Goal: Information Seeking & Learning: Learn about a topic

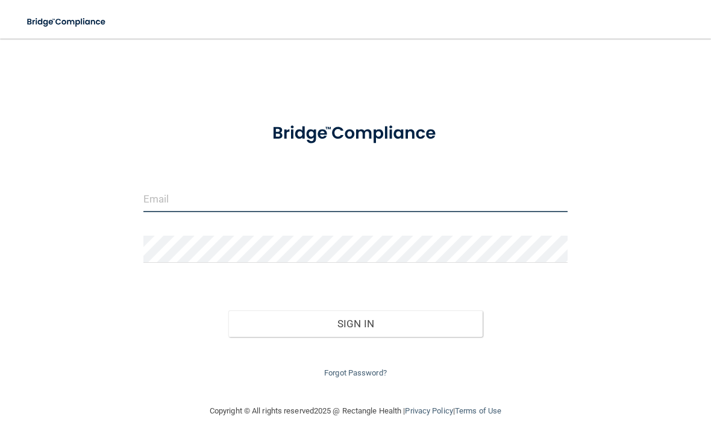
click at [285, 194] on input "email" at bounding box center [355, 198] width 424 height 27
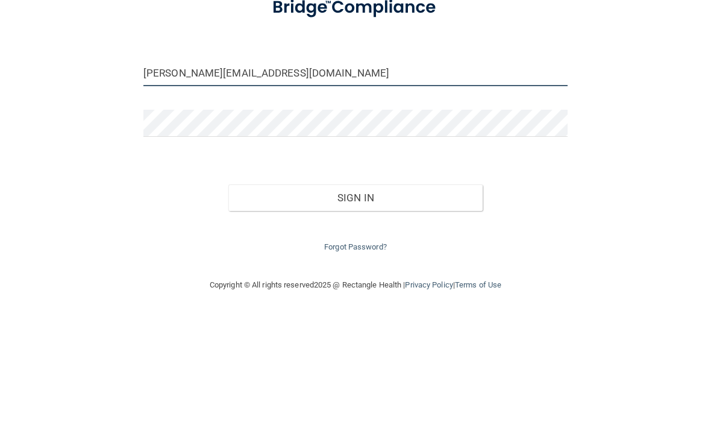
type input "[PERSON_NAME][EMAIL_ADDRESS][DOMAIN_NAME]"
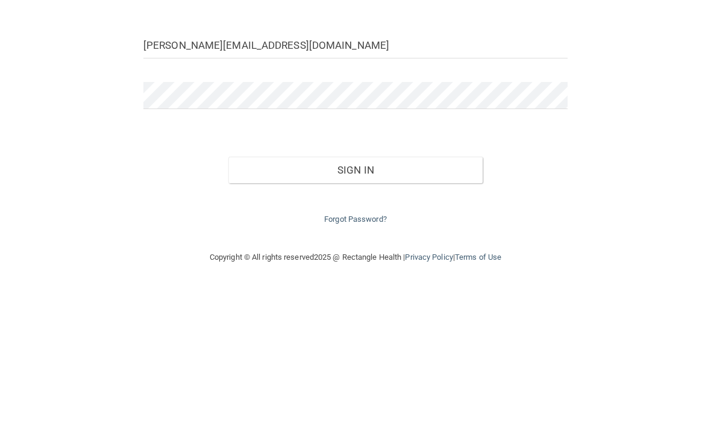
click at [426, 310] on button "Sign In" at bounding box center [355, 323] width 254 height 27
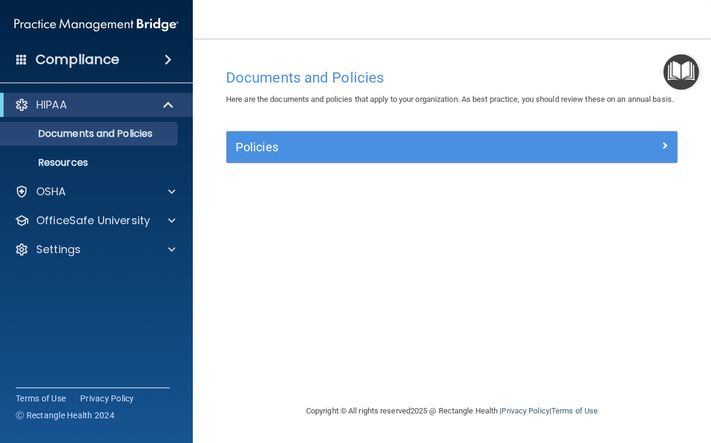
click at [177, 184] on div at bounding box center [170, 191] width 30 height 14
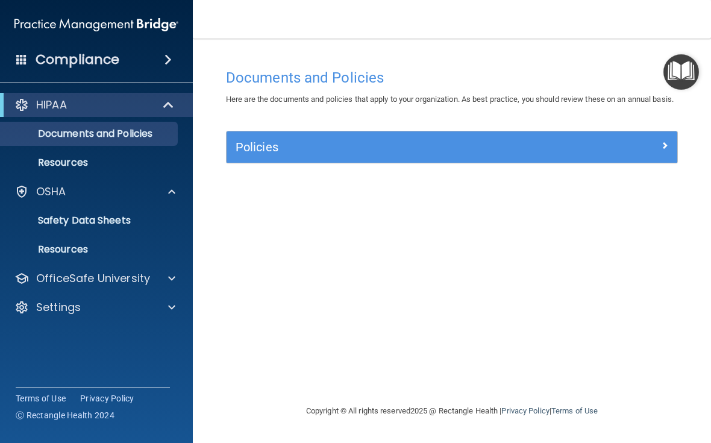
click at [177, 276] on div at bounding box center [170, 278] width 30 height 14
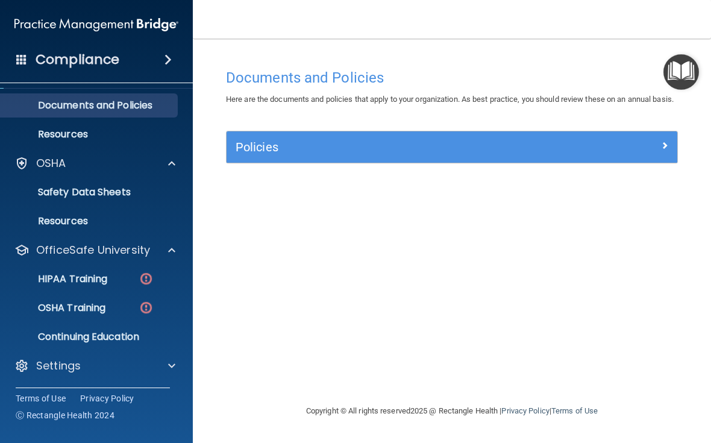
scroll to position [28, 0]
click at [146, 308] on img at bounding box center [146, 307] width 15 height 15
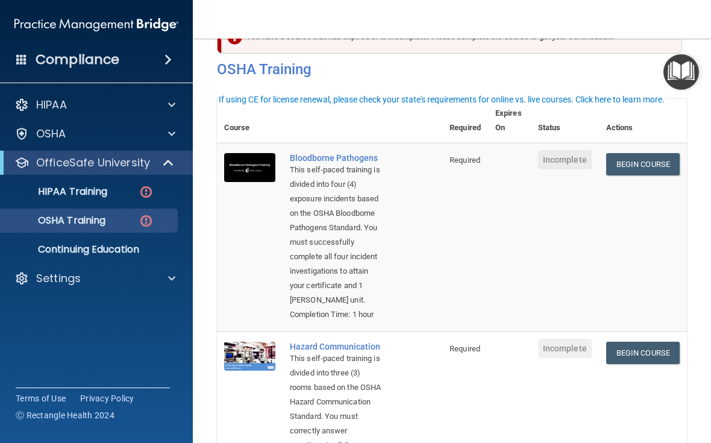
scroll to position [30, 0]
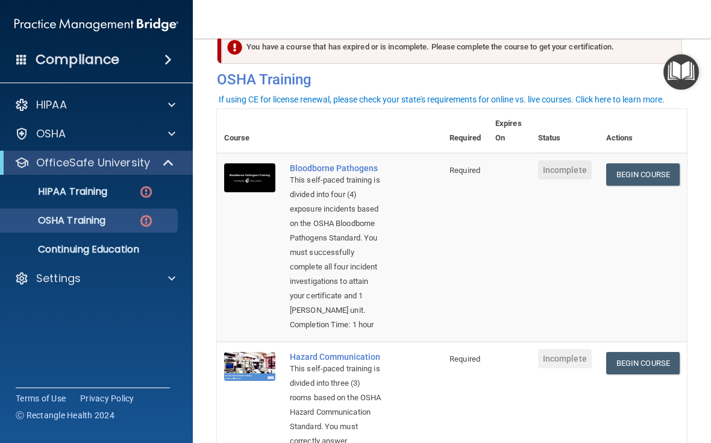
click at [646, 177] on link "Begin Course" at bounding box center [642, 174] width 73 height 22
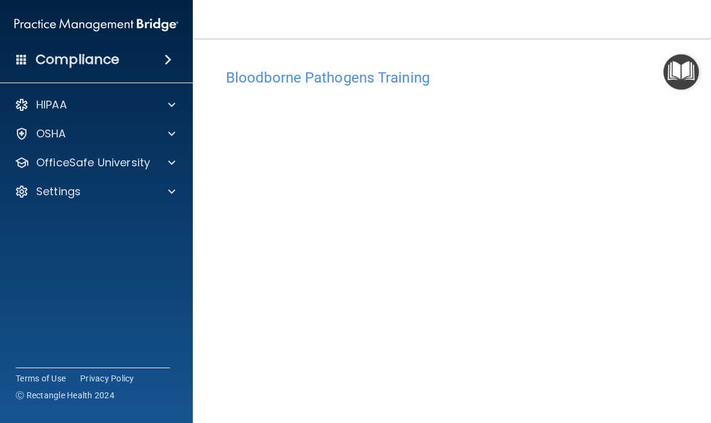
click at [174, 105] on span at bounding box center [171, 105] width 7 height 14
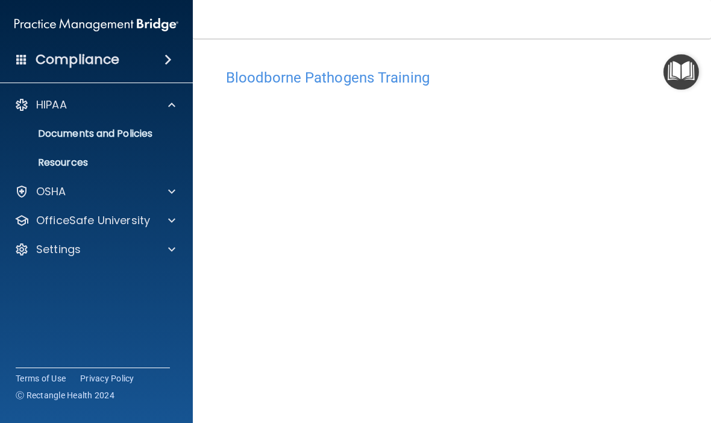
click at [172, 195] on span at bounding box center [171, 191] width 7 height 14
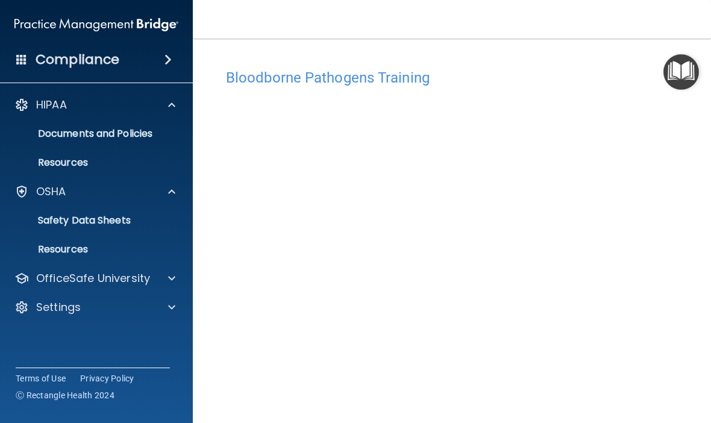
click at [174, 282] on span at bounding box center [171, 278] width 7 height 14
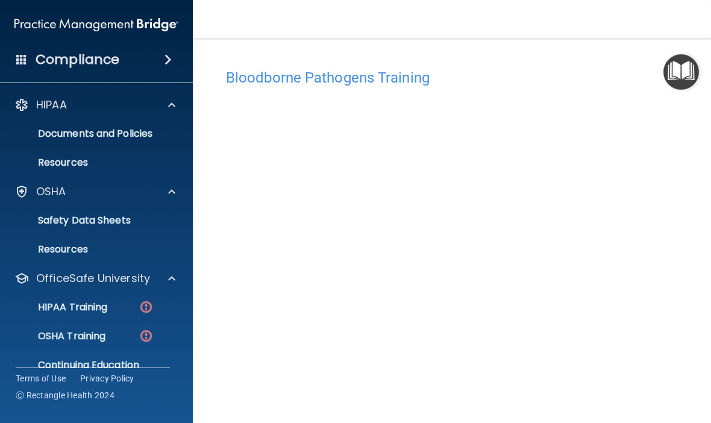
click at [153, 308] on img at bounding box center [146, 306] width 15 height 15
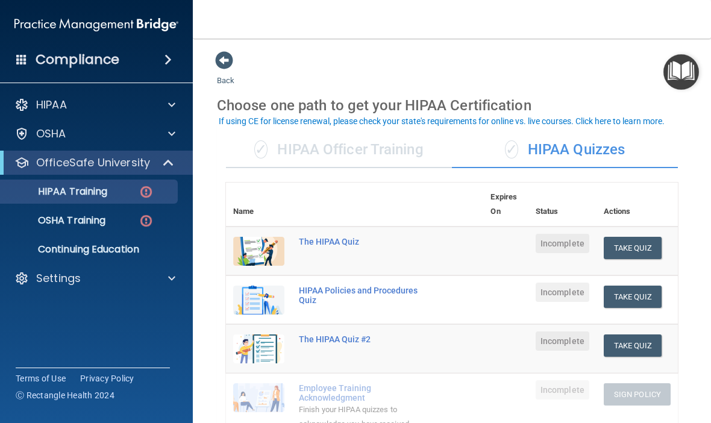
click at [636, 242] on button "Take Quiz" at bounding box center [632, 248] width 58 height 22
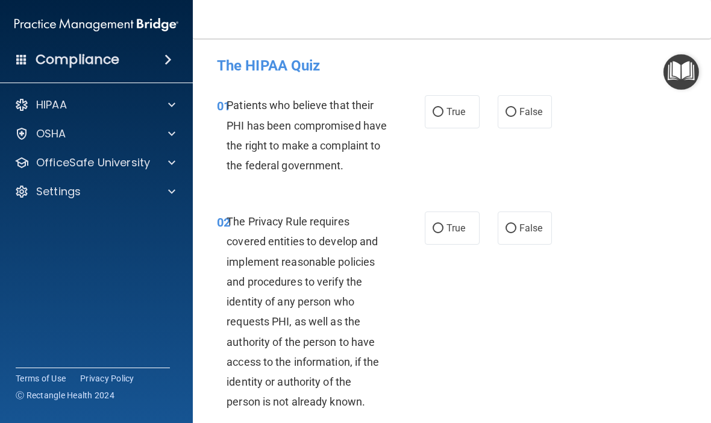
click at [439, 117] on input "True" at bounding box center [437, 112] width 11 height 9
radio input "true"
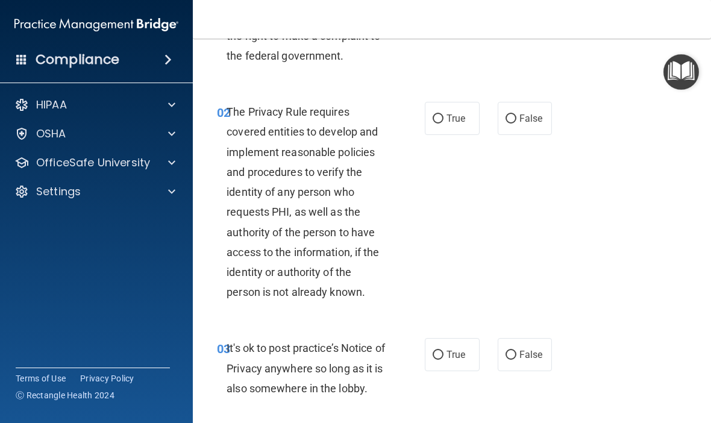
scroll to position [113, 0]
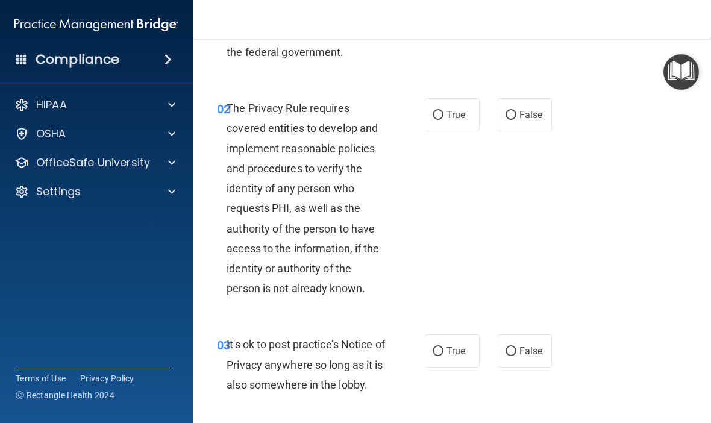
click at [439, 120] on input "True" at bounding box center [437, 115] width 11 height 9
radio input "true"
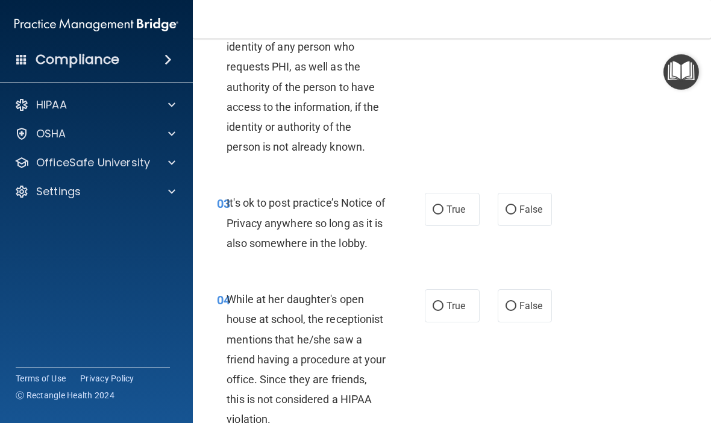
scroll to position [259, 0]
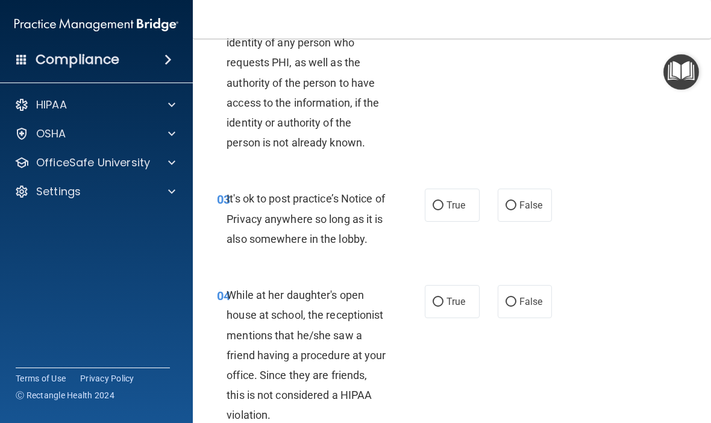
click at [525, 211] on span "False" at bounding box center [530, 204] width 23 height 11
click at [516, 210] on input "False" at bounding box center [510, 205] width 11 height 9
radio input "true"
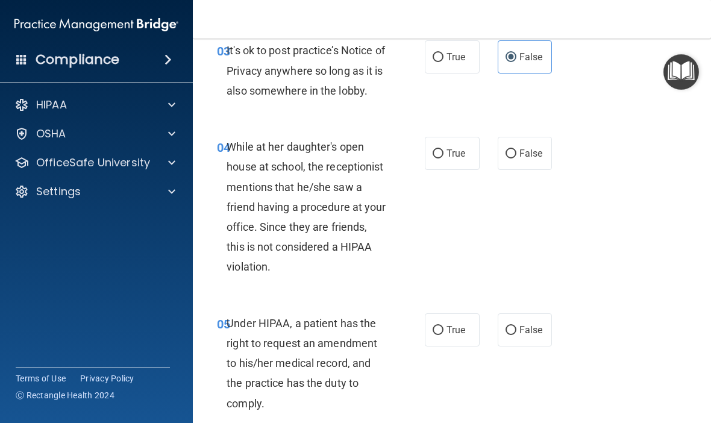
scroll to position [405, 0]
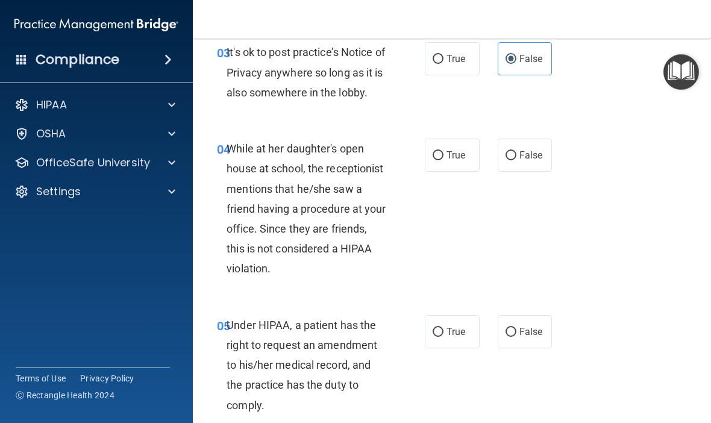
click at [522, 161] on span "False" at bounding box center [530, 154] width 23 height 11
click at [516, 160] on input "False" at bounding box center [510, 155] width 11 height 9
radio input "true"
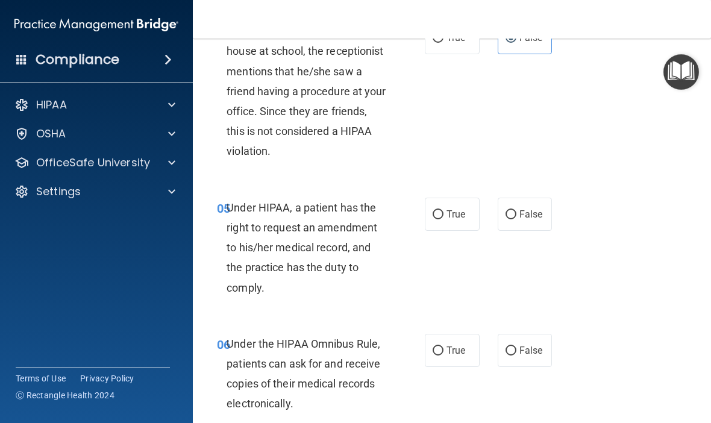
scroll to position [524, 0]
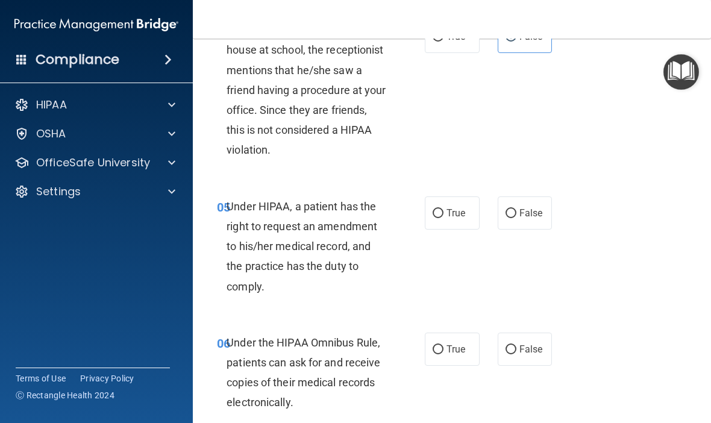
click at [435, 218] on input "True" at bounding box center [437, 213] width 11 height 9
radio input "true"
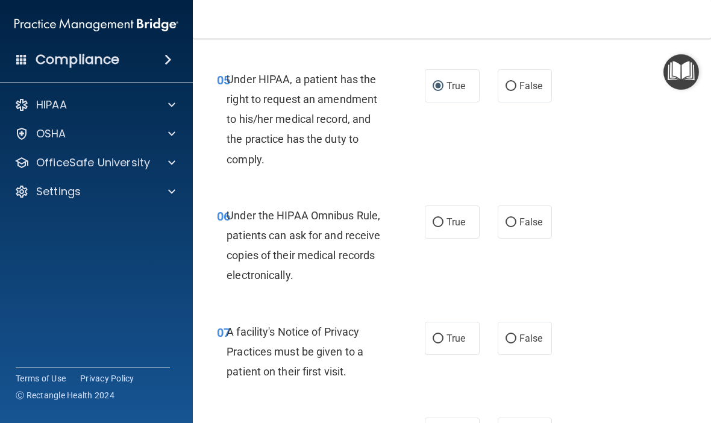
scroll to position [652, 0]
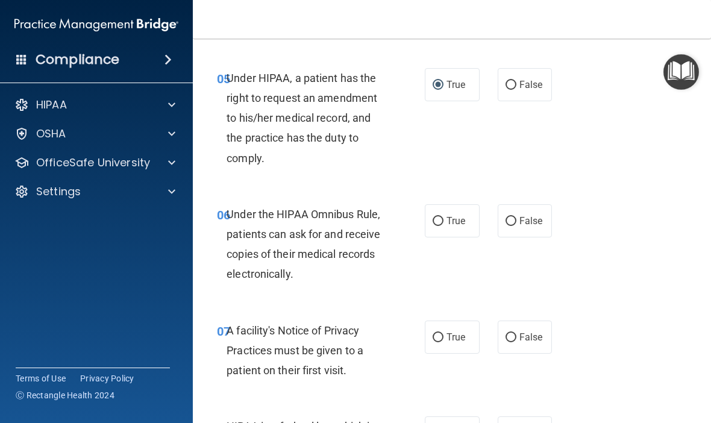
click at [442, 226] on input "True" at bounding box center [437, 221] width 11 height 9
radio input "true"
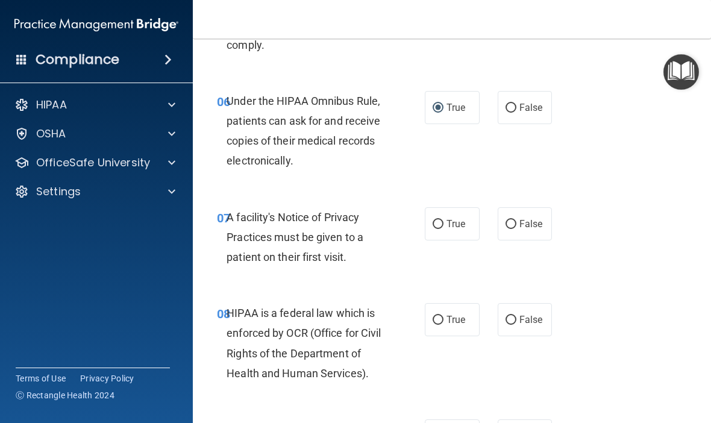
scroll to position [766, 0]
click at [451, 229] on span "True" at bounding box center [455, 222] width 19 height 11
click at [443, 228] on input "True" at bounding box center [437, 223] width 11 height 9
radio input "true"
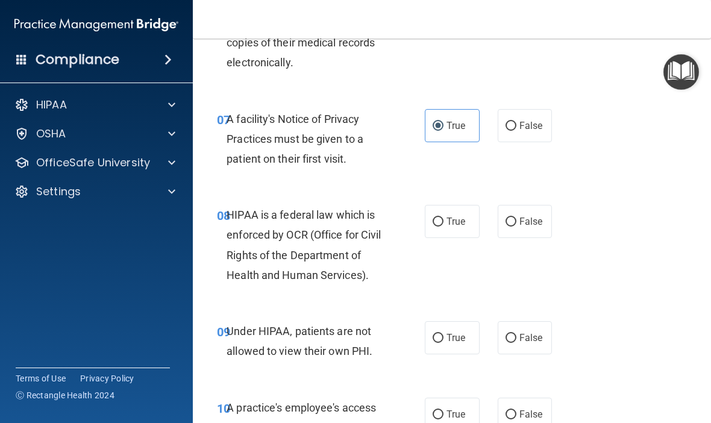
scroll to position [879, 0]
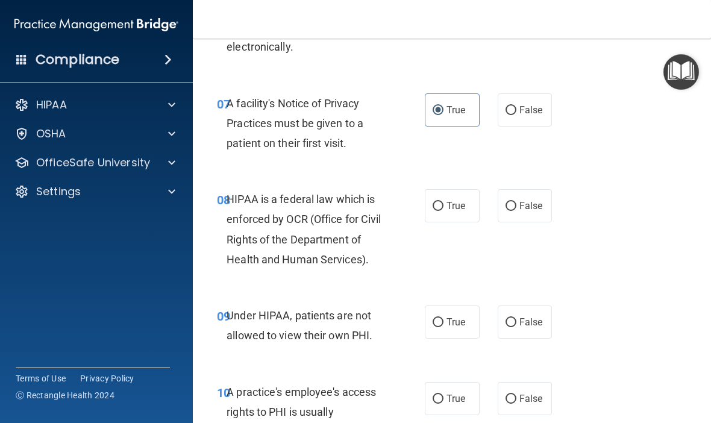
click at [452, 211] on span "True" at bounding box center [455, 205] width 19 height 11
click at [443, 211] on input "True" at bounding box center [437, 206] width 11 height 9
radio input "true"
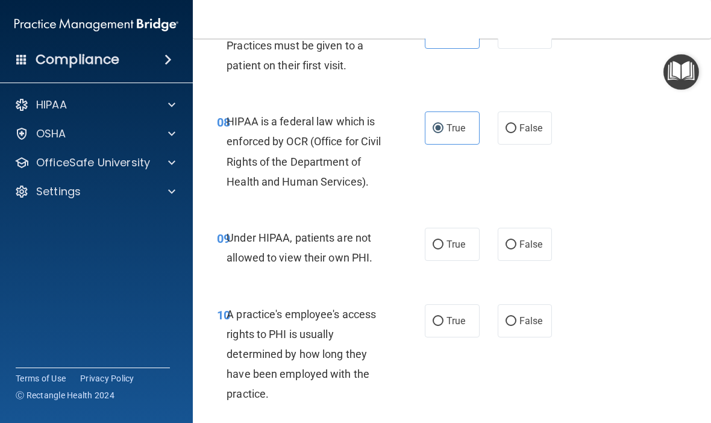
scroll to position [970, 0]
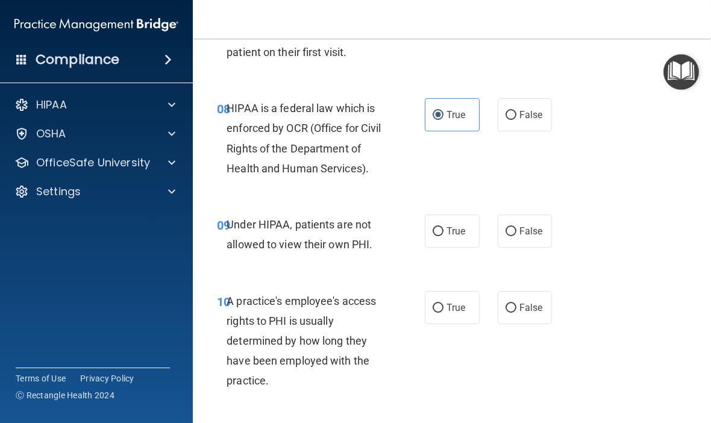
click at [531, 237] on span "False" at bounding box center [530, 230] width 23 height 11
click at [516, 236] on input "False" at bounding box center [510, 231] width 11 height 9
radio input "true"
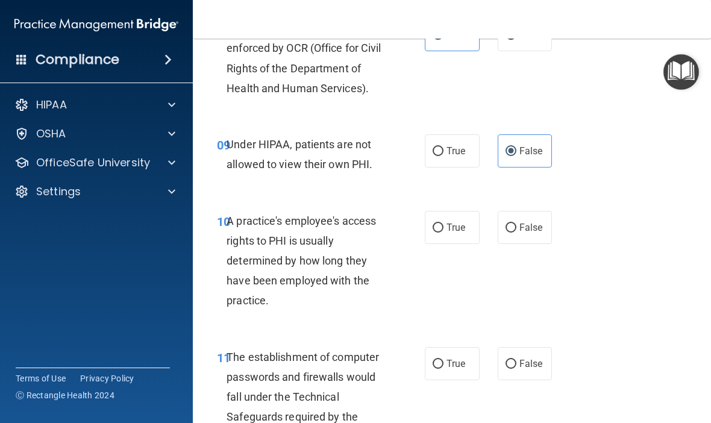
scroll to position [1071, 0]
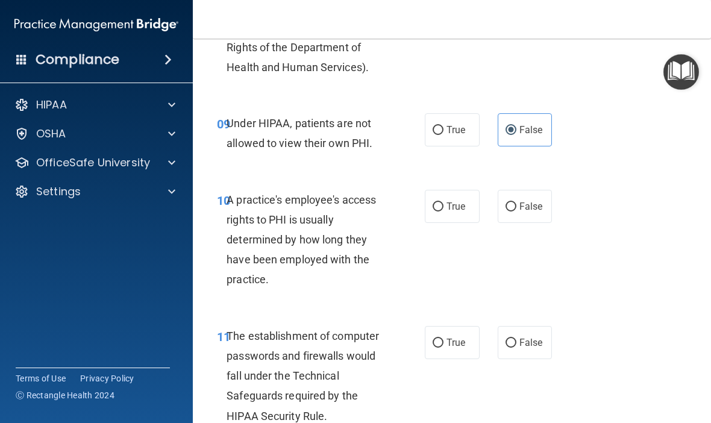
click at [521, 212] on span "False" at bounding box center [530, 206] width 23 height 11
click at [516, 211] on input "False" at bounding box center [510, 206] width 11 height 9
radio input "true"
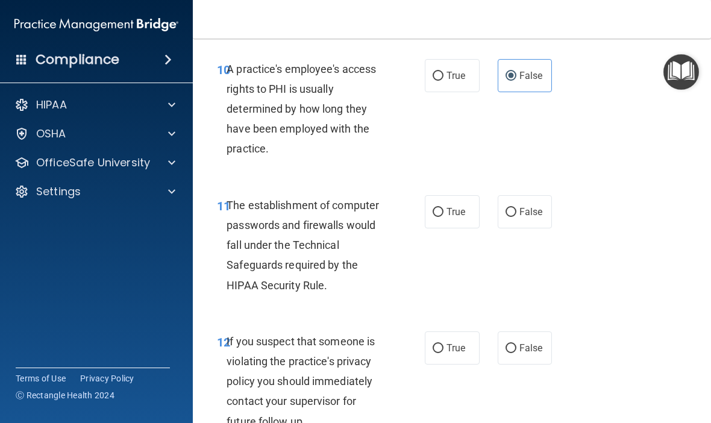
scroll to position [1202, 0]
click at [451, 218] on span "True" at bounding box center [455, 212] width 19 height 11
click at [443, 217] on input "True" at bounding box center [437, 212] width 11 height 9
radio input "true"
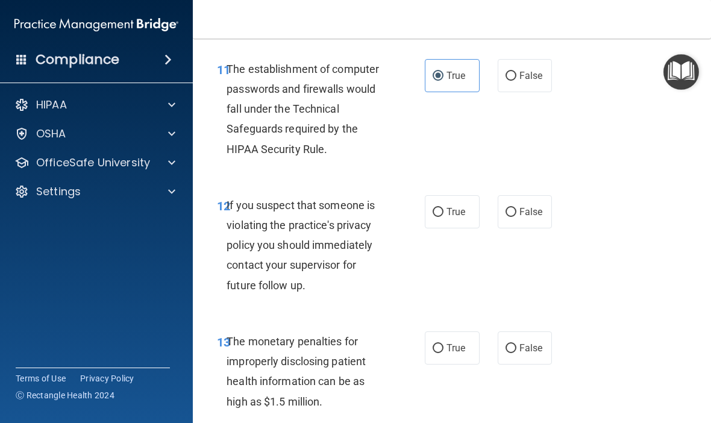
scroll to position [1340, 0]
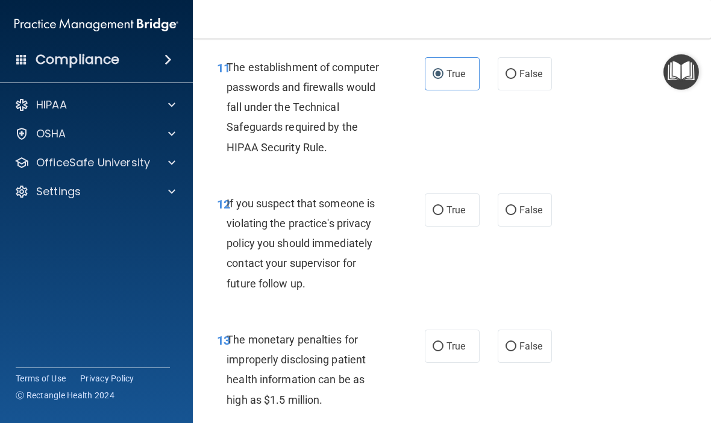
click at [456, 216] on span "True" at bounding box center [455, 209] width 19 height 11
click at [443, 215] on input "True" at bounding box center [437, 210] width 11 height 9
radio input "true"
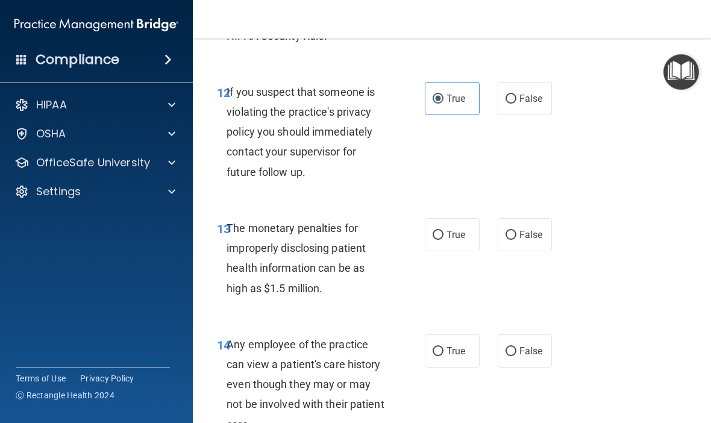
scroll to position [1454, 0]
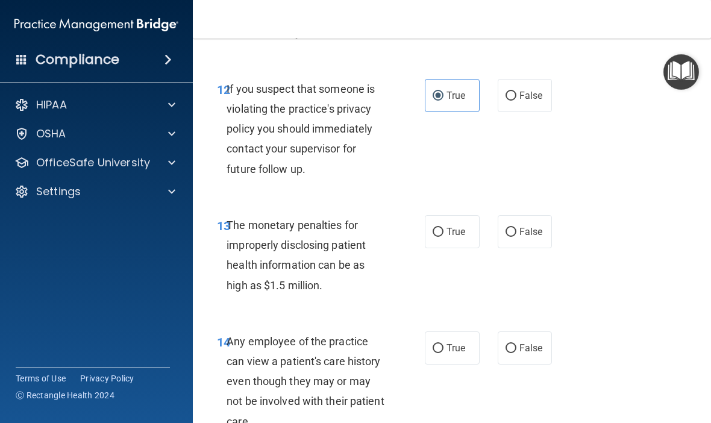
click at [443, 237] on input "True" at bounding box center [437, 232] width 11 height 9
radio input "true"
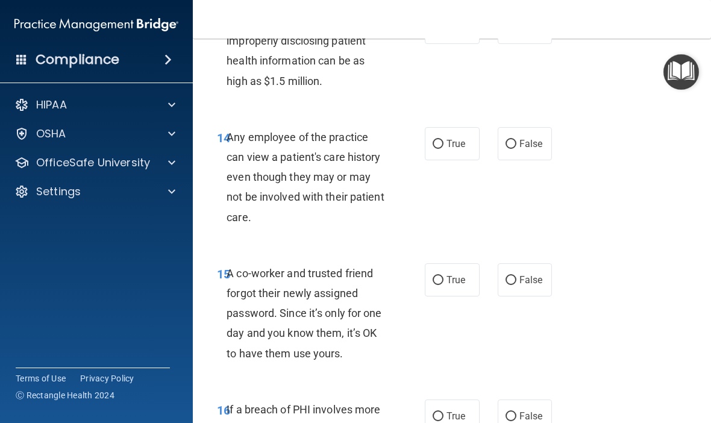
scroll to position [1654, 0]
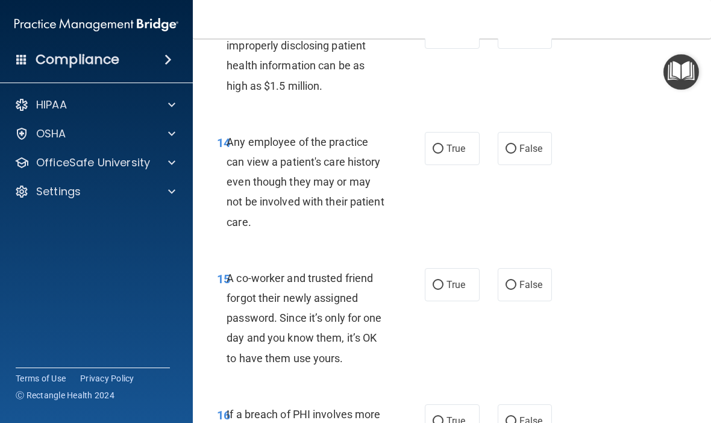
click at [456, 154] on span "True" at bounding box center [455, 148] width 19 height 11
click at [443, 154] on input "True" at bounding box center [437, 149] width 11 height 9
radio input "true"
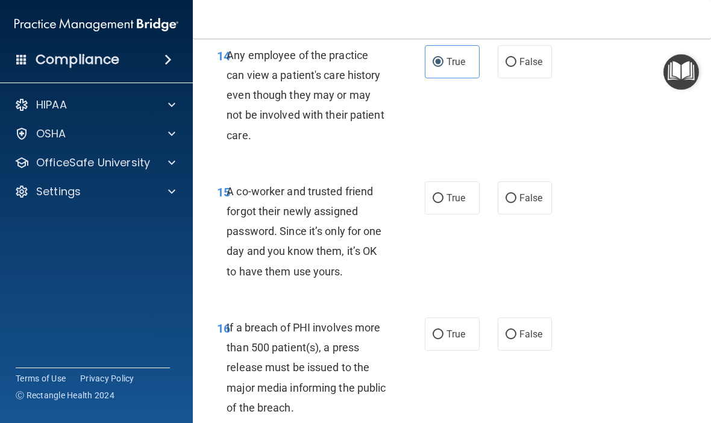
scroll to position [1749, 0]
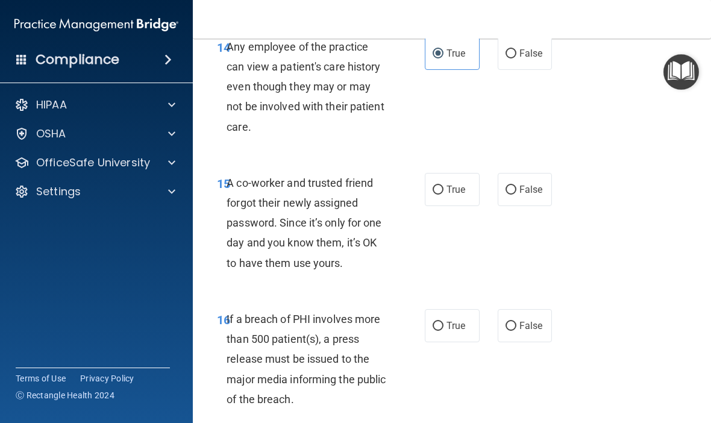
click at [511, 195] on input "False" at bounding box center [510, 190] width 11 height 9
radio input "true"
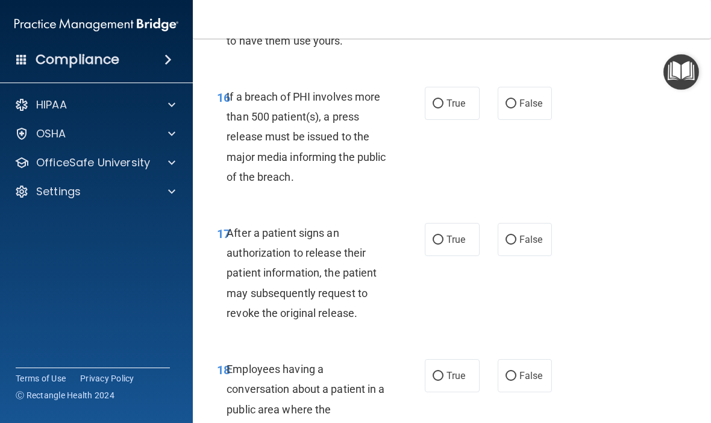
scroll to position [1970, 0]
click at [451, 110] on span "True" at bounding box center [455, 104] width 19 height 11
click at [443, 110] on input "True" at bounding box center [437, 105] width 11 height 9
radio input "true"
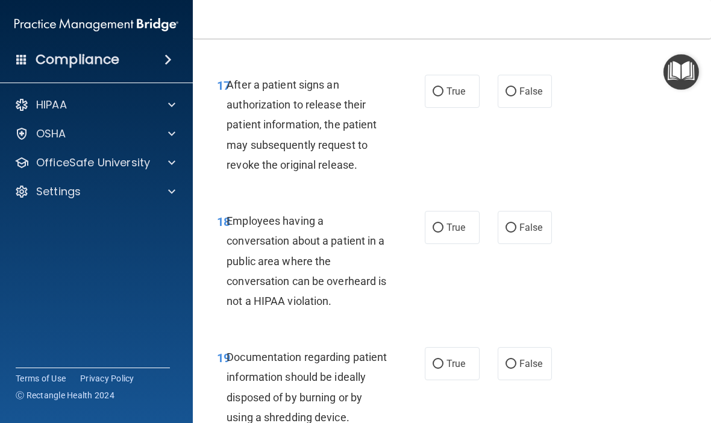
scroll to position [2121, 0]
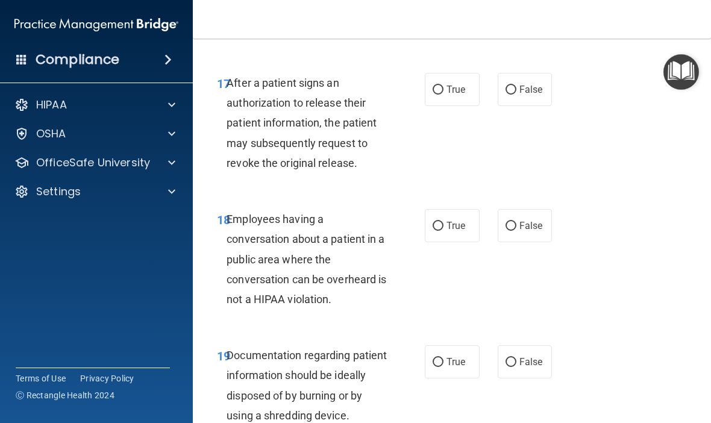
click at [452, 95] on span "True" at bounding box center [455, 89] width 19 height 11
click at [443, 95] on input "True" at bounding box center [437, 90] width 11 height 9
radio input "true"
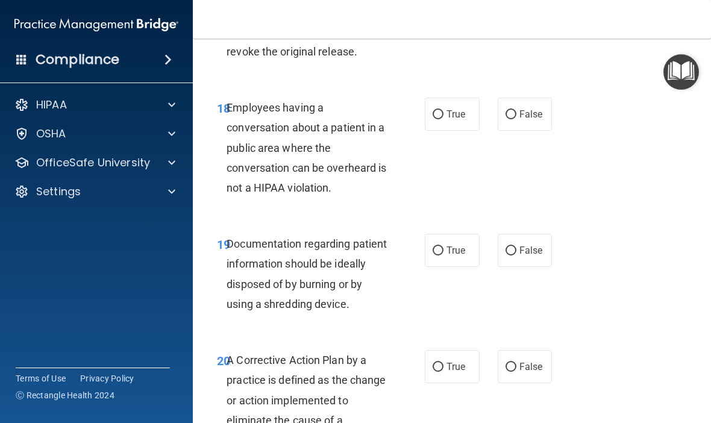
scroll to position [2234, 0]
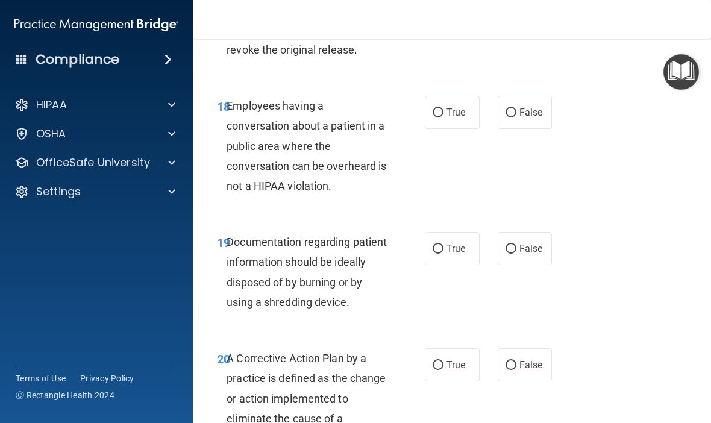
click at [524, 118] on span "False" at bounding box center [530, 112] width 23 height 11
click at [516, 117] on input "False" at bounding box center [510, 112] width 11 height 9
radio input "true"
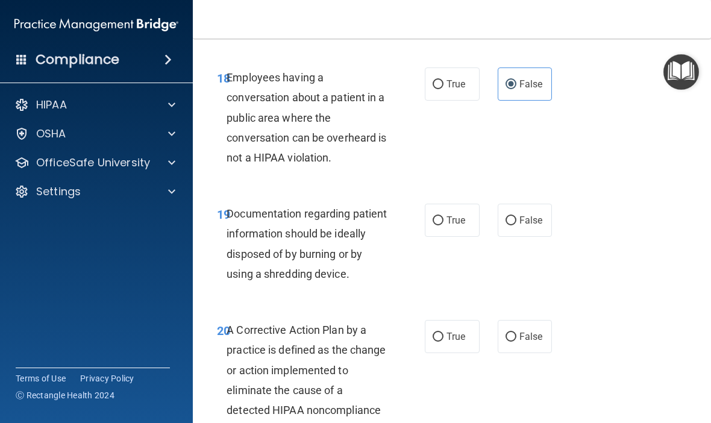
scroll to position [2260, 0]
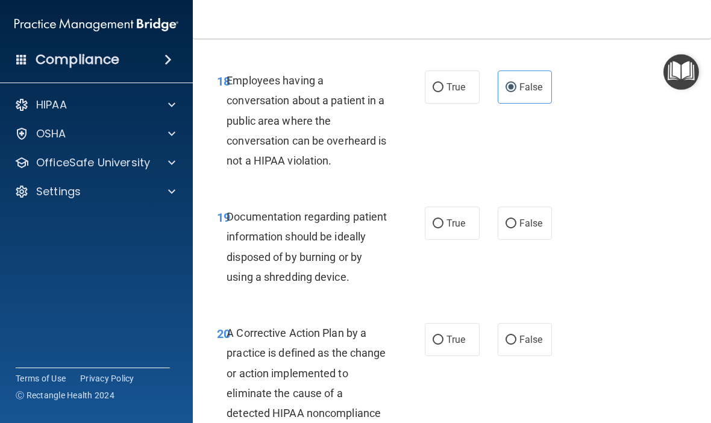
click at [446, 225] on label "True" at bounding box center [452, 223] width 55 height 33
click at [443, 225] on input "True" at bounding box center [437, 223] width 11 height 9
radio input "true"
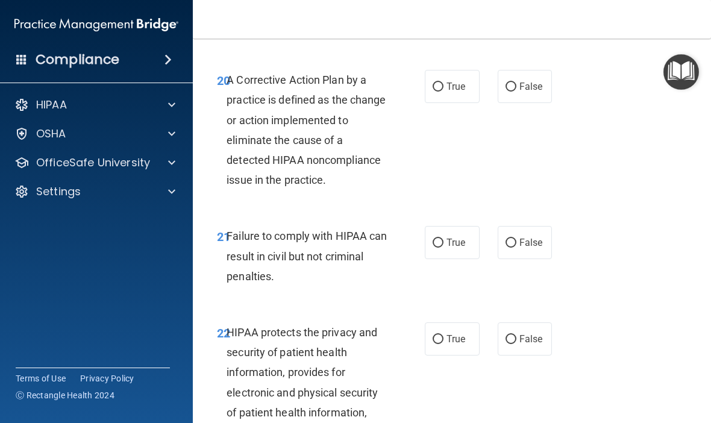
scroll to position [2513, 0]
click at [442, 91] on input "True" at bounding box center [437, 86] width 11 height 9
radio input "true"
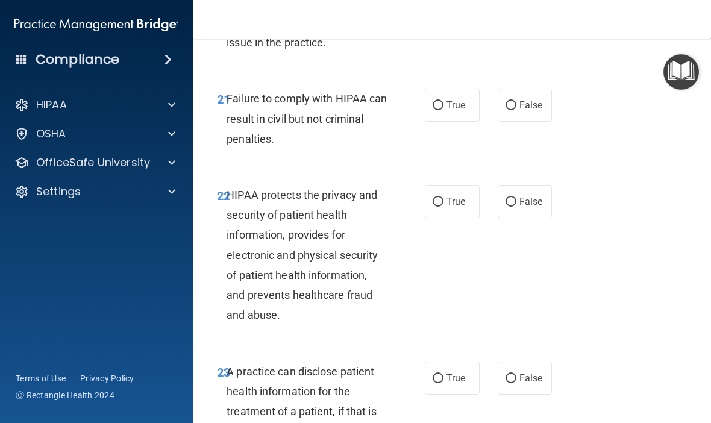
scroll to position [2652, 0]
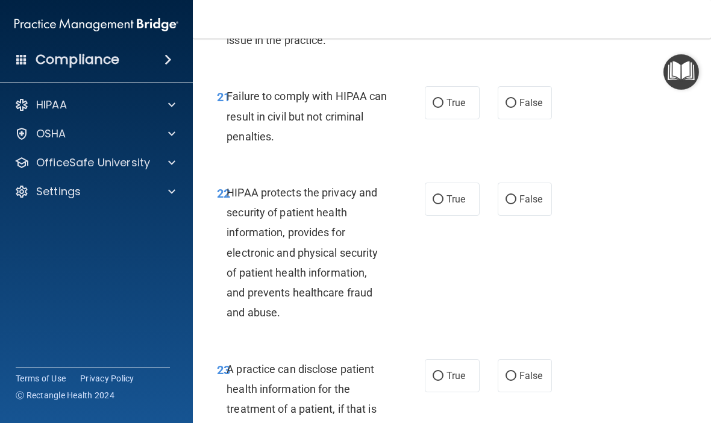
click at [451, 108] on span "True" at bounding box center [455, 102] width 19 height 11
click at [443, 108] on input "True" at bounding box center [437, 103] width 11 height 9
radio input "true"
click at [525, 108] on span "False" at bounding box center [530, 102] width 23 height 11
click at [516, 108] on input "False" at bounding box center [510, 103] width 11 height 9
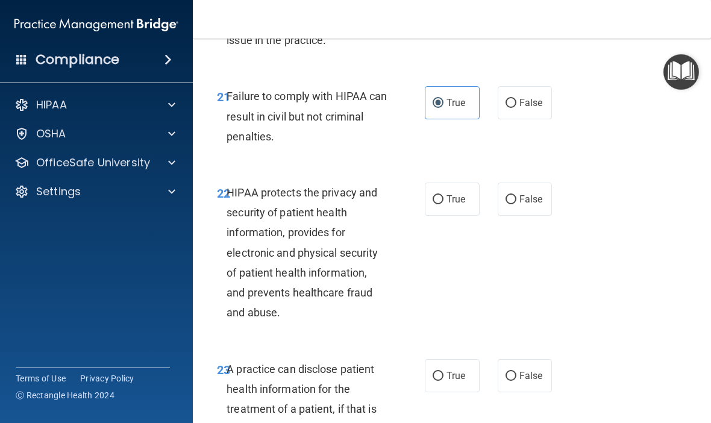
radio input "true"
radio input "false"
click at [441, 204] on input "True" at bounding box center [437, 199] width 11 height 9
radio input "true"
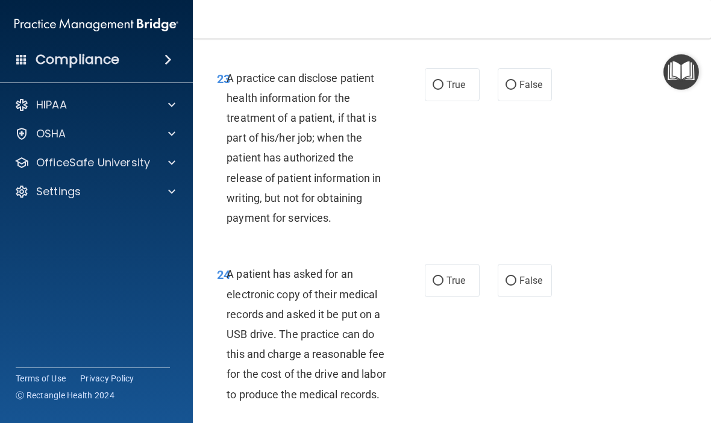
scroll to position [2934, 0]
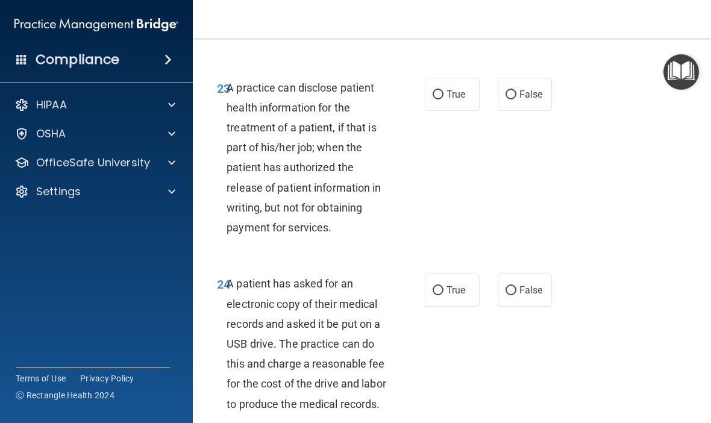
click at [438, 95] on input "True" at bounding box center [437, 94] width 11 height 9
radio input "true"
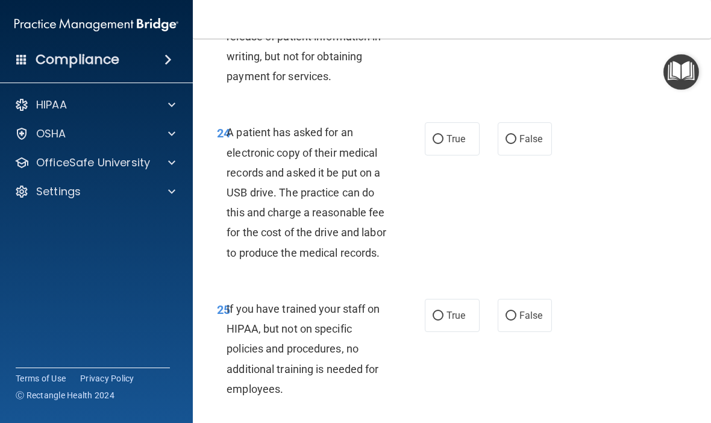
scroll to position [3089, 0]
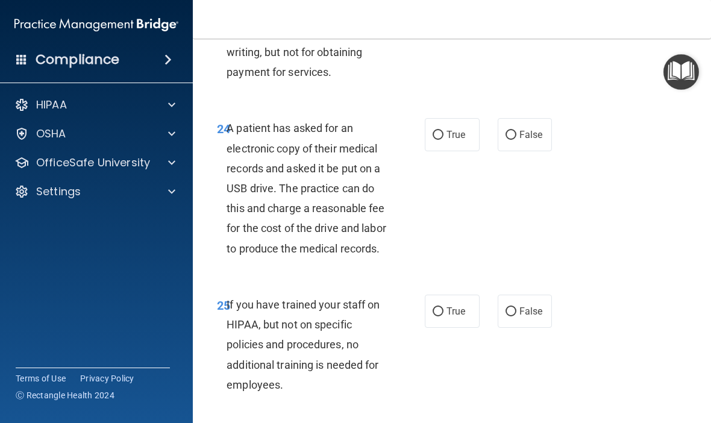
click at [440, 140] on input "True" at bounding box center [437, 135] width 11 height 9
radio input "true"
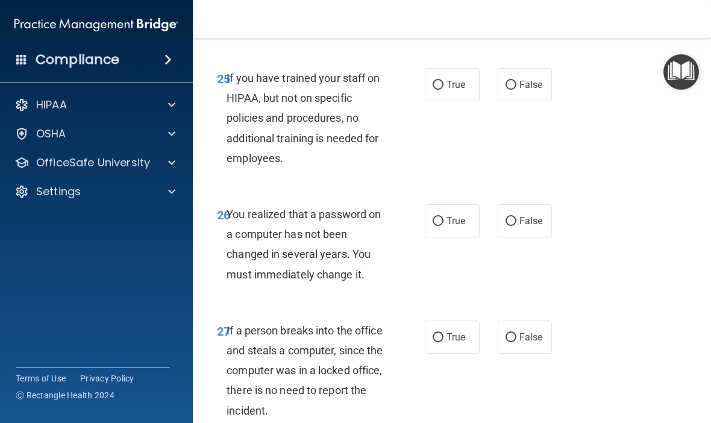
scroll to position [3319, 0]
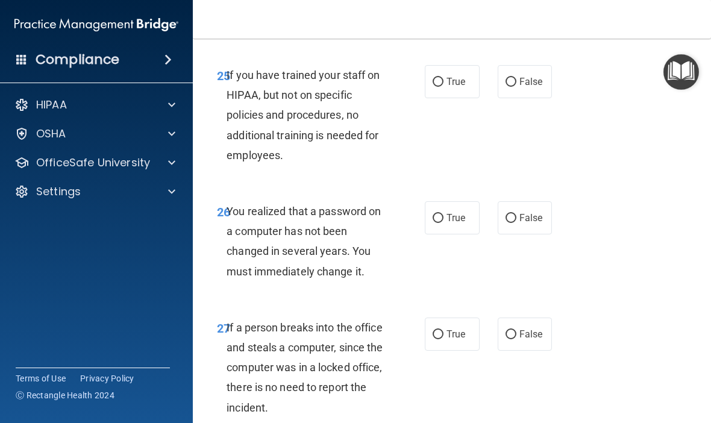
click at [523, 87] on span "False" at bounding box center [530, 81] width 23 height 11
click at [516, 87] on input "False" at bounding box center [510, 82] width 11 height 9
radio input "true"
click at [525, 223] on span "False" at bounding box center [530, 217] width 23 height 11
click at [516, 223] on input "False" at bounding box center [510, 218] width 11 height 9
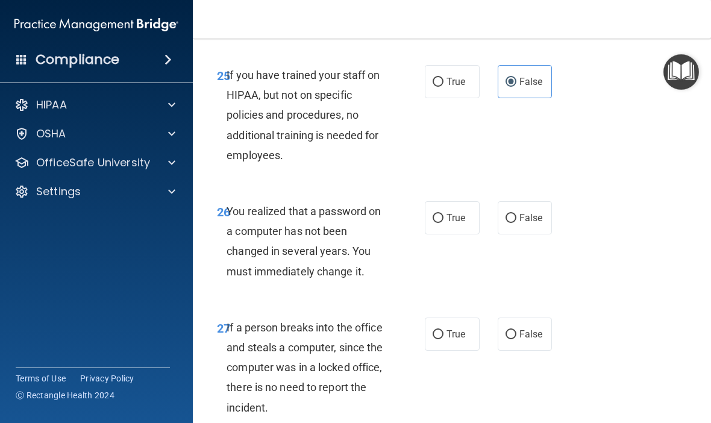
radio input "true"
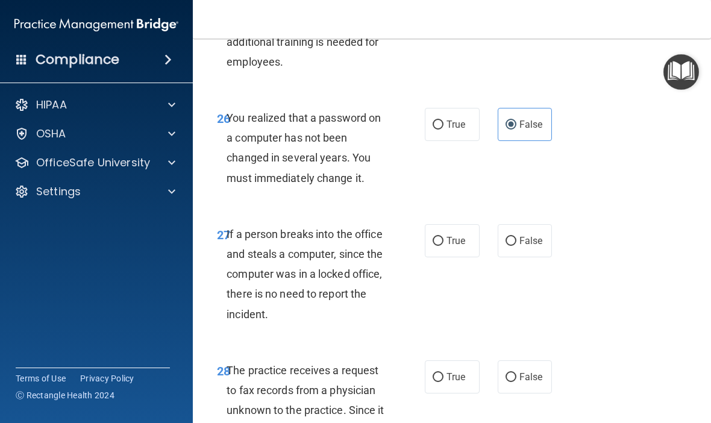
scroll to position [3416, 0]
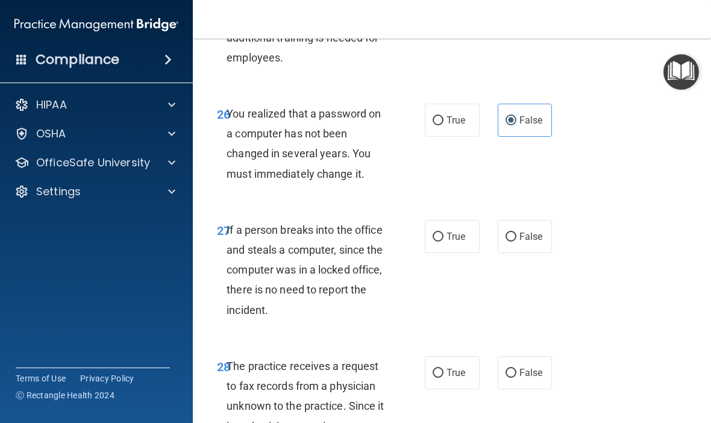
click at [515, 242] on input "False" at bounding box center [510, 236] width 11 height 9
radio input "true"
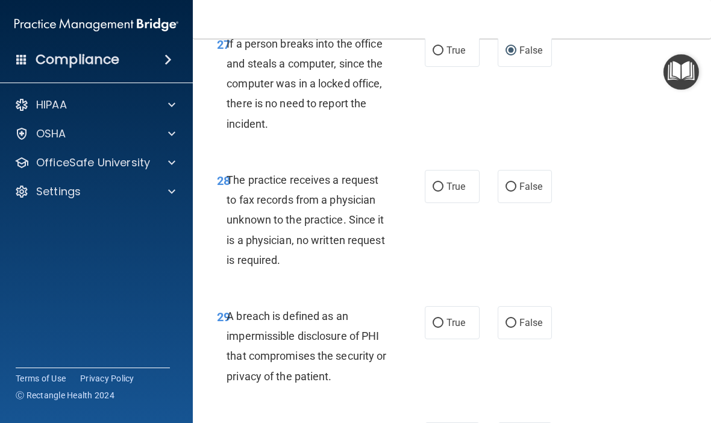
scroll to position [3603, 0]
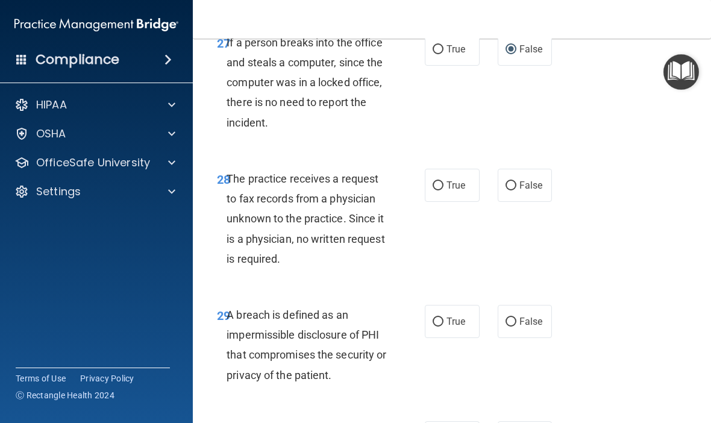
click at [524, 191] on span "False" at bounding box center [530, 184] width 23 height 11
click at [516, 190] on input "False" at bounding box center [510, 185] width 11 height 9
radio input "true"
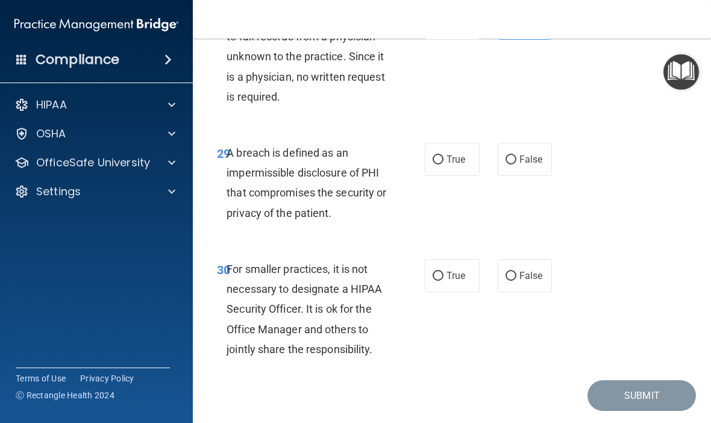
scroll to position [3770, 0]
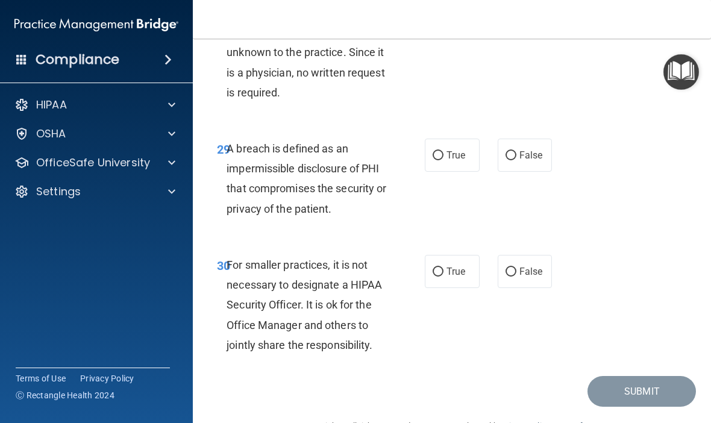
click at [450, 161] on span "True" at bounding box center [455, 154] width 19 height 11
click at [443, 160] on input "True" at bounding box center [437, 155] width 11 height 9
radio input "true"
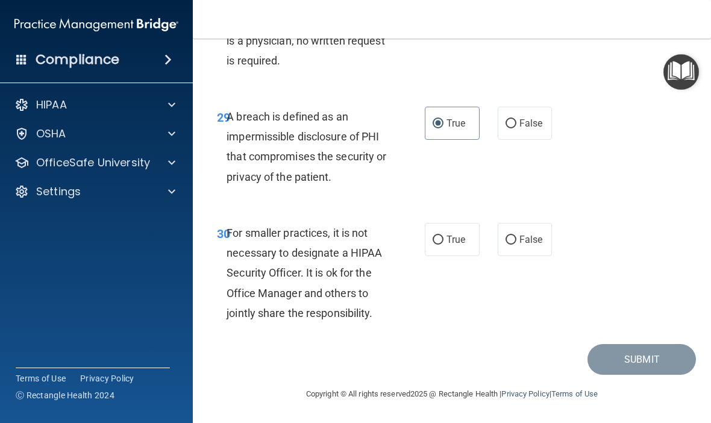
scroll to position [3821, 0]
click at [513, 245] on input "False" at bounding box center [510, 239] width 11 height 9
radio input "true"
click at [622, 358] on button "Submit" at bounding box center [641, 359] width 108 height 31
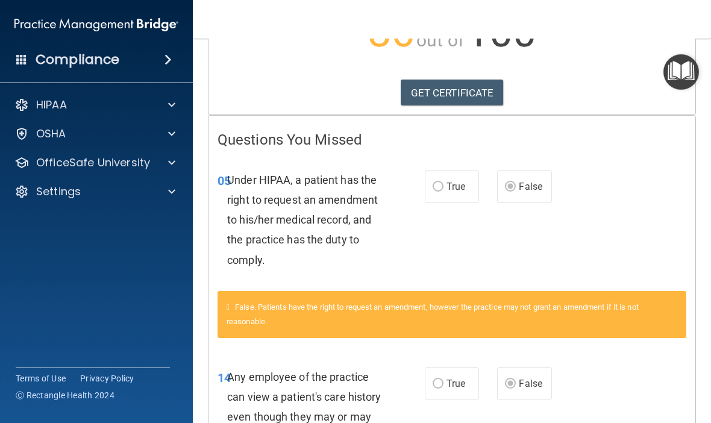
scroll to position [182, 0]
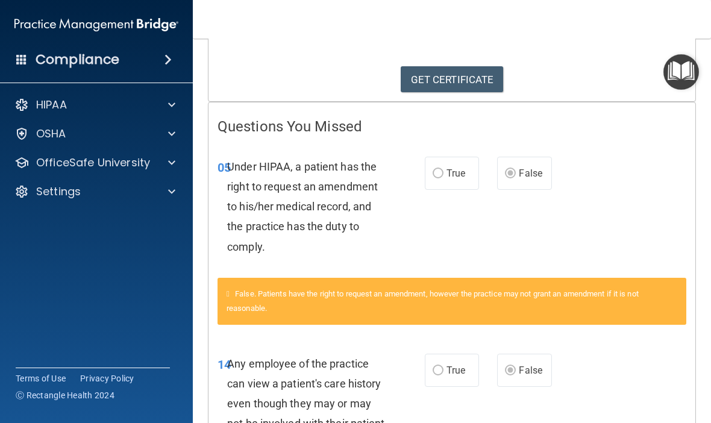
click at [444, 166] on label "True" at bounding box center [452, 173] width 54 height 33
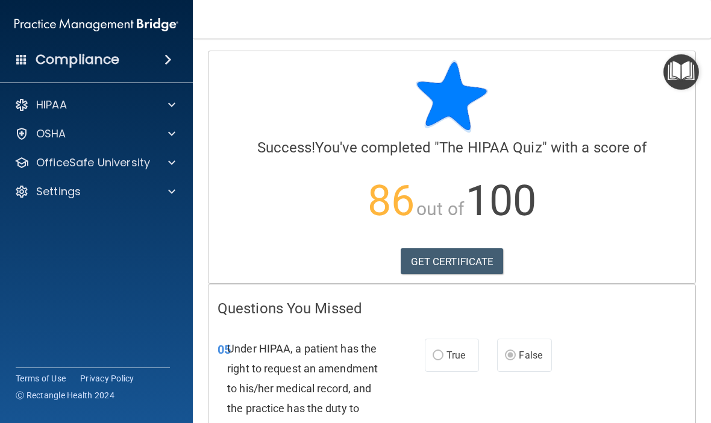
scroll to position [0, 0]
click at [454, 263] on link "GET CERTIFICATE" at bounding box center [452, 261] width 103 height 27
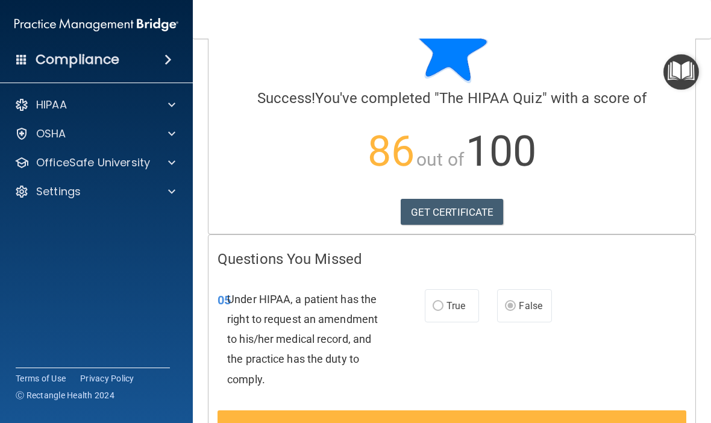
scroll to position [48, 0]
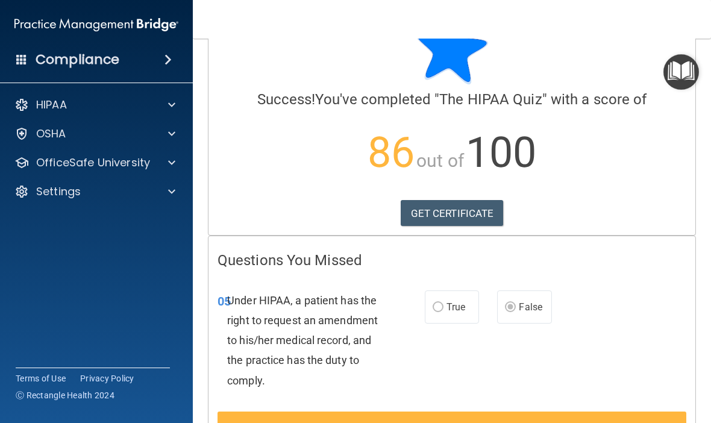
click at [170, 158] on span at bounding box center [171, 162] width 7 height 14
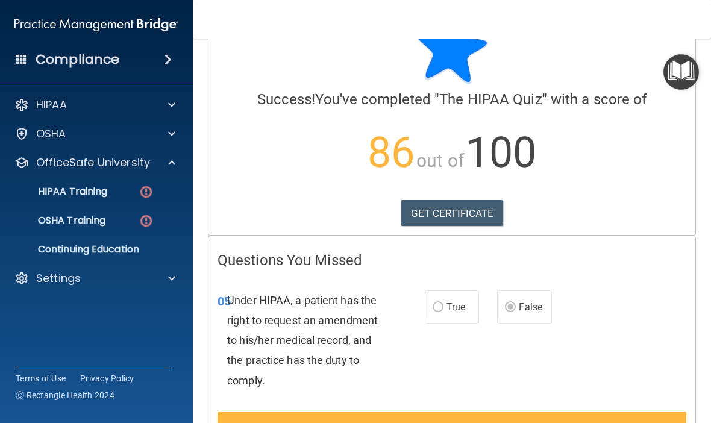
click at [88, 223] on p "OSHA Training" at bounding box center [57, 220] width 98 height 12
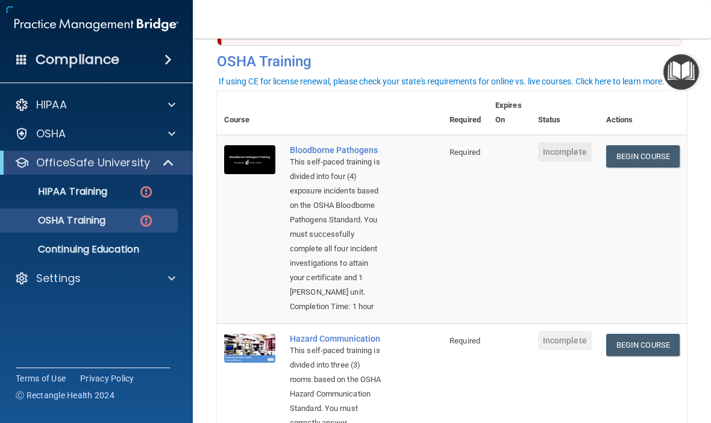
click at [96, 189] on p "HIPAA Training" at bounding box center [57, 192] width 99 height 12
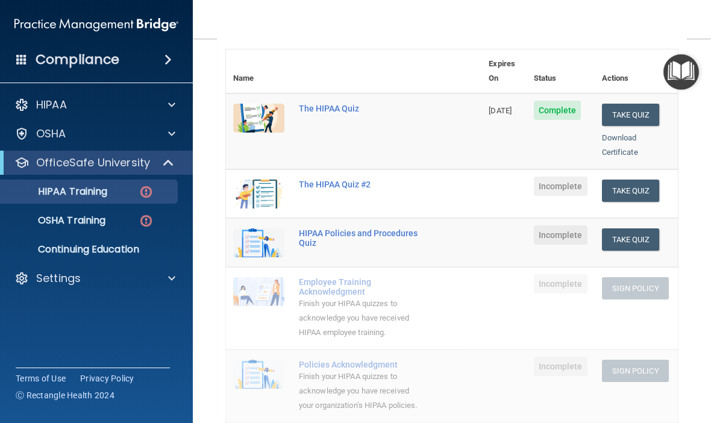
scroll to position [132, 0]
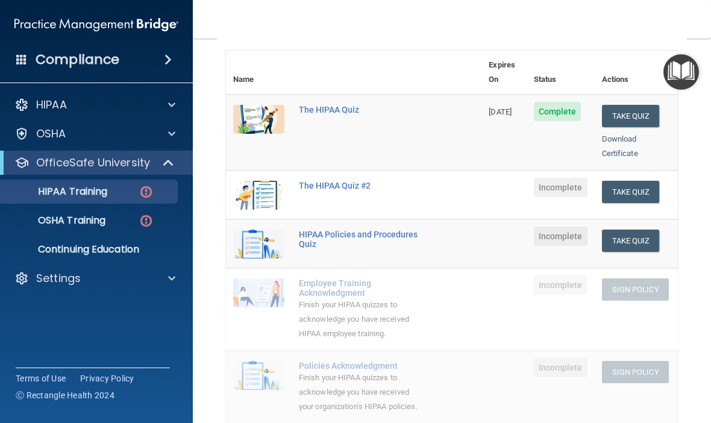
click at [645, 181] on button "Take Quiz" at bounding box center [631, 192] width 58 height 22
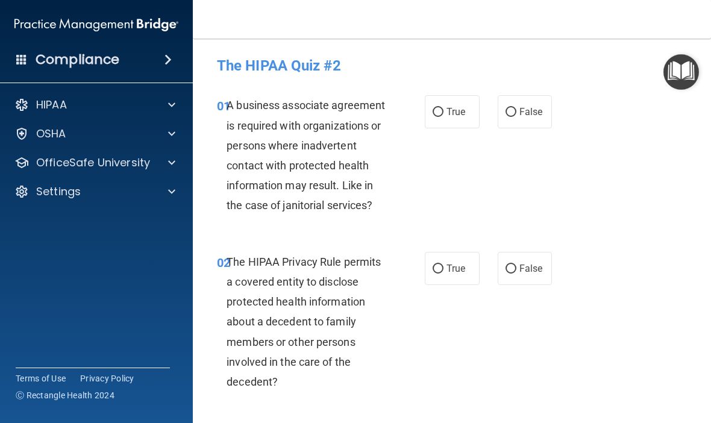
click at [524, 114] on span "False" at bounding box center [530, 111] width 23 height 11
click at [516, 114] on input "False" at bounding box center [510, 112] width 11 height 9
radio input "true"
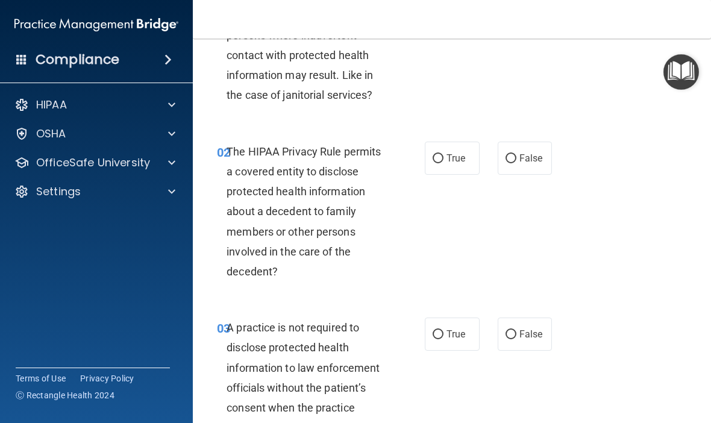
scroll to position [111, 0]
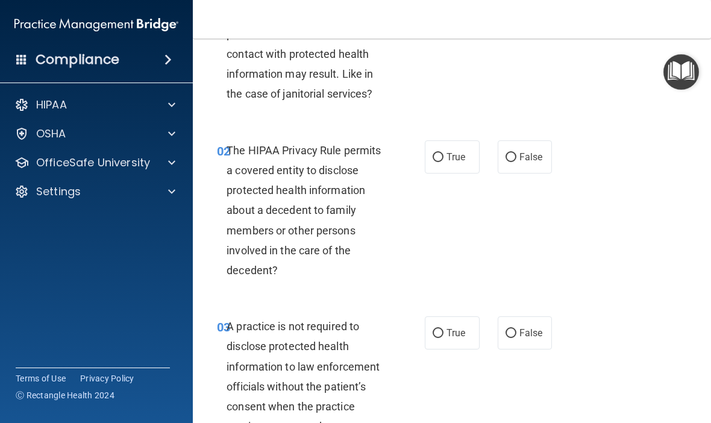
click at [449, 157] on span "True" at bounding box center [455, 156] width 19 height 11
click at [443, 157] on input "True" at bounding box center [437, 157] width 11 height 9
radio input "true"
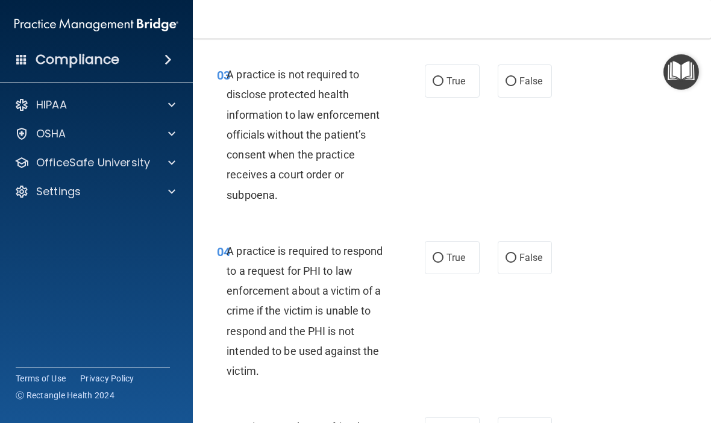
scroll to position [378, 0]
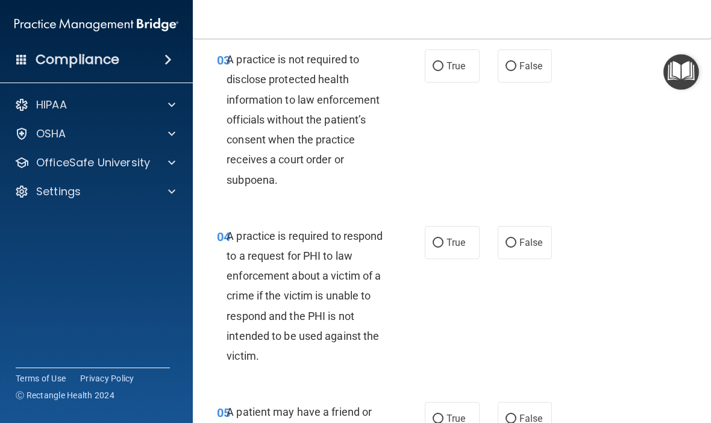
click at [514, 64] on input "False" at bounding box center [510, 66] width 11 height 9
radio input "true"
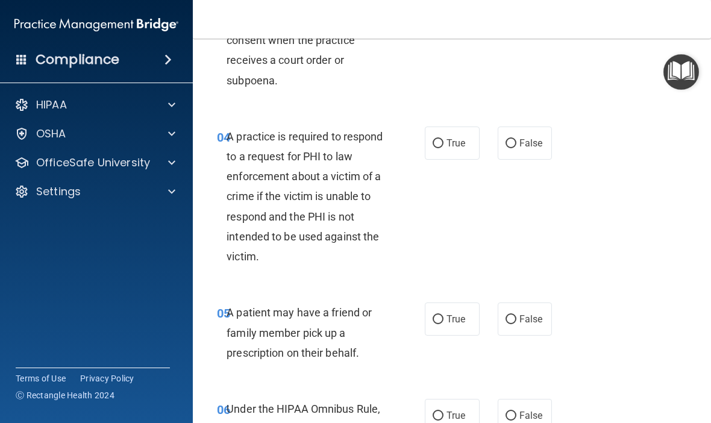
scroll to position [485, 0]
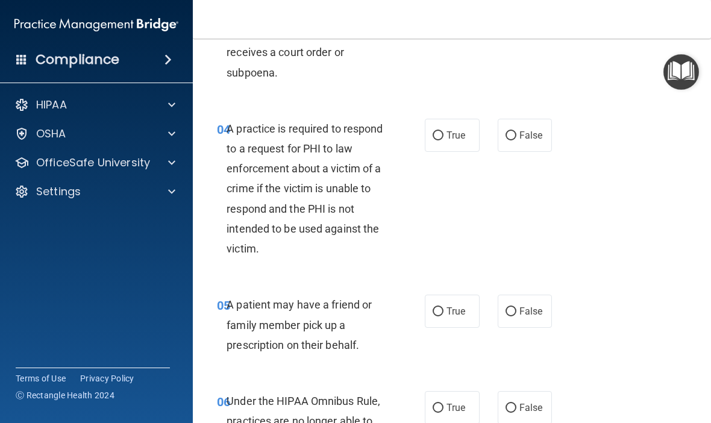
click at [435, 136] on input "True" at bounding box center [437, 135] width 11 height 9
radio input "true"
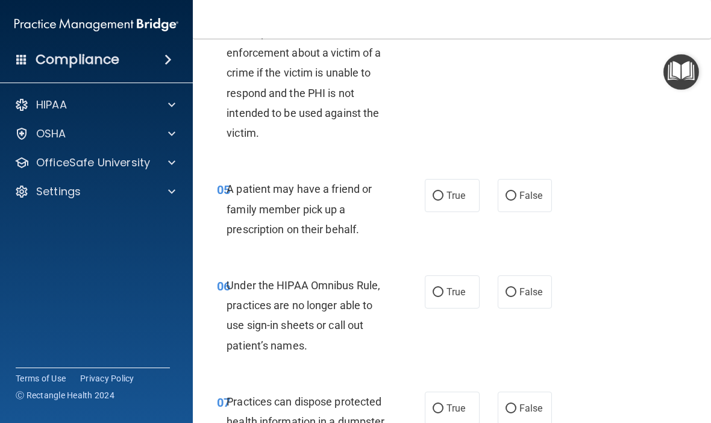
scroll to position [602, 0]
click at [449, 184] on label "True" at bounding box center [452, 194] width 55 height 33
click at [443, 191] on input "True" at bounding box center [437, 195] width 11 height 9
radio input "true"
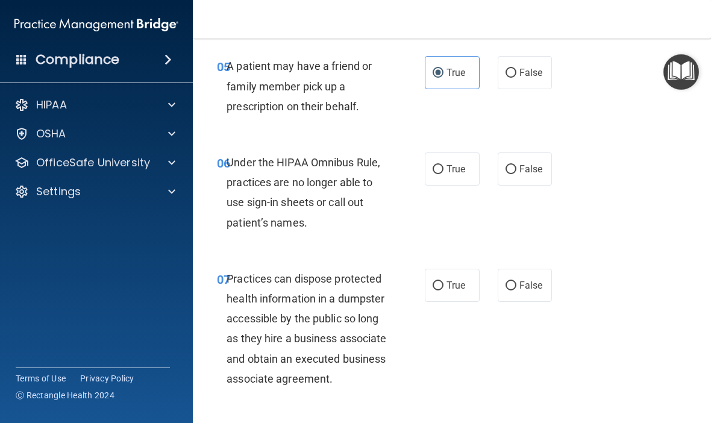
scroll to position [723, 0]
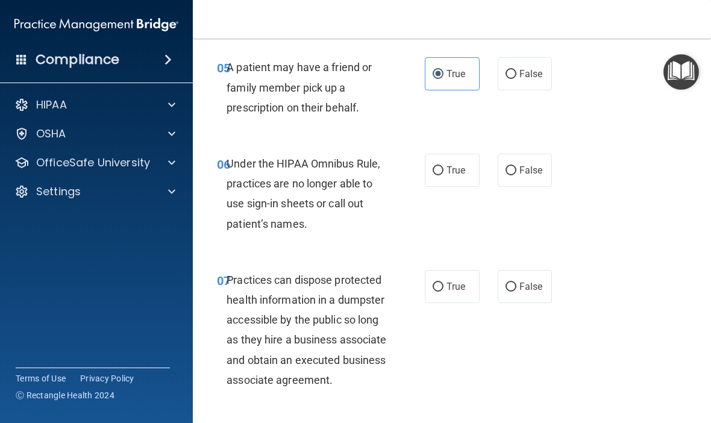
click at [527, 167] on span "False" at bounding box center [530, 169] width 23 height 11
click at [516, 167] on input "False" at bounding box center [510, 170] width 11 height 9
radio input "true"
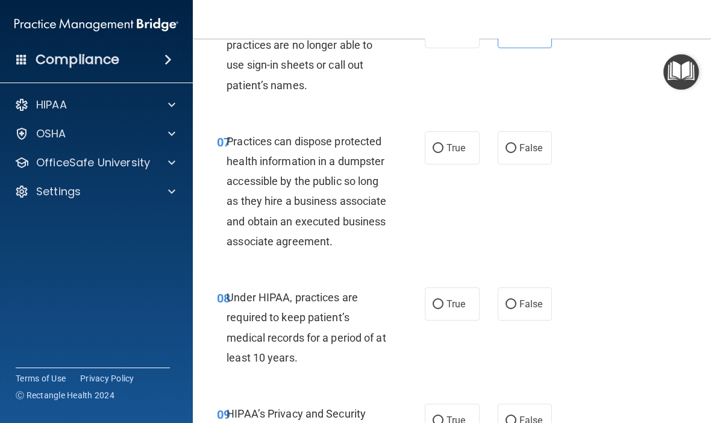
scroll to position [886, 0]
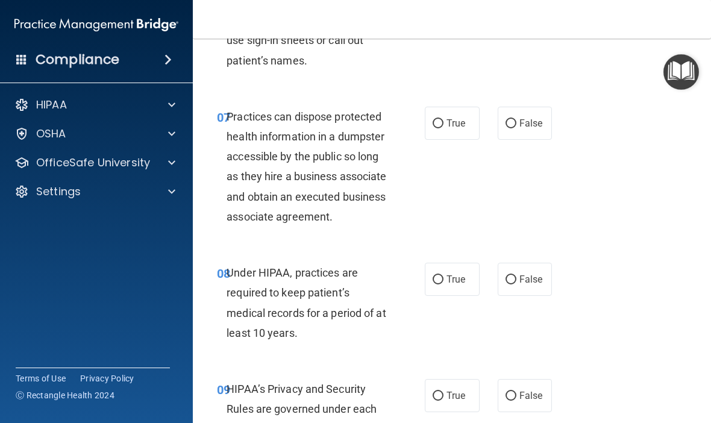
click at [532, 117] on span "False" at bounding box center [530, 122] width 23 height 11
click at [516, 119] on input "False" at bounding box center [510, 123] width 11 height 9
radio input "true"
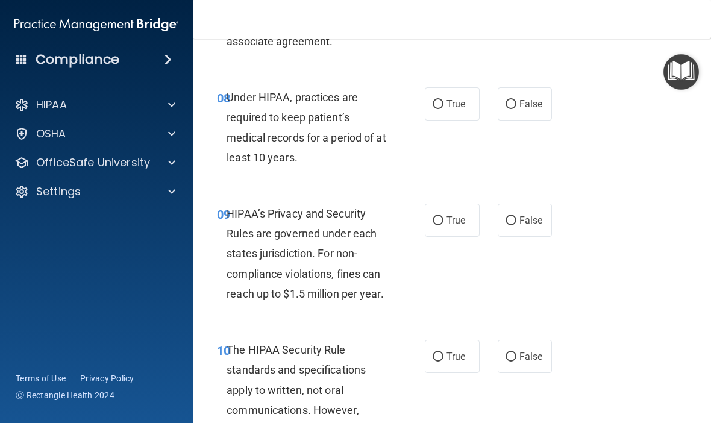
scroll to position [1061, 0]
click at [519, 110] on span "False" at bounding box center [530, 104] width 23 height 11
click at [516, 110] on input "False" at bounding box center [510, 105] width 11 height 9
radio input "true"
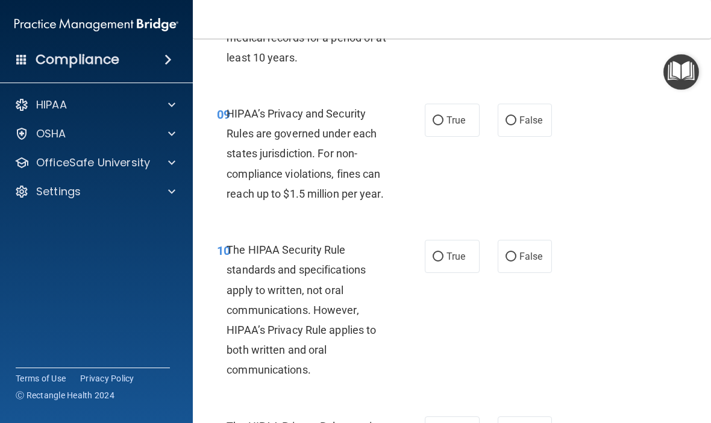
scroll to position [1173, 0]
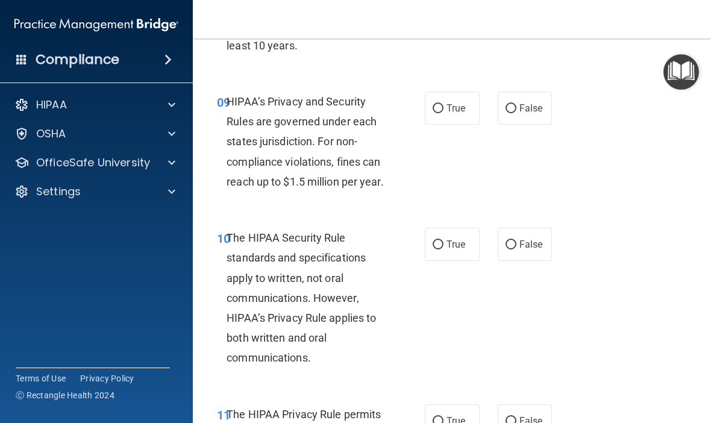
click at [443, 113] on input "True" at bounding box center [437, 108] width 11 height 9
radio input "true"
click at [522, 114] on span "False" at bounding box center [530, 107] width 23 height 11
click at [516, 113] on input "False" at bounding box center [510, 108] width 11 height 9
radio input "true"
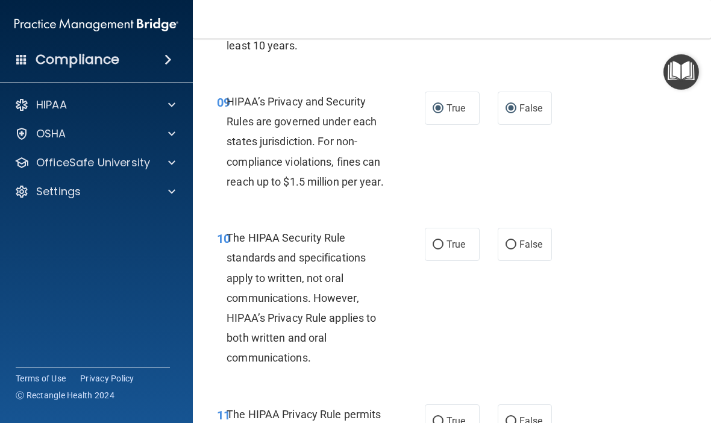
radio input "false"
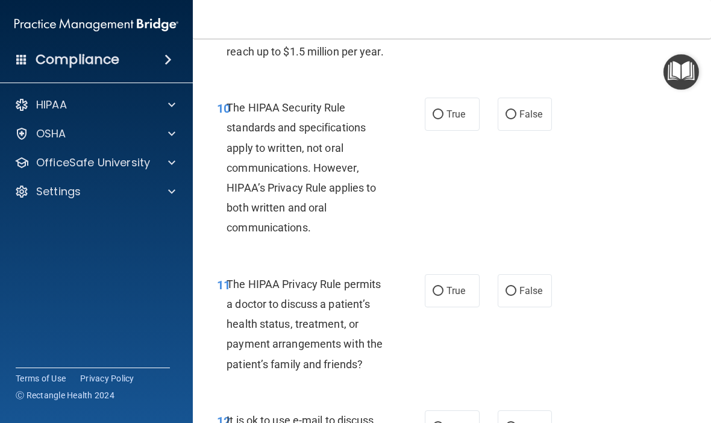
scroll to position [1306, 0]
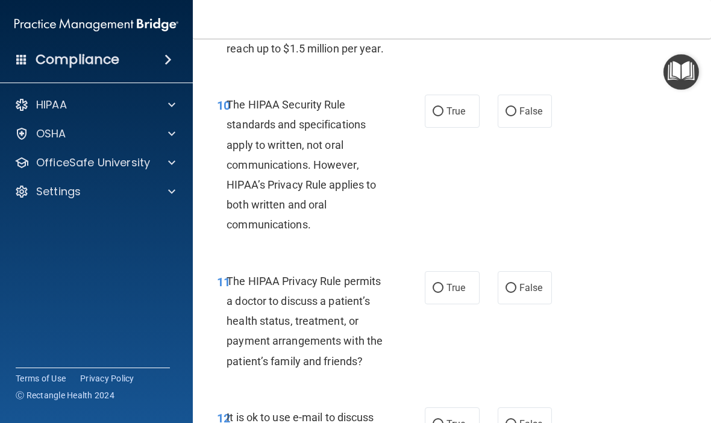
click at [458, 117] on span "True" at bounding box center [455, 110] width 19 height 11
click at [443, 116] on input "True" at bounding box center [437, 111] width 11 height 9
radio input "true"
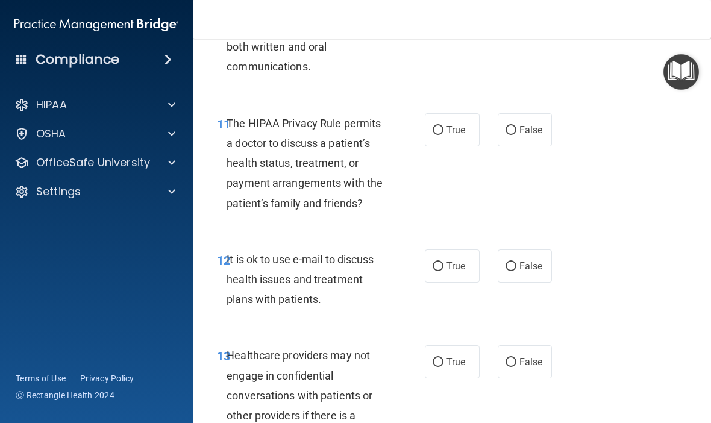
scroll to position [1471, 0]
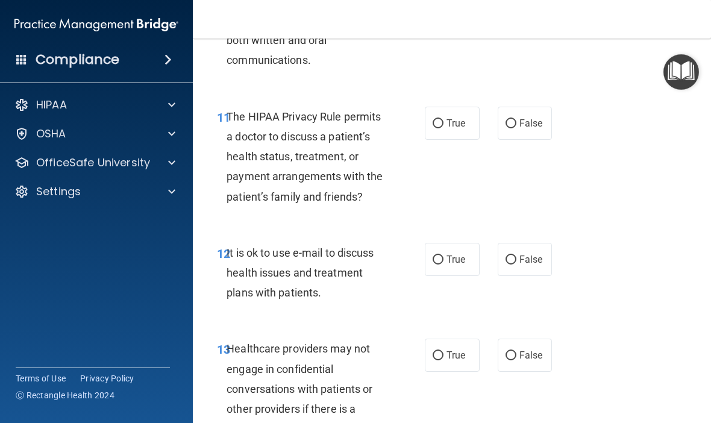
click at [452, 129] on span "True" at bounding box center [455, 122] width 19 height 11
click at [443, 128] on input "True" at bounding box center [437, 123] width 11 height 9
radio input "true"
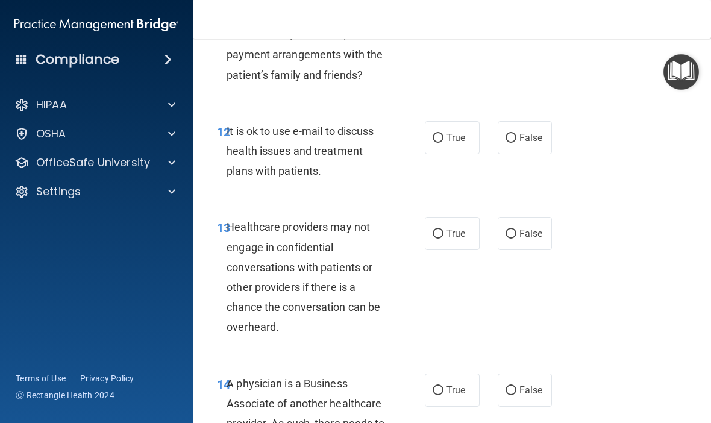
scroll to position [1594, 0]
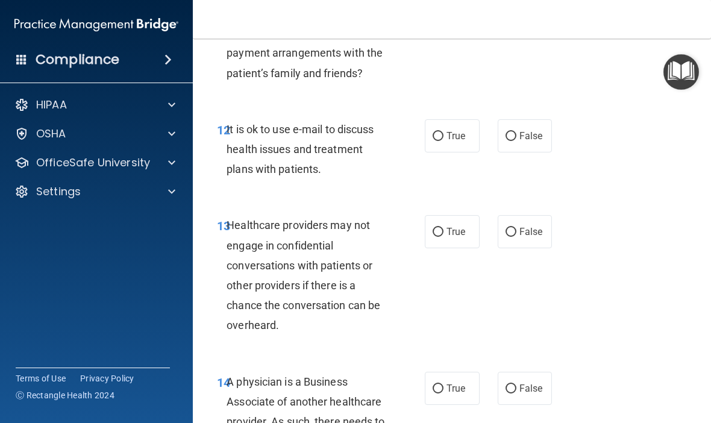
click at [443, 141] on input "True" at bounding box center [437, 136] width 11 height 9
radio input "true"
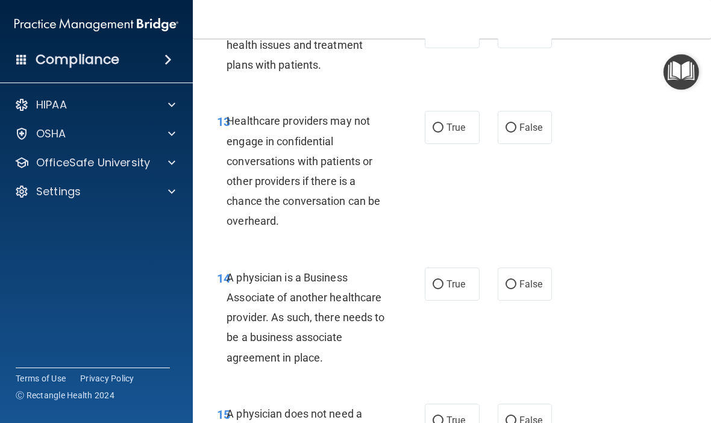
scroll to position [1703, 0]
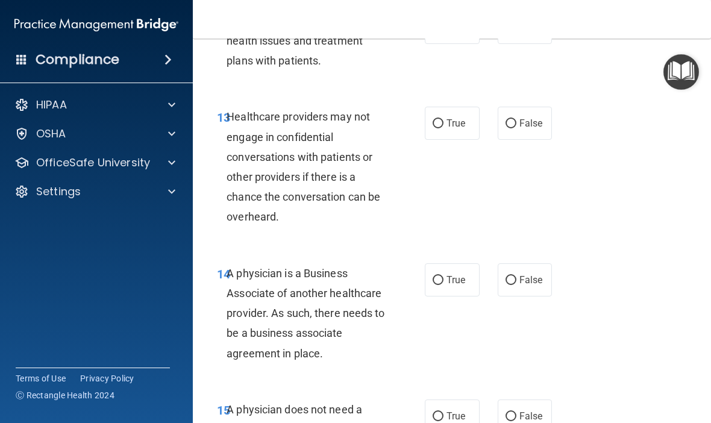
click at [441, 128] on input "True" at bounding box center [437, 123] width 11 height 9
radio input "true"
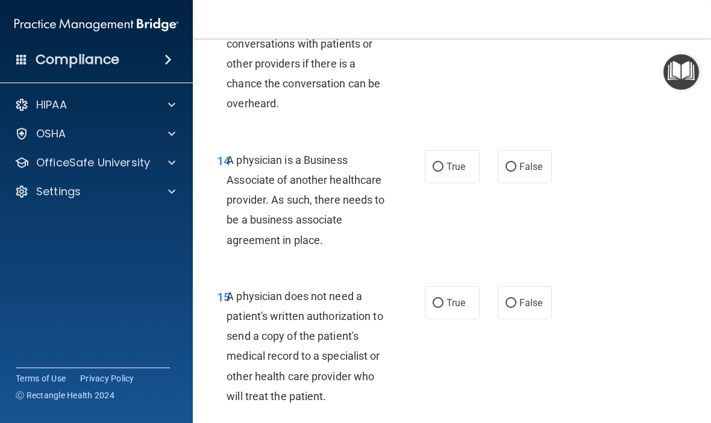
scroll to position [1844, 0]
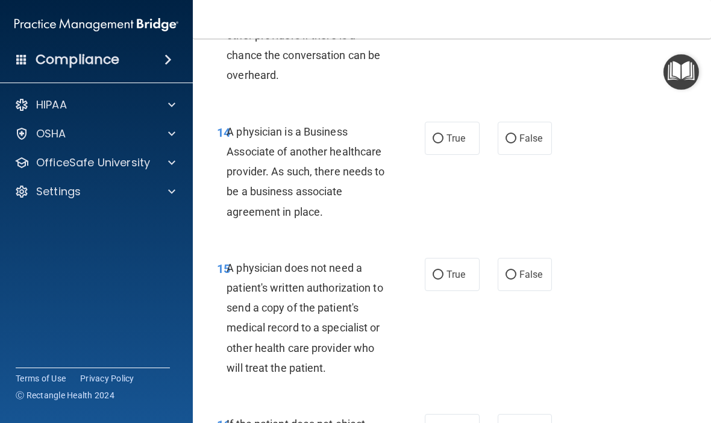
click at [530, 155] on label "False" at bounding box center [524, 138] width 55 height 33
click at [516, 143] on input "False" at bounding box center [510, 138] width 11 height 9
radio input "true"
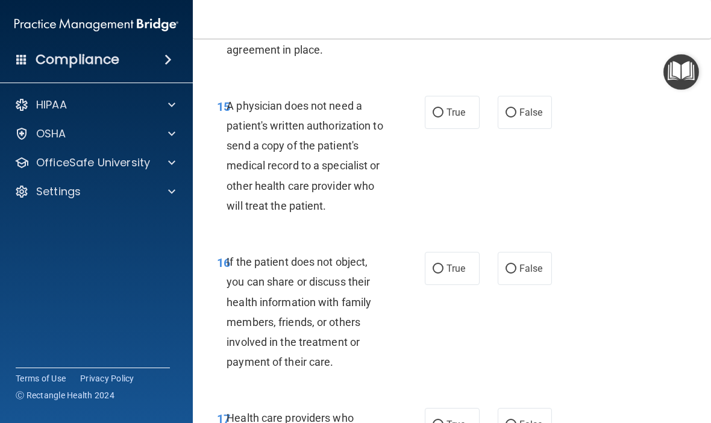
scroll to position [1999, 0]
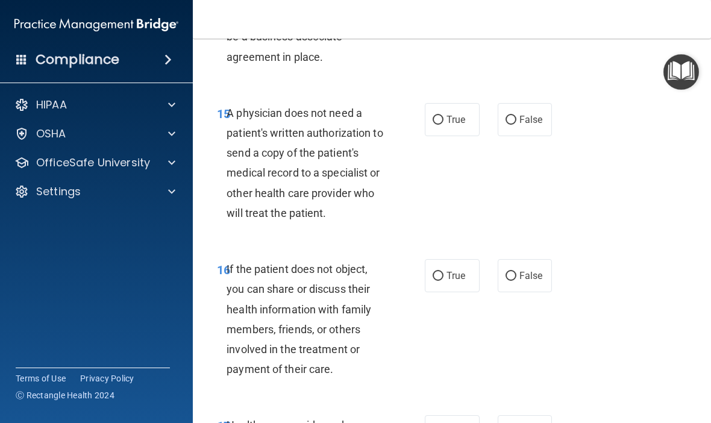
click at [511, 121] on label "False" at bounding box center [524, 119] width 55 height 33
click at [511, 121] on input "False" at bounding box center [510, 120] width 11 height 9
radio input "true"
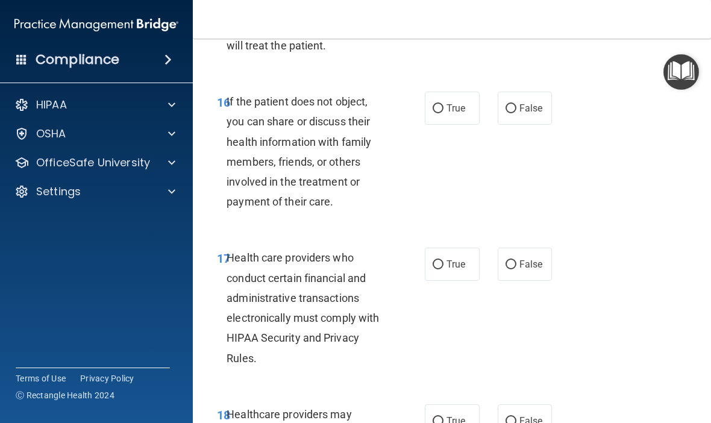
scroll to position [2167, 0]
click at [434, 113] on input "True" at bounding box center [437, 108] width 11 height 9
radio input "true"
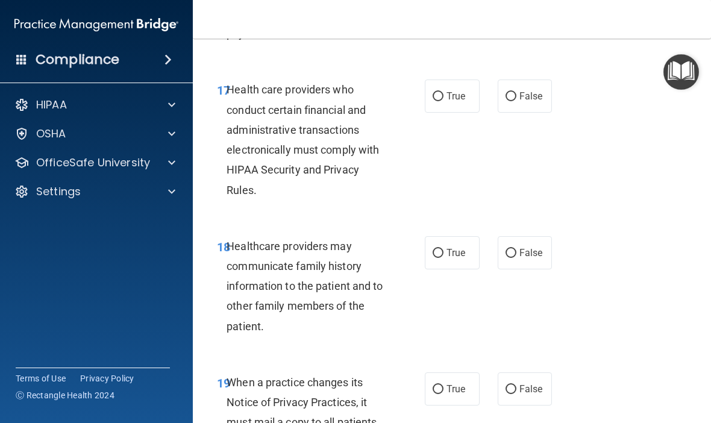
scroll to position [2337, 0]
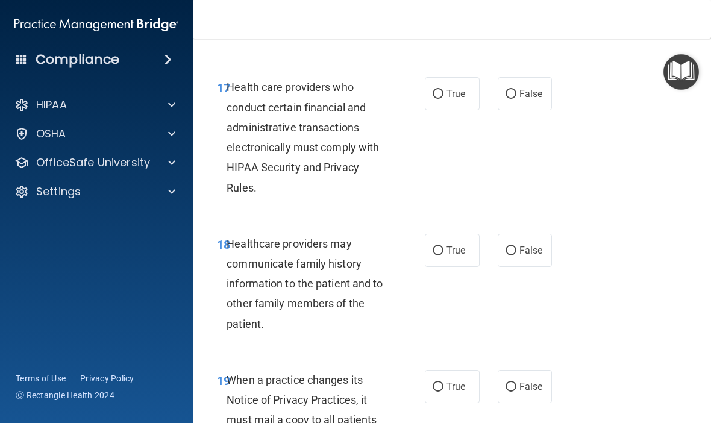
click at [441, 99] on input "True" at bounding box center [437, 94] width 11 height 9
radio input "true"
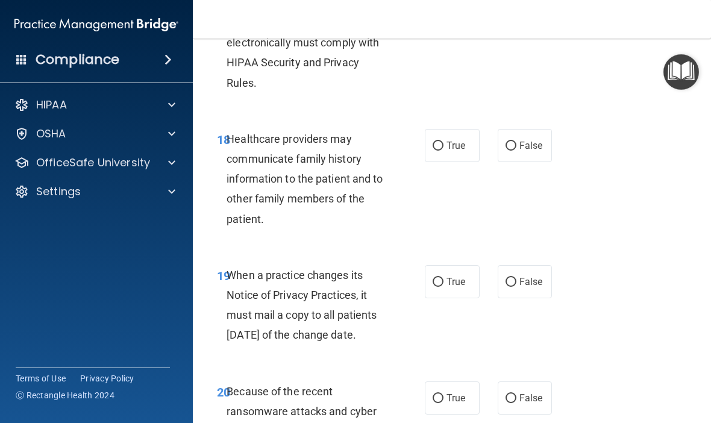
scroll to position [2457, 0]
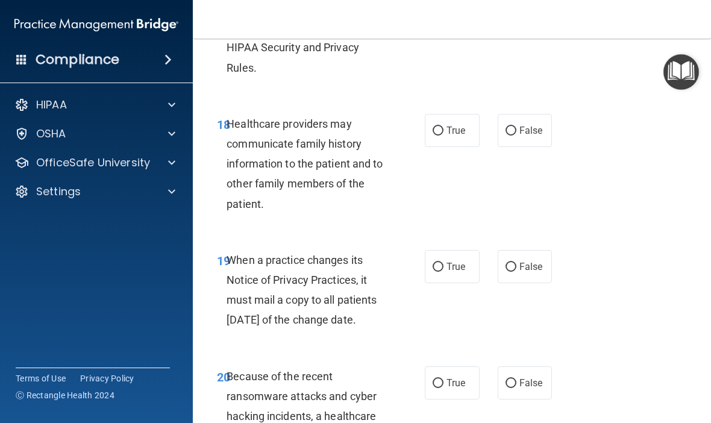
click at [442, 136] on input "True" at bounding box center [437, 130] width 11 height 9
radio input "true"
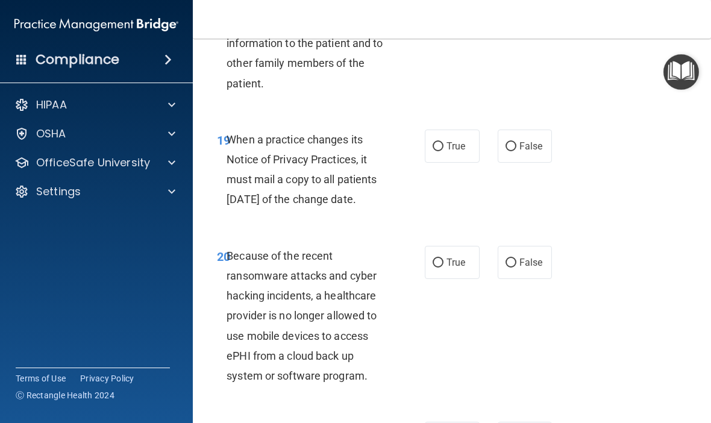
scroll to position [2590, 0]
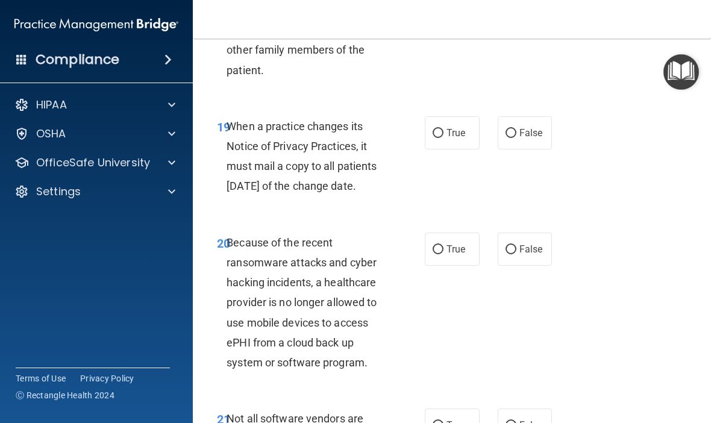
click at [443, 137] on input "True" at bounding box center [437, 133] width 11 height 9
radio input "true"
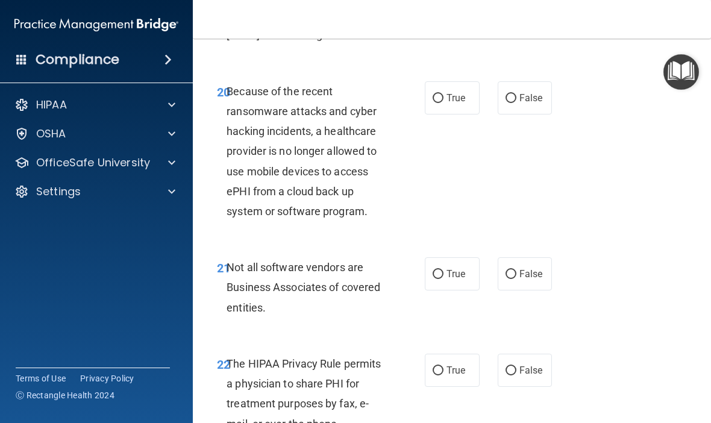
scroll to position [2746, 0]
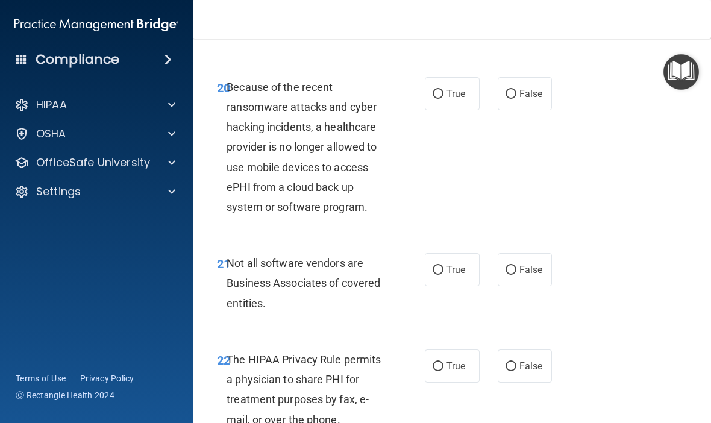
click at [440, 99] on input "True" at bounding box center [437, 94] width 11 height 9
radio input "true"
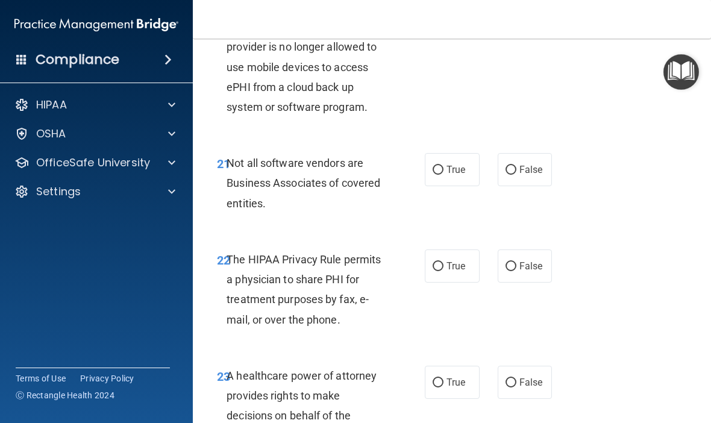
scroll to position [2876, 0]
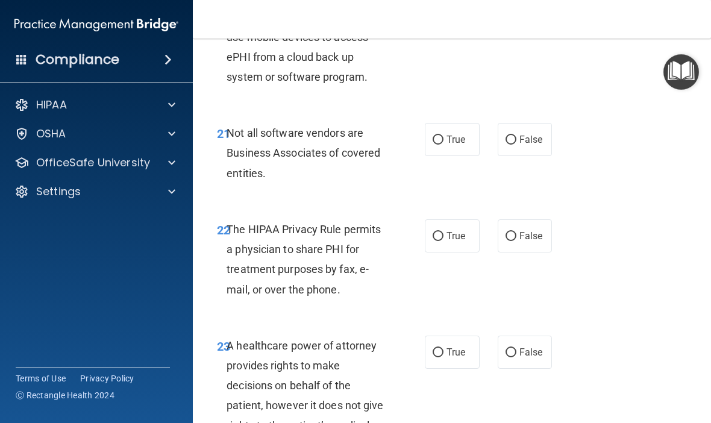
click at [437, 145] on input "True" at bounding box center [437, 140] width 11 height 9
radio input "true"
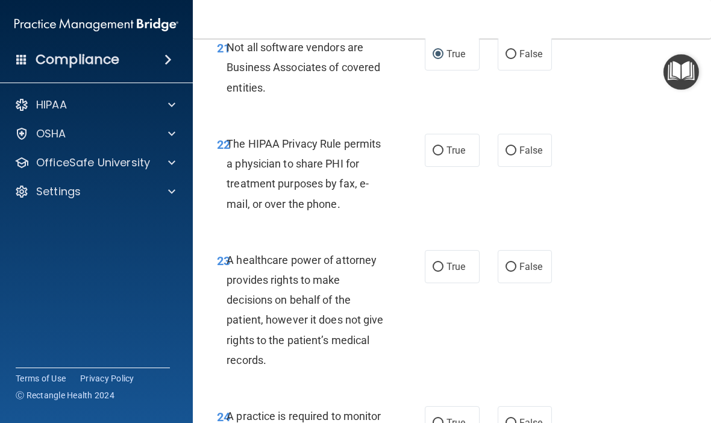
scroll to position [2995, 0]
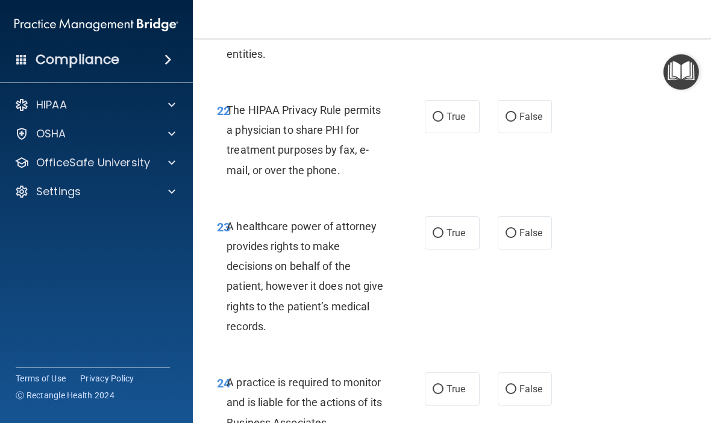
click at [438, 122] on input "True" at bounding box center [437, 117] width 11 height 9
radio input "true"
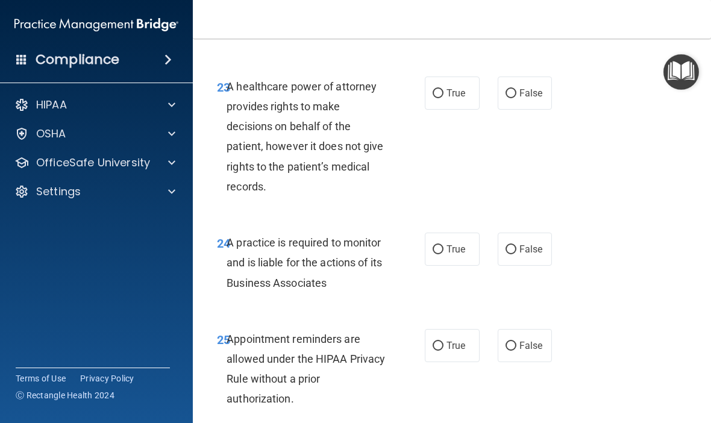
scroll to position [3143, 0]
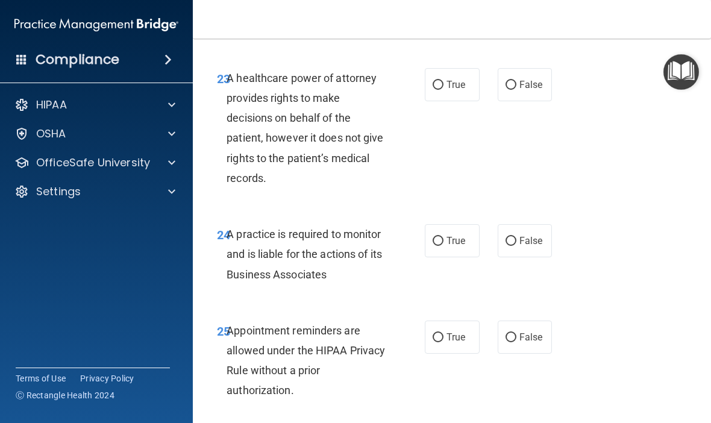
click at [511, 101] on label "False" at bounding box center [524, 84] width 55 height 33
click at [511, 90] on input "False" at bounding box center [510, 85] width 11 height 9
radio input "true"
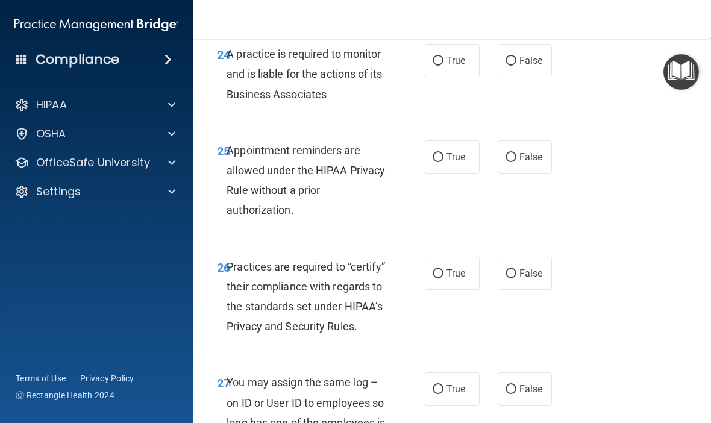
scroll to position [3324, 0]
click at [452, 66] on span "True" at bounding box center [455, 59] width 19 height 11
click at [443, 65] on input "True" at bounding box center [437, 60] width 11 height 9
radio input "true"
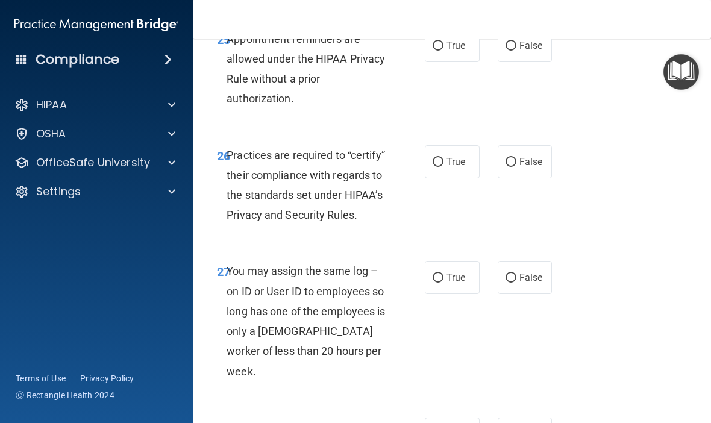
scroll to position [3432, 0]
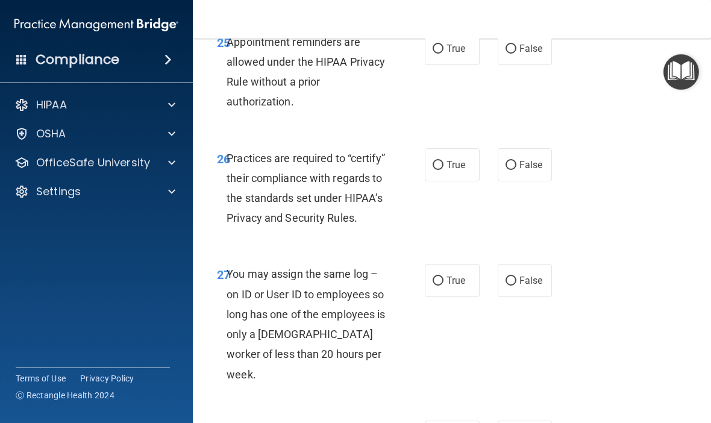
click at [442, 54] on input "True" at bounding box center [437, 49] width 11 height 9
radio input "true"
click at [452, 178] on label "True" at bounding box center [452, 164] width 55 height 33
click at [443, 170] on input "True" at bounding box center [437, 165] width 11 height 9
radio input "true"
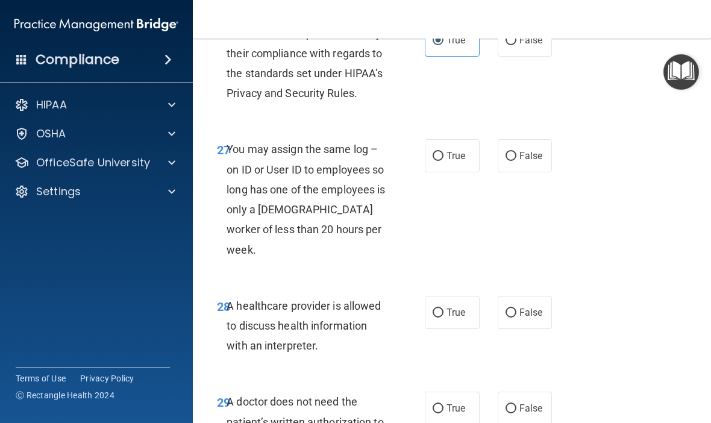
scroll to position [3560, 0]
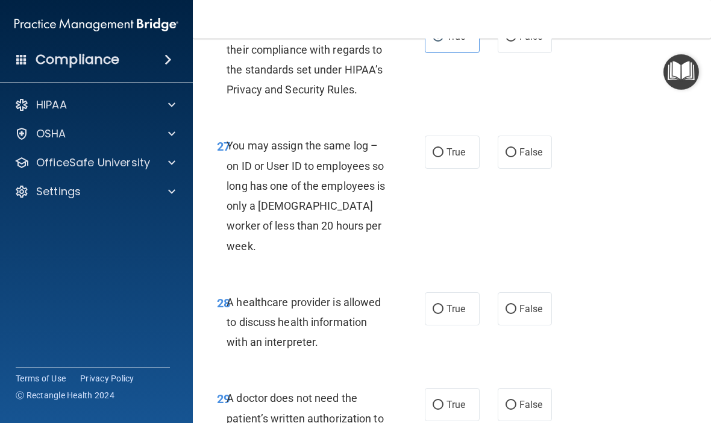
click at [512, 157] on input "False" at bounding box center [510, 152] width 11 height 9
radio input "true"
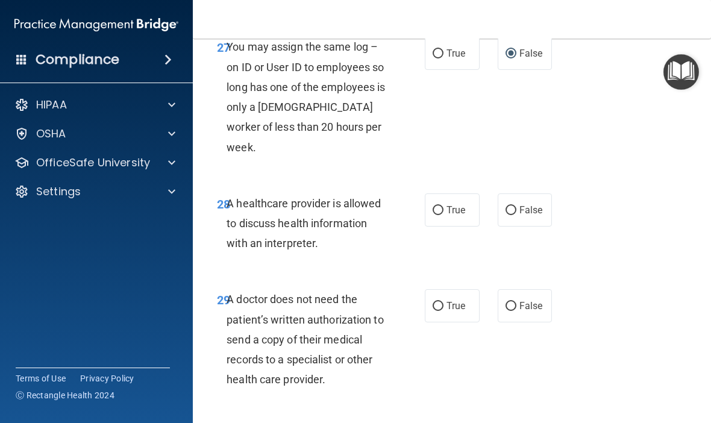
scroll to position [3676, 0]
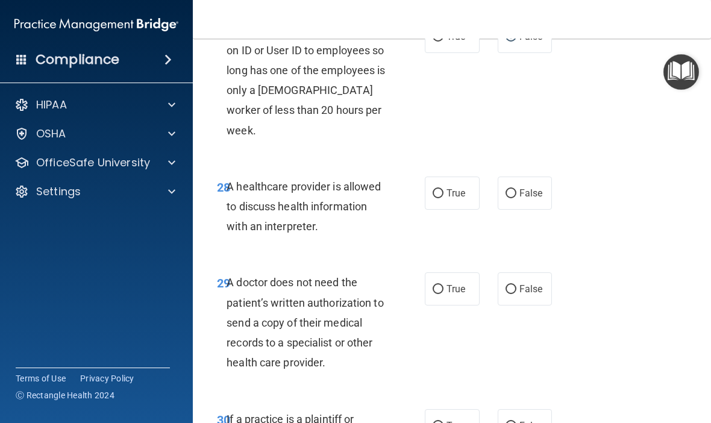
click at [441, 196] on input "True" at bounding box center [437, 193] width 11 height 9
radio input "true"
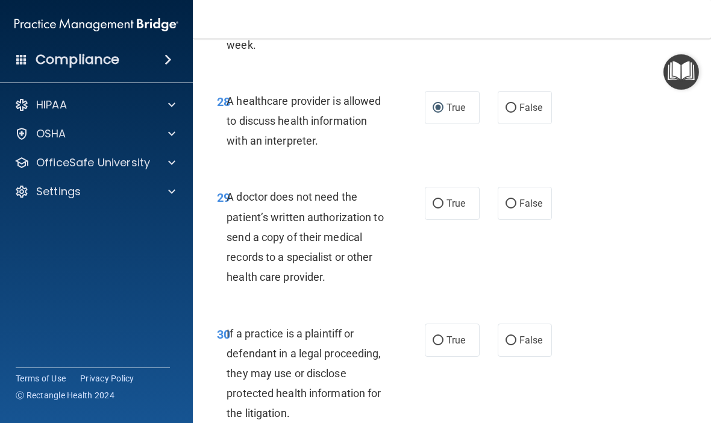
scroll to position [3804, 0]
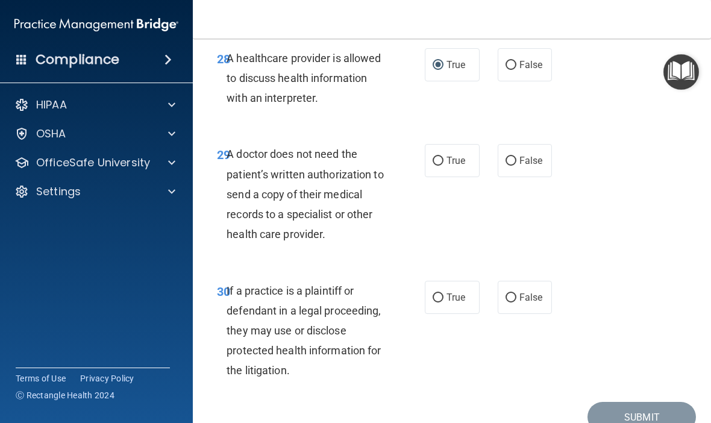
click at [437, 163] on input "True" at bounding box center [437, 161] width 11 height 9
radio input "true"
click at [531, 173] on label "False" at bounding box center [524, 160] width 55 height 33
click at [516, 166] on input "False" at bounding box center [510, 161] width 11 height 9
radio input "true"
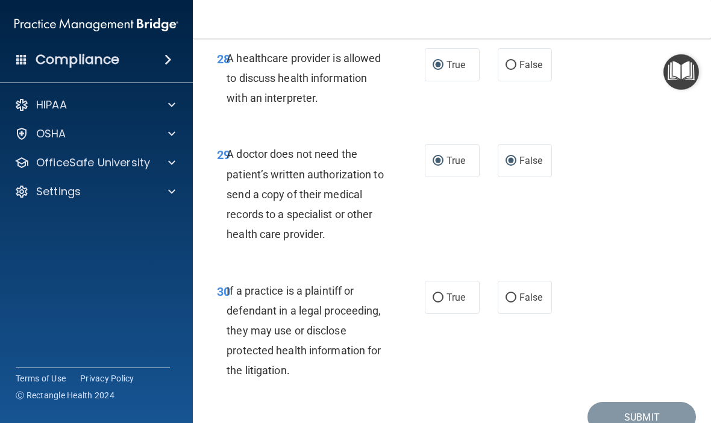
radio input "false"
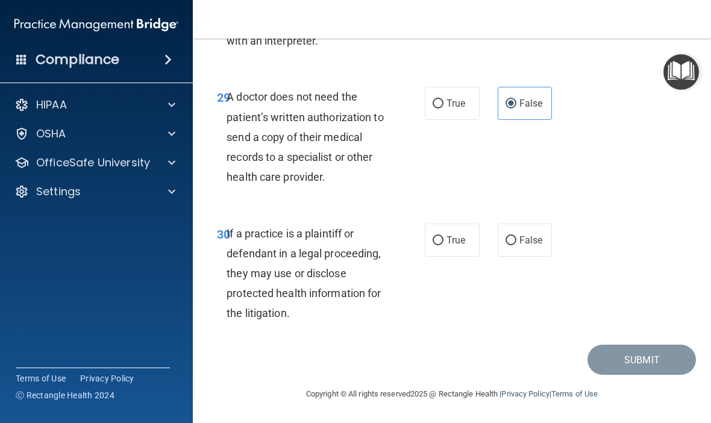
scroll to position [3861, 0]
click at [443, 242] on input "True" at bounding box center [437, 241] width 11 height 9
radio input "true"
click at [620, 352] on button "Submit" at bounding box center [641, 360] width 108 height 31
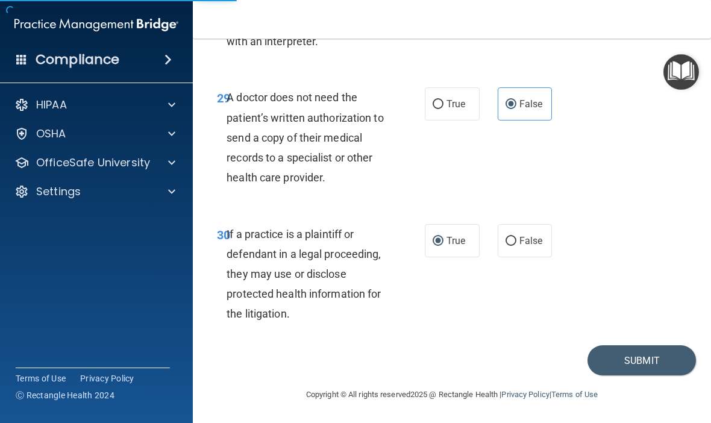
click at [621, 352] on button "Submit" at bounding box center [641, 360] width 108 height 31
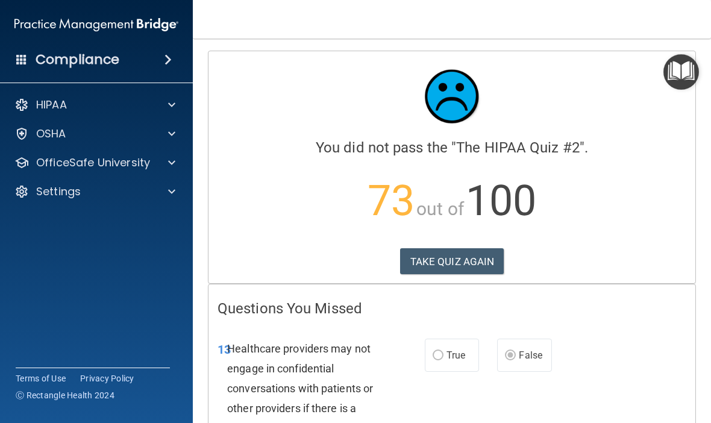
click at [470, 258] on button "TAKE QUIZ AGAIN" at bounding box center [452, 261] width 104 height 27
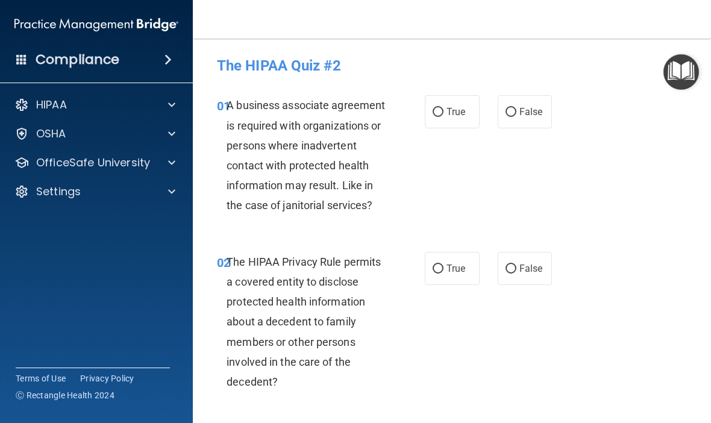
click at [516, 109] on input "False" at bounding box center [510, 112] width 11 height 9
radio input "true"
click at [442, 267] on input "True" at bounding box center [437, 268] width 11 height 9
radio input "true"
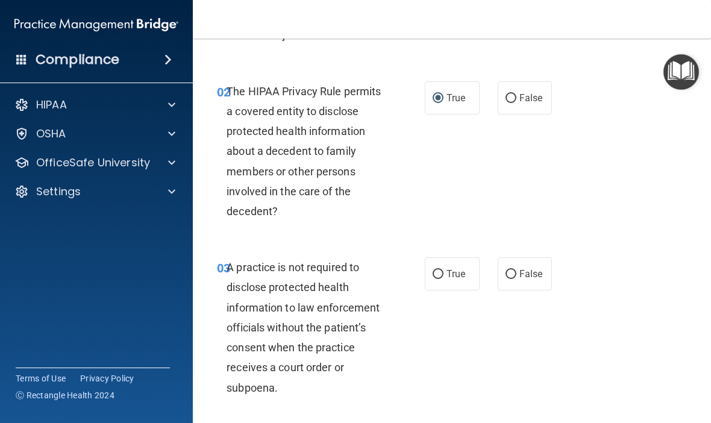
scroll to position [177, 0]
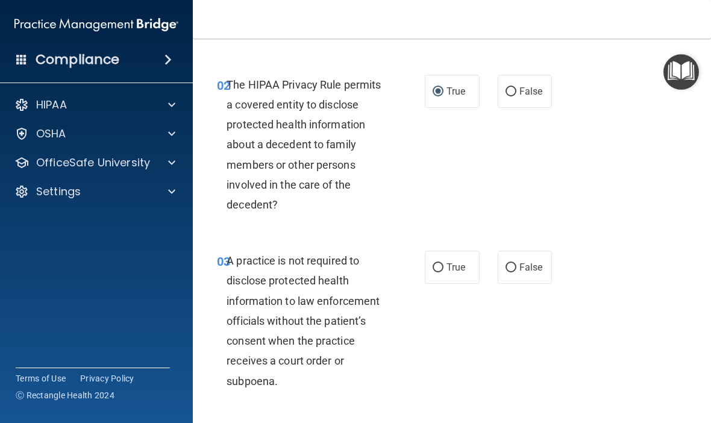
click at [525, 262] on span "False" at bounding box center [530, 266] width 23 height 11
click at [516, 263] on input "False" at bounding box center [510, 267] width 11 height 9
radio input "true"
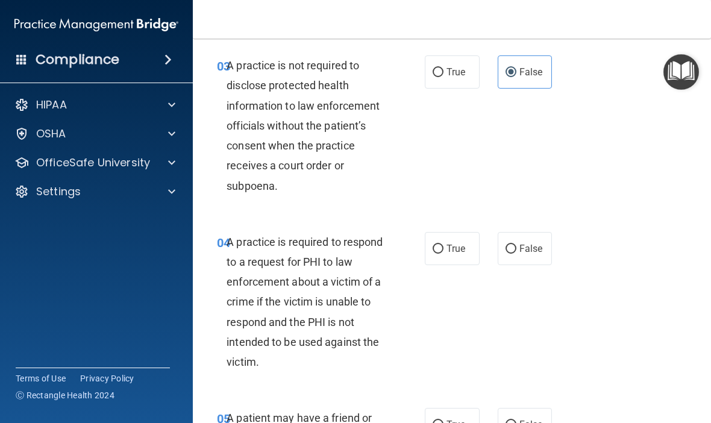
scroll to position [374, 0]
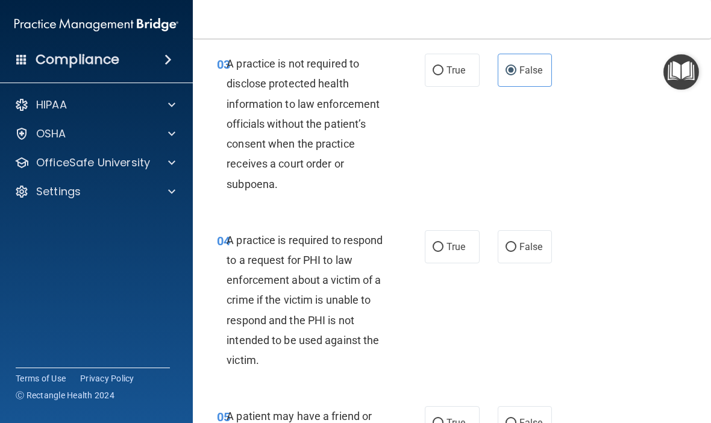
click at [442, 246] on input "True" at bounding box center [437, 247] width 11 height 9
radio input "true"
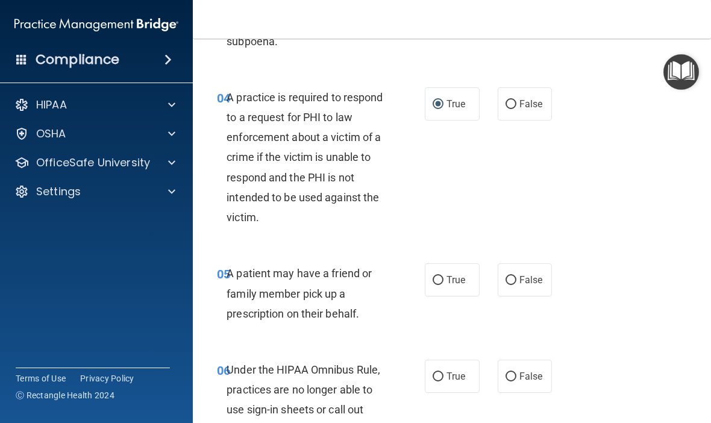
scroll to position [552, 0]
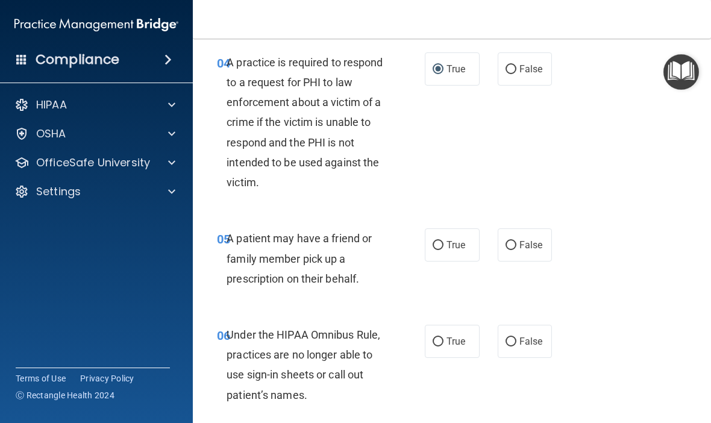
click at [440, 246] on input "True" at bounding box center [437, 245] width 11 height 9
radio input "true"
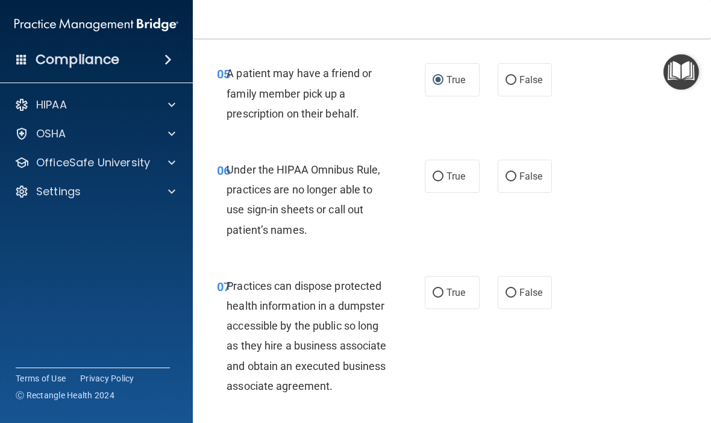
scroll to position [722, 0]
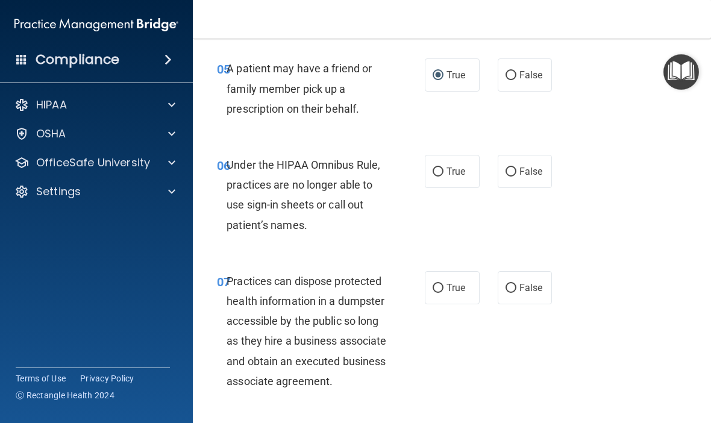
click at [531, 166] on span "False" at bounding box center [530, 171] width 23 height 11
click at [516, 167] on input "False" at bounding box center [510, 171] width 11 height 9
radio input "true"
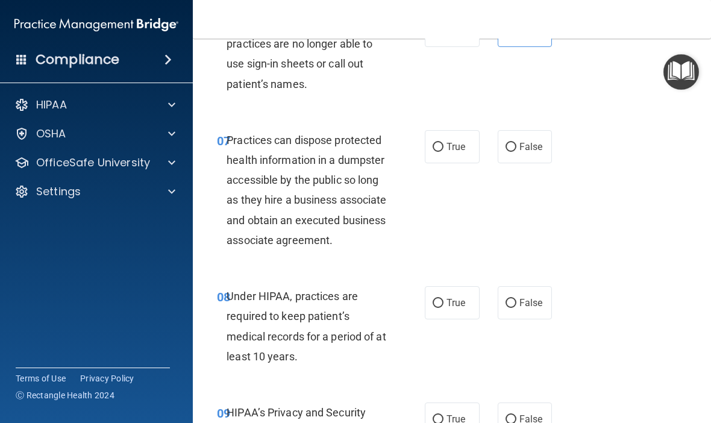
scroll to position [871, 0]
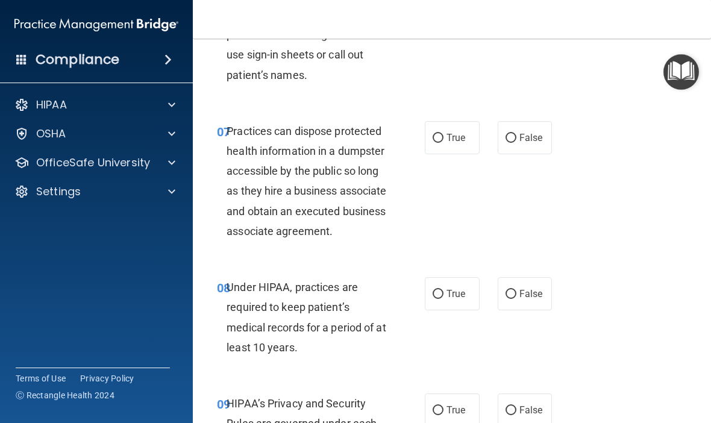
click at [526, 135] on span "False" at bounding box center [530, 137] width 23 height 11
click at [516, 135] on input "False" at bounding box center [510, 138] width 11 height 9
radio input "true"
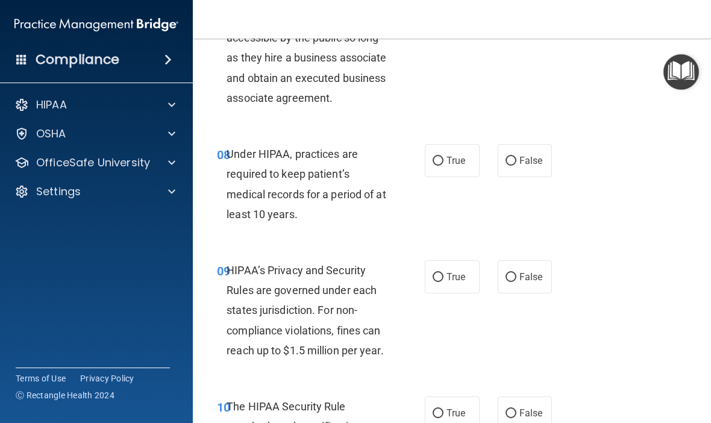
scroll to position [1006, 0]
click at [523, 165] on span "False" at bounding box center [530, 159] width 23 height 11
click at [516, 164] on input "False" at bounding box center [510, 159] width 11 height 9
radio input "true"
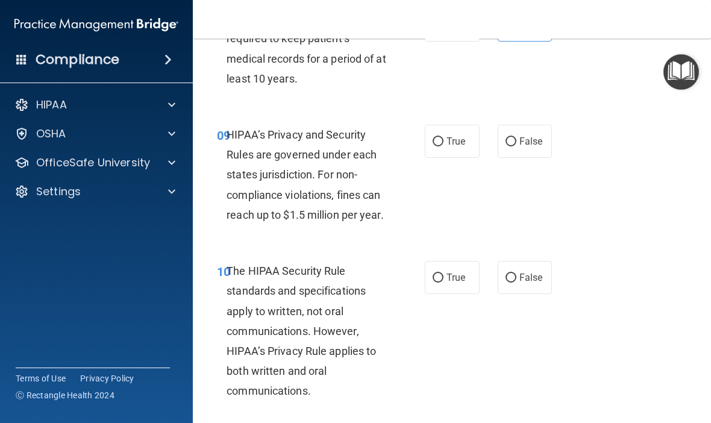
scroll to position [1167, 0]
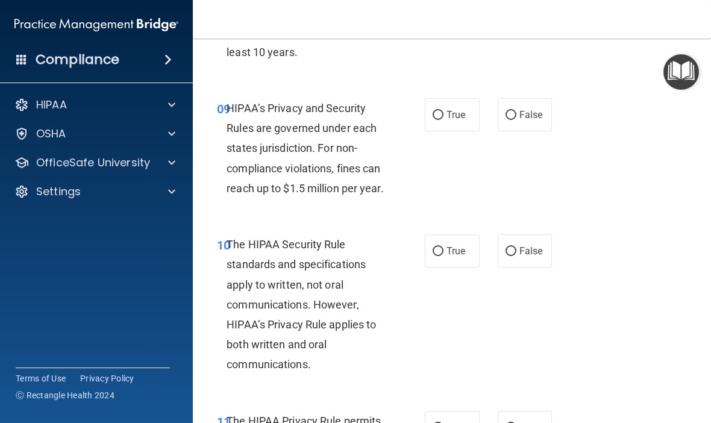
click at [526, 257] on span "False" at bounding box center [530, 250] width 23 height 11
click at [516, 256] on input "False" at bounding box center [510, 251] width 11 height 9
radio input "true"
click at [526, 120] on span "False" at bounding box center [530, 114] width 23 height 11
click at [516, 120] on input "False" at bounding box center [510, 115] width 11 height 9
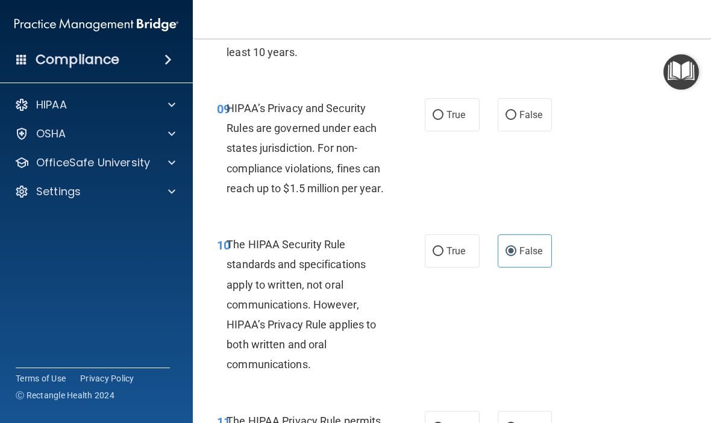
radio input "true"
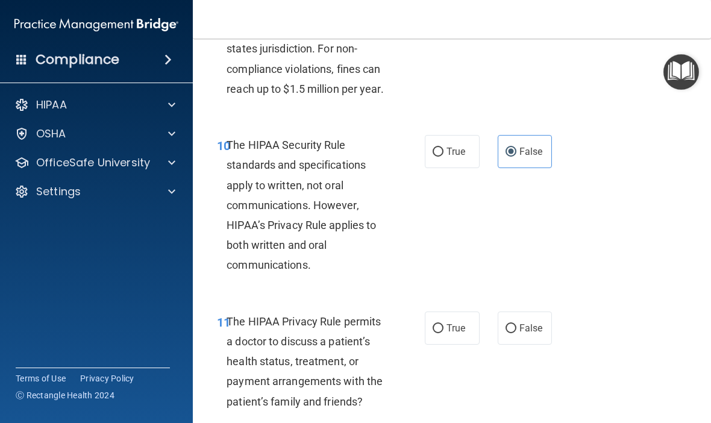
scroll to position [1300, 0]
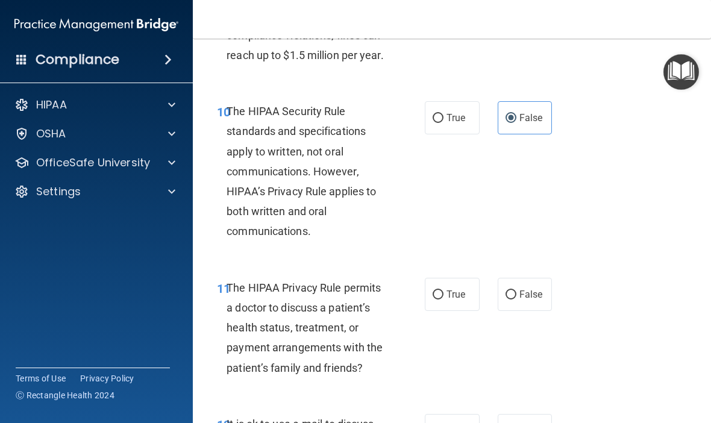
click at [428, 123] on label "True" at bounding box center [452, 117] width 55 height 33
click at [432, 123] on input "True" at bounding box center [437, 118] width 11 height 9
radio input "true"
radio input "false"
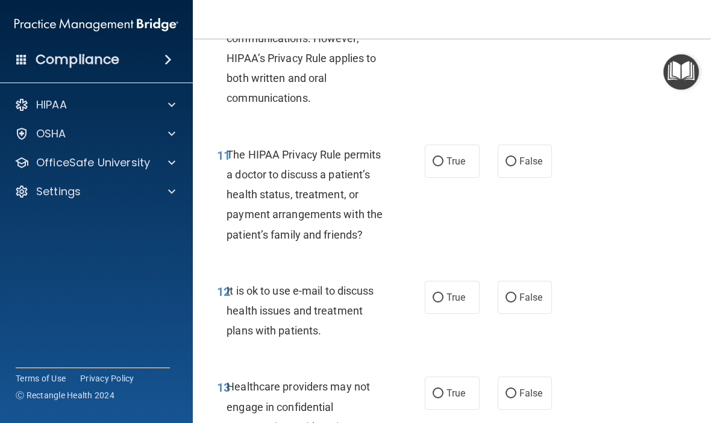
scroll to position [1433, 0]
click at [450, 302] on span "True" at bounding box center [455, 296] width 19 height 11
click at [443, 302] on input "True" at bounding box center [437, 297] width 11 height 9
radio input "true"
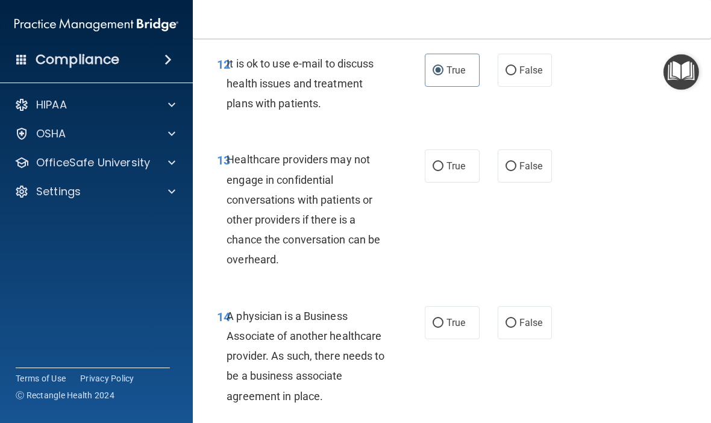
scroll to position [1670, 0]
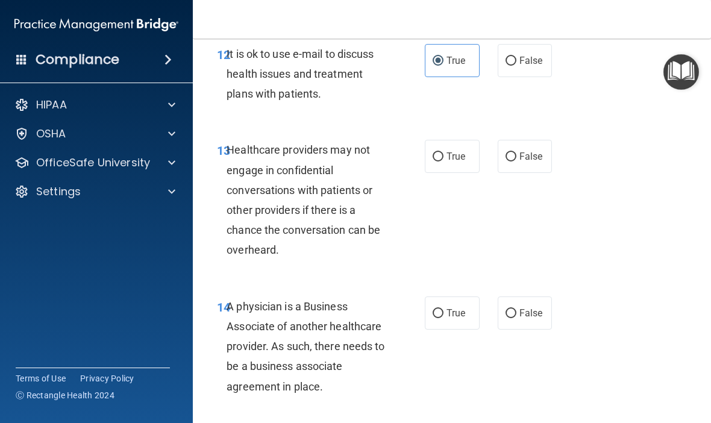
click at [531, 162] on span "False" at bounding box center [530, 156] width 23 height 11
click at [516, 161] on input "False" at bounding box center [510, 156] width 11 height 9
radio input "true"
click at [516, 319] on label "False" at bounding box center [524, 312] width 55 height 33
click at [516, 318] on input "False" at bounding box center [510, 313] width 11 height 9
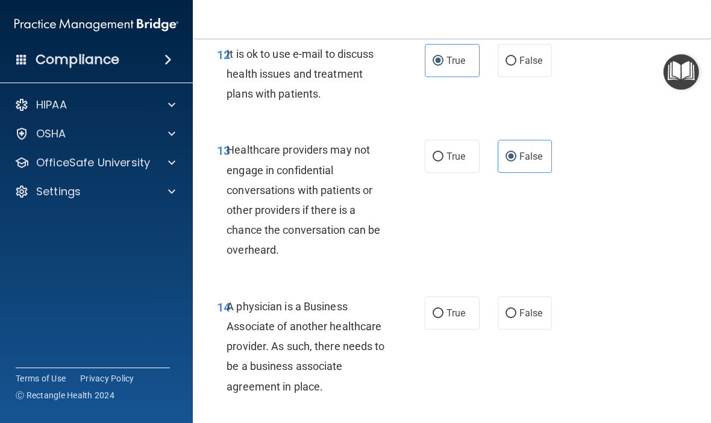
radio input "true"
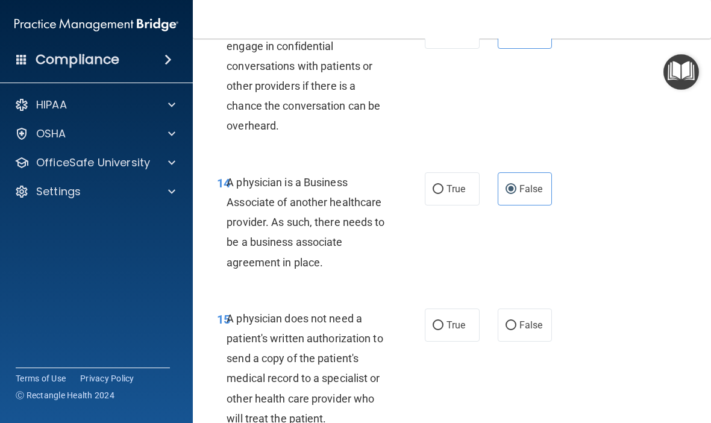
scroll to position [1839, 0]
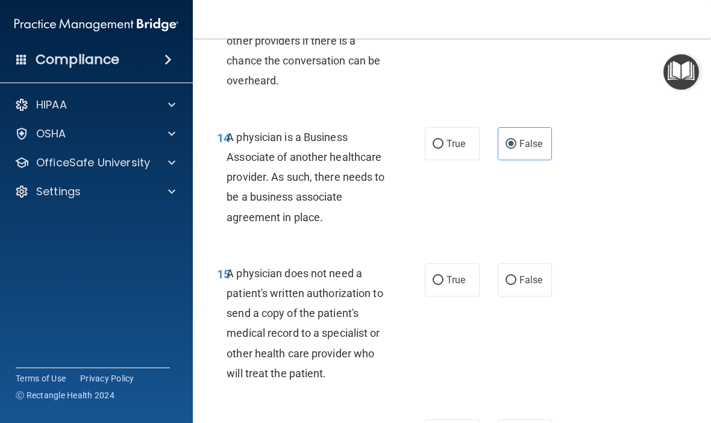
click at [443, 285] on input "True" at bounding box center [437, 280] width 11 height 9
radio input "true"
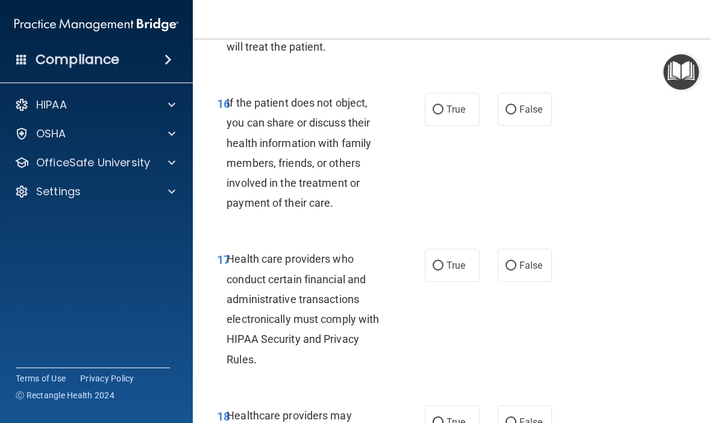
scroll to position [2170, 0]
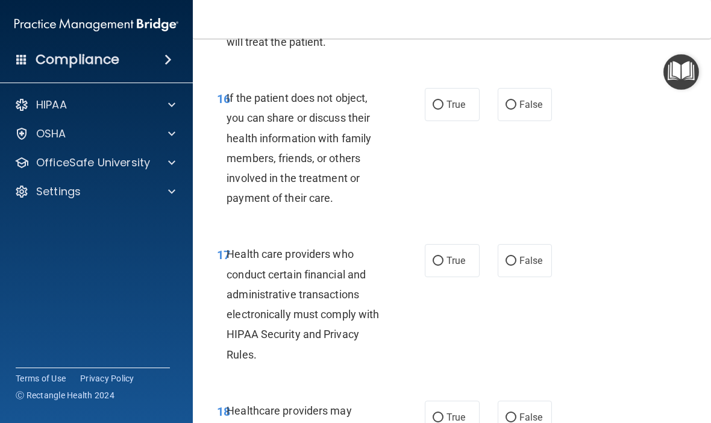
click at [440, 110] on input "True" at bounding box center [437, 105] width 11 height 9
radio input "true"
click at [438, 266] on input "True" at bounding box center [437, 261] width 11 height 9
radio input "true"
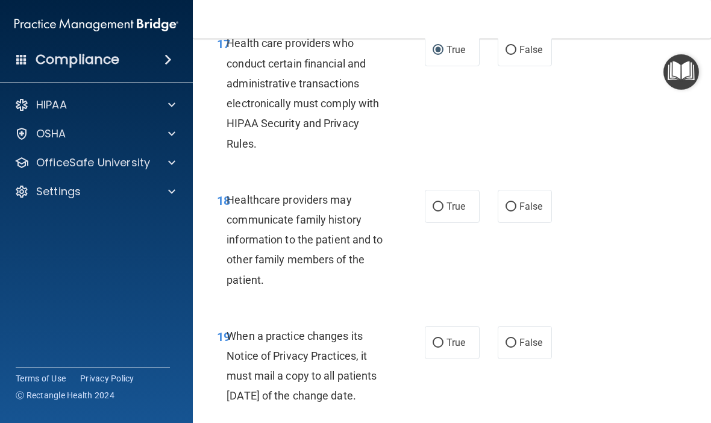
scroll to position [2384, 0]
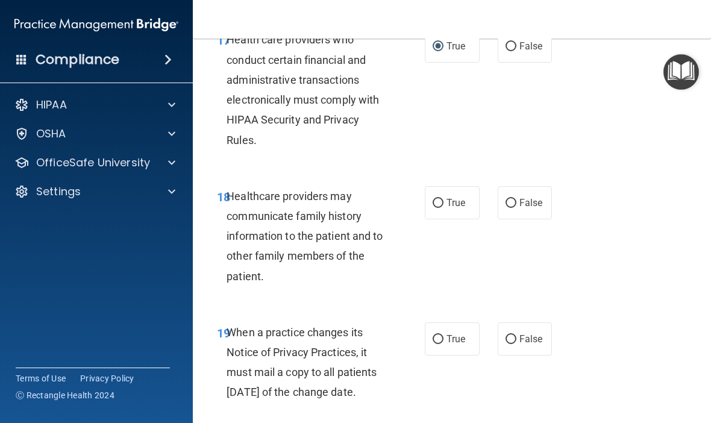
click at [520, 205] on span "False" at bounding box center [530, 202] width 23 height 11
click at [516, 205] on input "False" at bounding box center [510, 203] width 11 height 9
radio input "true"
click at [517, 339] on label "False" at bounding box center [524, 338] width 55 height 33
click at [516, 339] on input "False" at bounding box center [510, 339] width 11 height 9
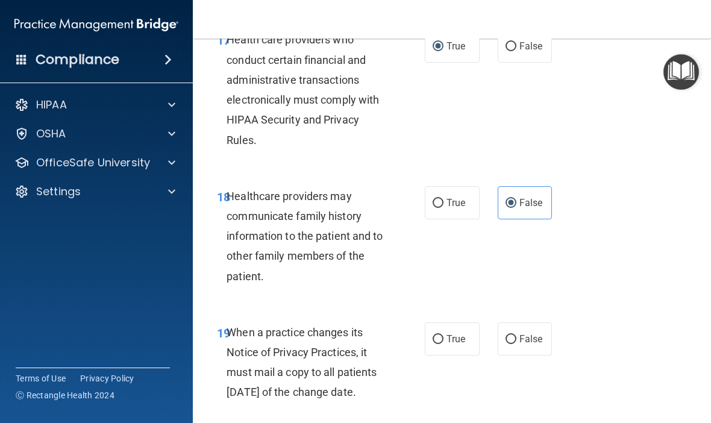
radio input "true"
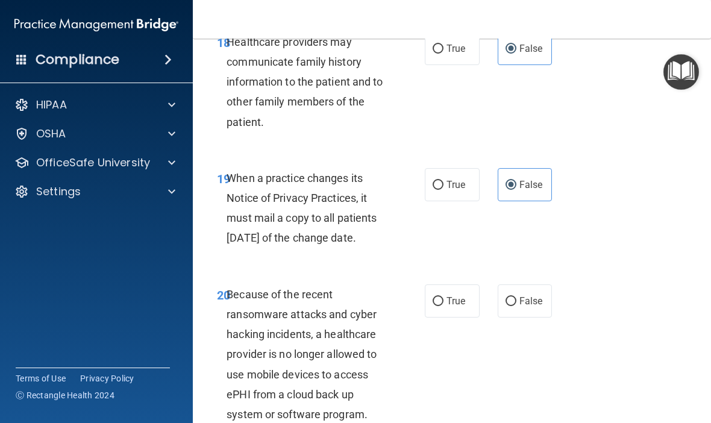
scroll to position [2557, 0]
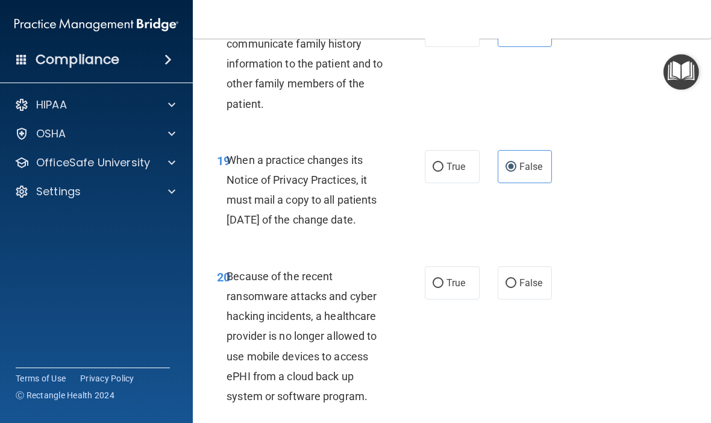
click at [522, 299] on label "False" at bounding box center [524, 282] width 55 height 33
click at [516, 288] on input "False" at bounding box center [510, 283] width 11 height 9
radio input "true"
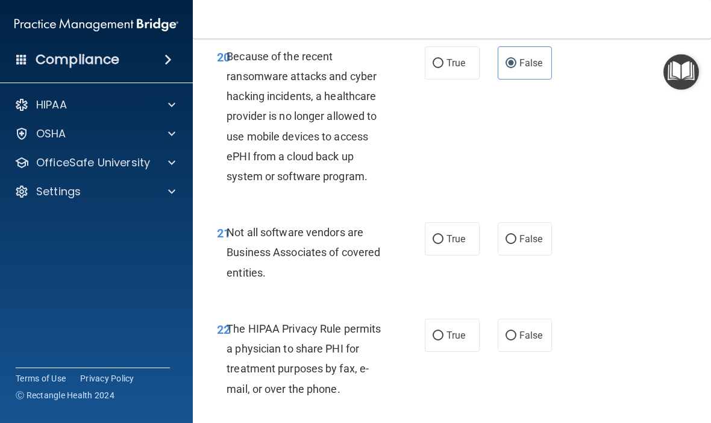
scroll to position [2781, 0]
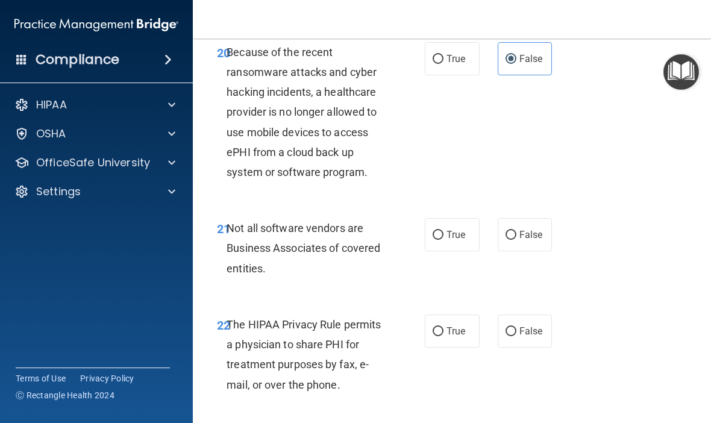
click at [441, 240] on input "True" at bounding box center [437, 235] width 11 height 9
radio input "true"
click at [443, 348] on label "True" at bounding box center [452, 330] width 55 height 33
click at [443, 336] on input "True" at bounding box center [437, 331] width 11 height 9
radio input "true"
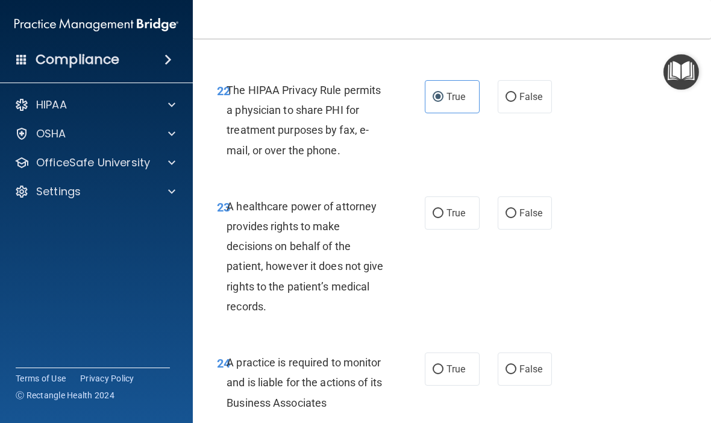
scroll to position [3017, 0]
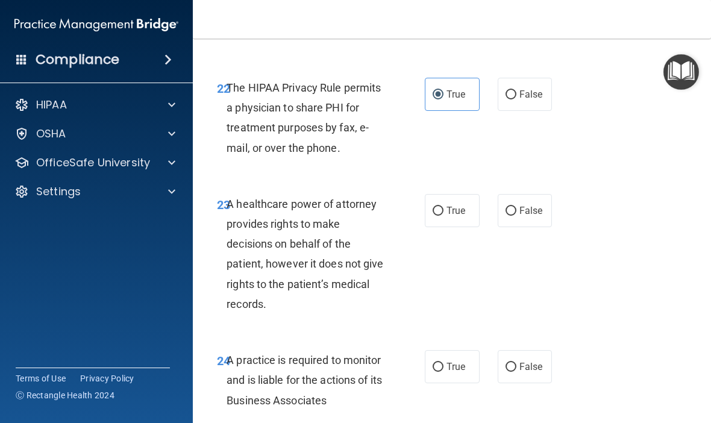
click at [529, 216] on span "False" at bounding box center [530, 210] width 23 height 11
click at [516, 216] on input "False" at bounding box center [510, 211] width 11 height 9
radio input "true"
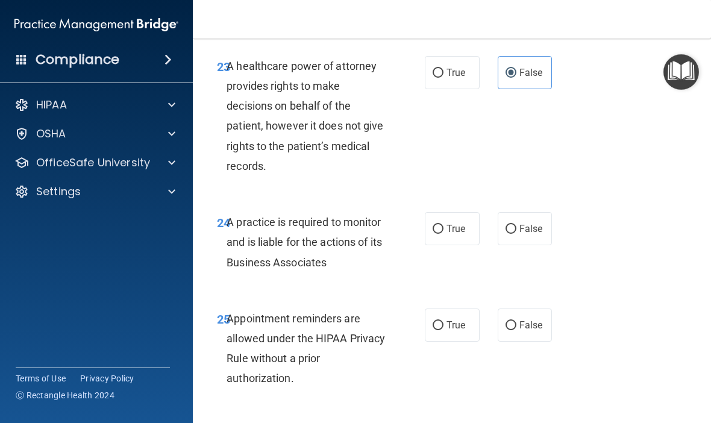
scroll to position [3182, 0]
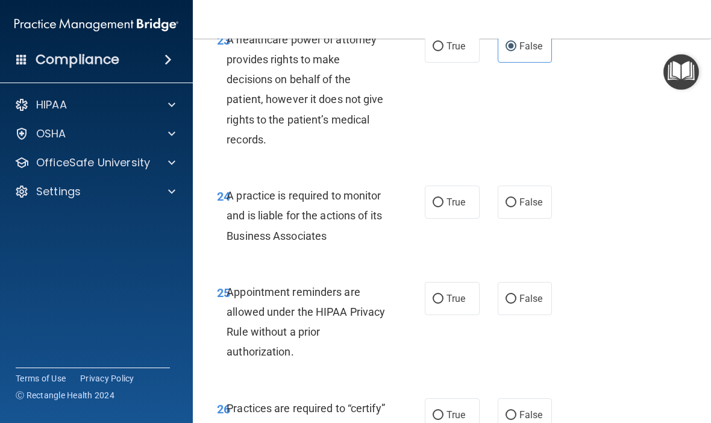
click at [512, 219] on label "False" at bounding box center [524, 202] width 55 height 33
click at [512, 207] on input "False" at bounding box center [510, 202] width 11 height 9
radio input "true"
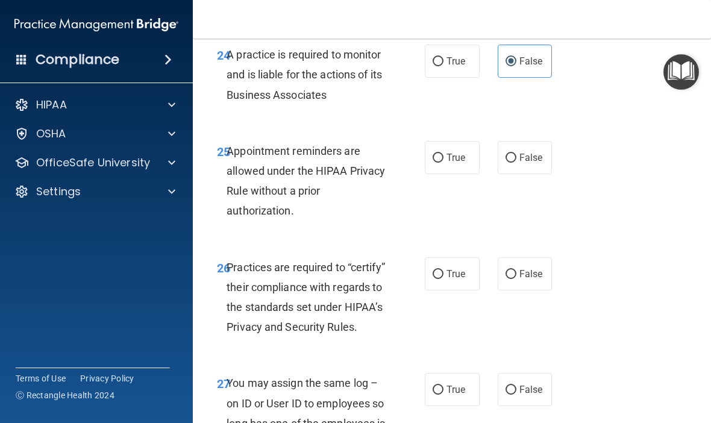
scroll to position [3324, 0]
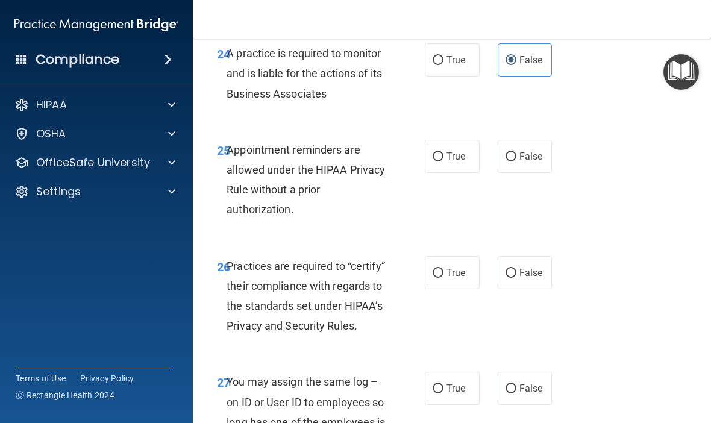
click at [441, 161] on input "True" at bounding box center [437, 156] width 11 height 9
radio input "true"
click at [522, 278] on span "False" at bounding box center [530, 272] width 23 height 11
click at [516, 278] on input "False" at bounding box center [510, 273] width 11 height 9
radio input "true"
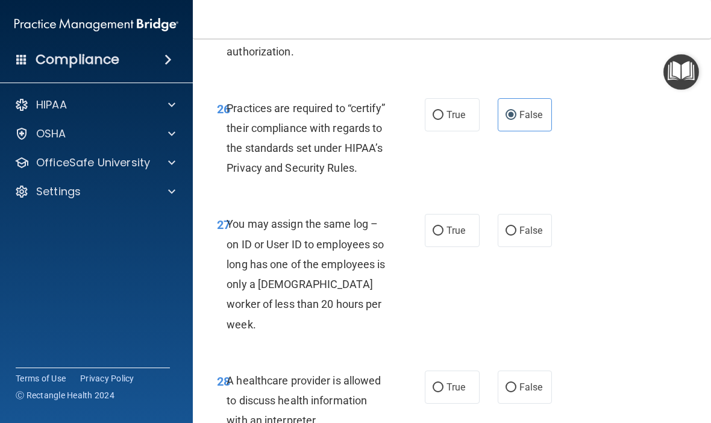
scroll to position [3482, 0]
click at [525, 235] on span "False" at bounding box center [530, 229] width 23 height 11
click at [516, 235] on input "False" at bounding box center [510, 230] width 11 height 9
radio input "true"
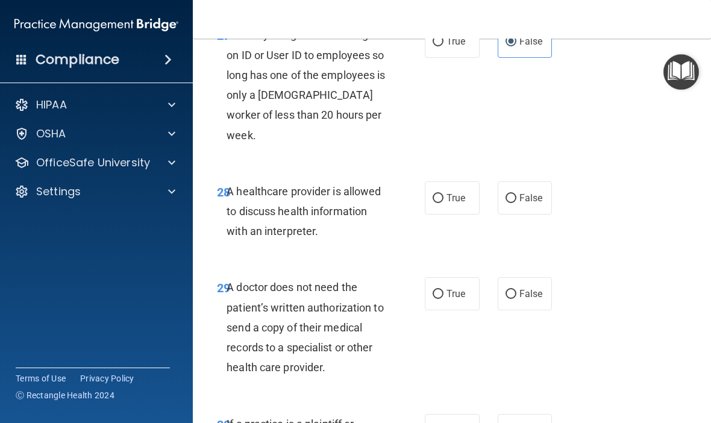
scroll to position [3678, 0]
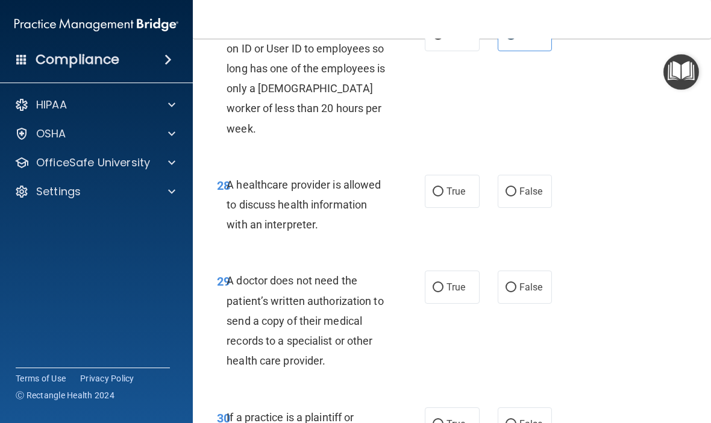
click at [454, 191] on span "True" at bounding box center [455, 191] width 19 height 11
click at [443, 191] on input "True" at bounding box center [437, 191] width 11 height 9
radio input "true"
click at [441, 287] on input "True" at bounding box center [437, 287] width 11 height 9
radio input "true"
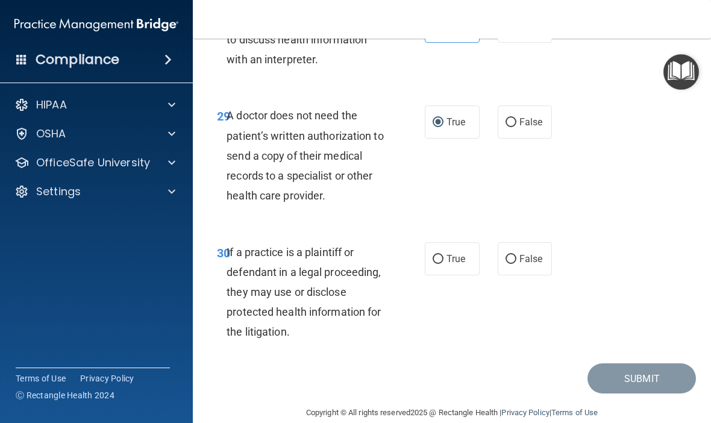
scroll to position [3852, 0]
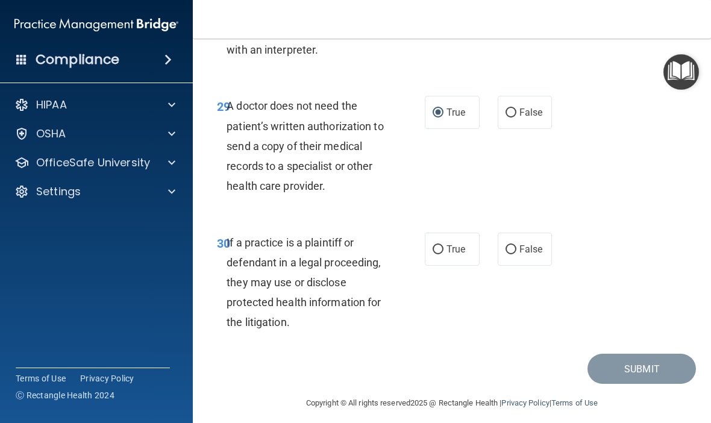
click at [450, 245] on span "True" at bounding box center [455, 248] width 19 height 11
click at [443, 245] on input "True" at bounding box center [437, 249] width 11 height 9
radio input "true"
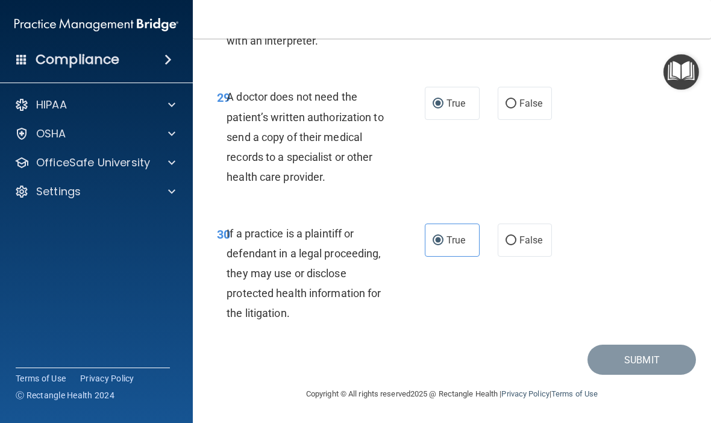
scroll to position [3861, 0]
click at [682, 69] on img "Open Resource Center" at bounding box center [681, 72] width 36 height 36
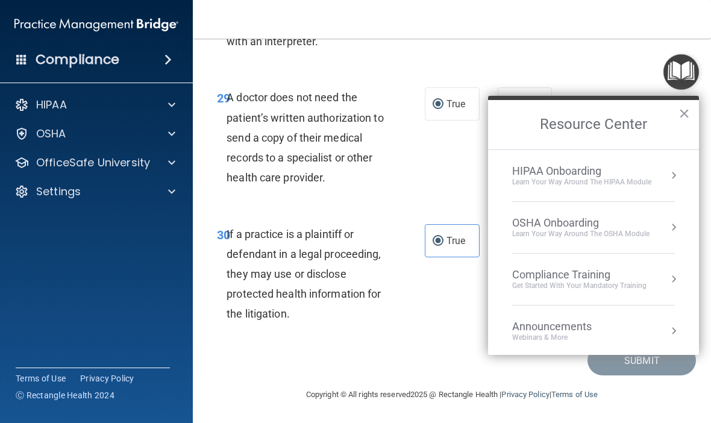
click at [689, 114] on button "×" at bounding box center [683, 113] width 11 height 19
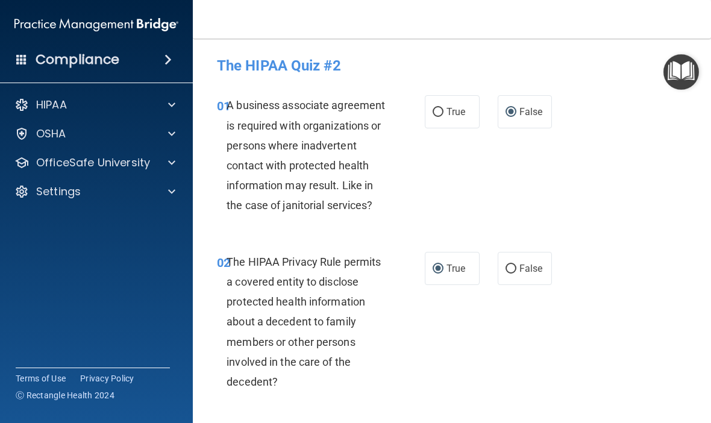
scroll to position [0, 0]
click at [525, 114] on span "False" at bounding box center [530, 111] width 23 height 11
click at [516, 114] on input "False" at bounding box center [510, 112] width 11 height 9
radio input "true"
click at [454, 275] on label "True" at bounding box center [452, 268] width 55 height 33
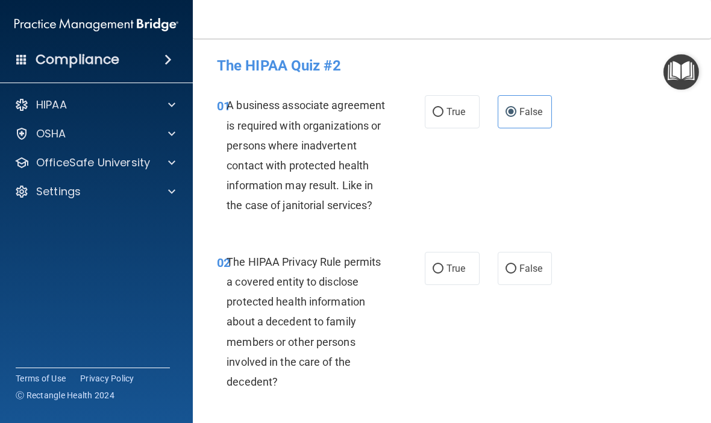
click at [443, 273] on input "True" at bounding box center [437, 268] width 11 height 9
radio input "true"
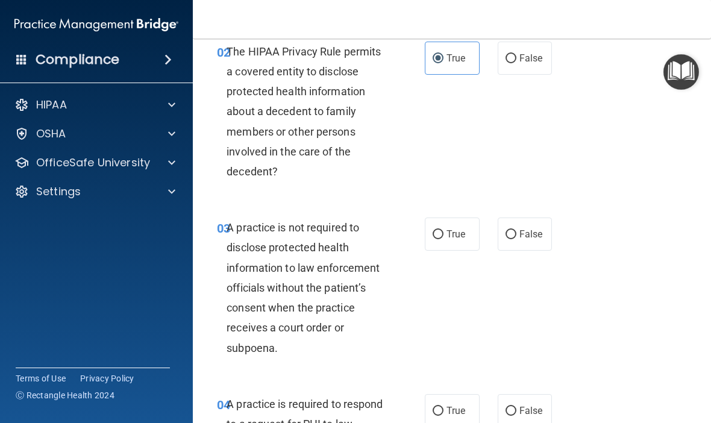
scroll to position [224, 0]
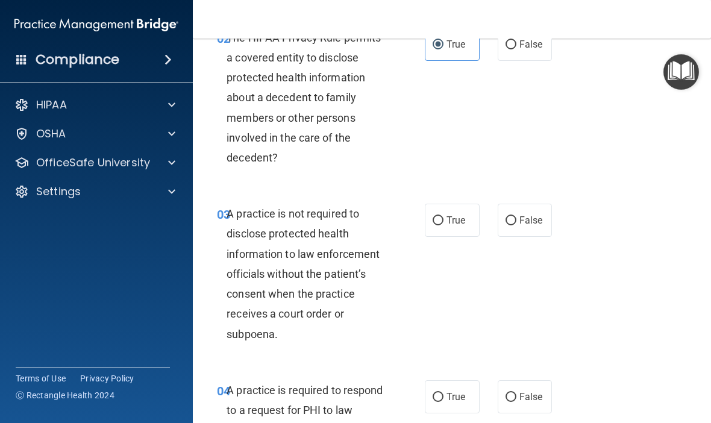
click at [530, 222] on span "False" at bounding box center [530, 219] width 23 height 11
click at [516, 222] on input "False" at bounding box center [510, 220] width 11 height 9
radio input "true"
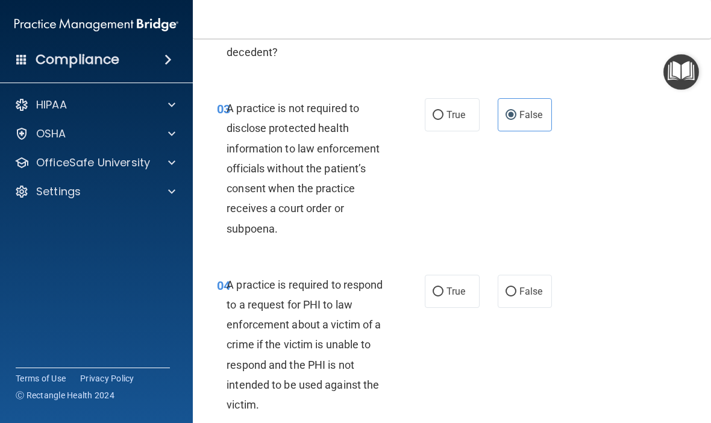
scroll to position [357, 0]
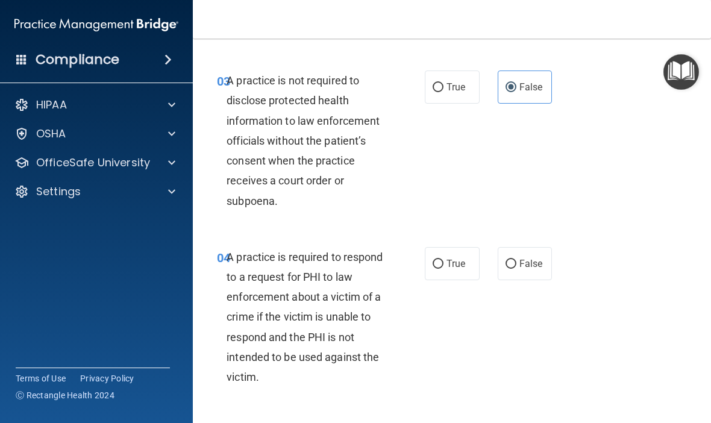
click at [442, 263] on input "True" at bounding box center [437, 264] width 11 height 9
radio input "true"
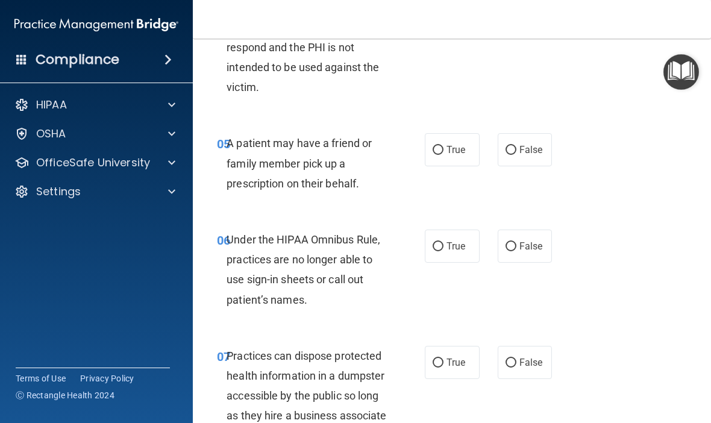
scroll to position [647, 0]
click at [456, 146] on span "True" at bounding box center [455, 148] width 19 height 11
click at [443, 146] on input "True" at bounding box center [437, 149] width 11 height 9
radio input "true"
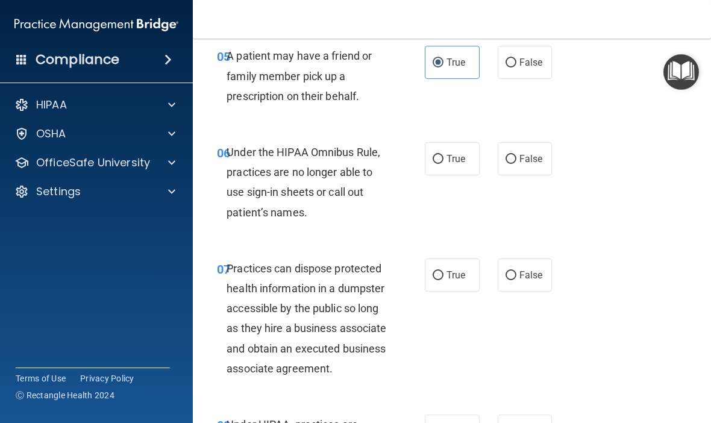
scroll to position [749, 0]
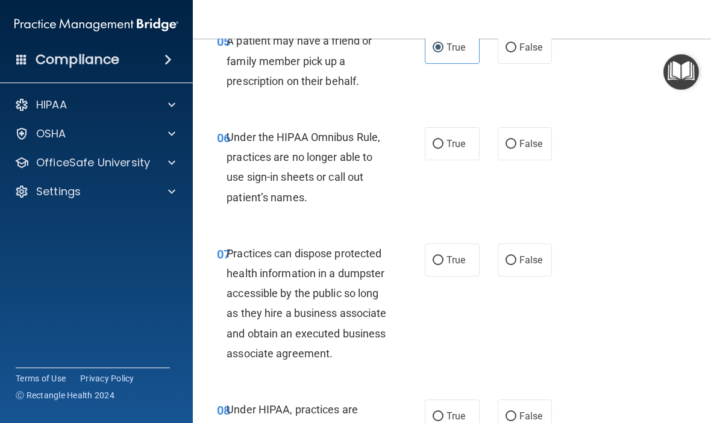
click at [525, 138] on span "False" at bounding box center [530, 143] width 23 height 11
click at [516, 140] on input "False" at bounding box center [510, 144] width 11 height 9
radio input "true"
click at [513, 258] on input "False" at bounding box center [510, 260] width 11 height 9
radio input "true"
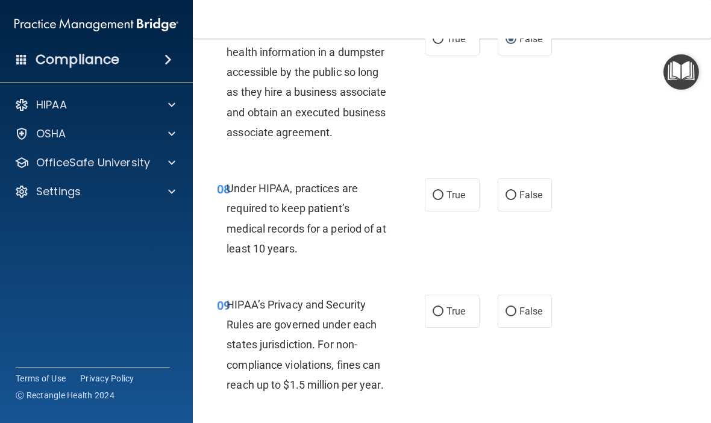
scroll to position [964, 0]
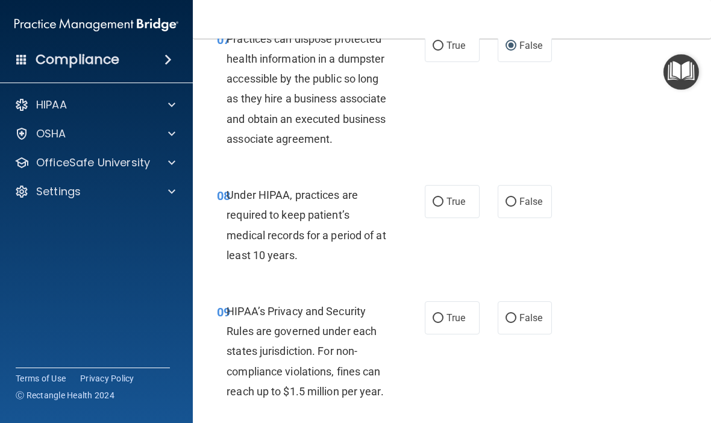
click at [526, 207] on span "False" at bounding box center [530, 201] width 23 height 11
click at [516, 207] on input "False" at bounding box center [510, 202] width 11 height 9
radio input "true"
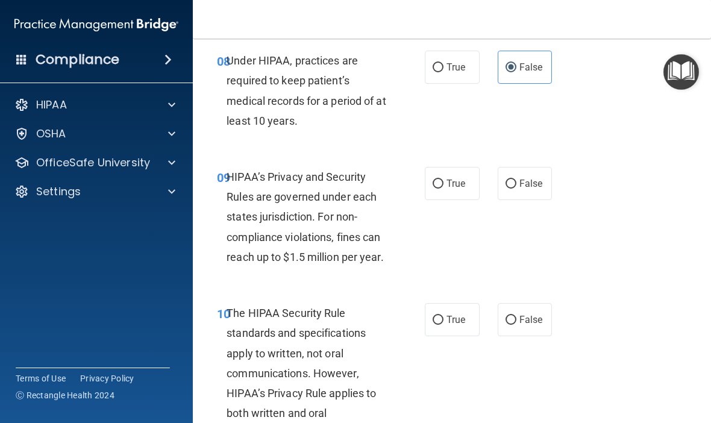
scroll to position [1111, 0]
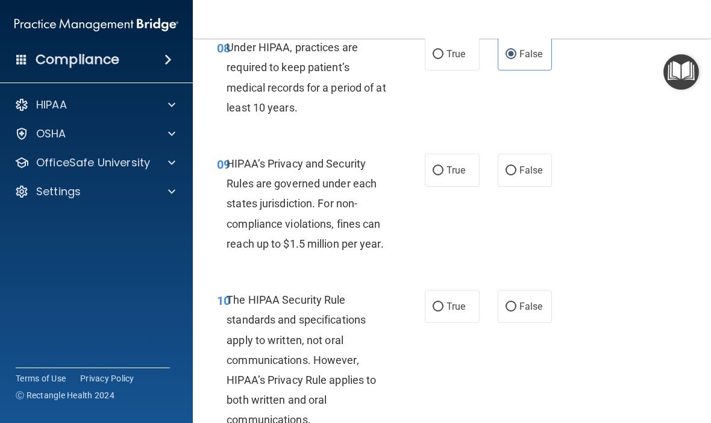
click at [515, 175] on input "False" at bounding box center [510, 170] width 11 height 9
radio input "true"
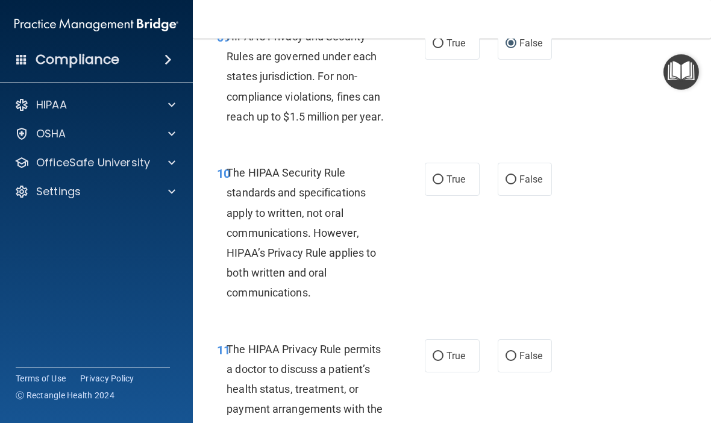
scroll to position [1239, 0]
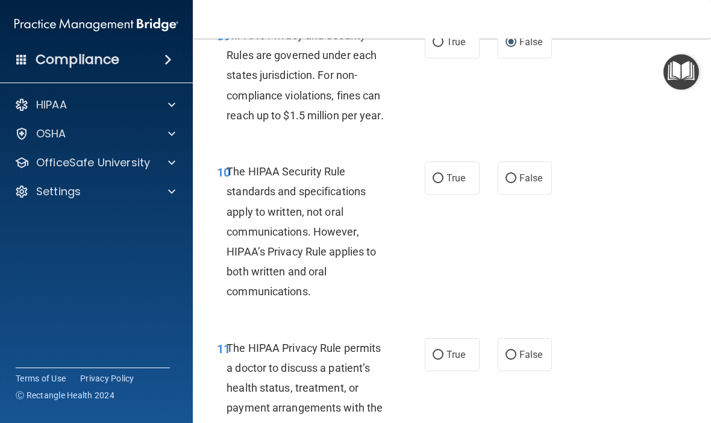
click at [452, 195] on label "True" at bounding box center [452, 177] width 55 height 33
click at [443, 183] on input "True" at bounding box center [437, 178] width 11 height 9
radio input "true"
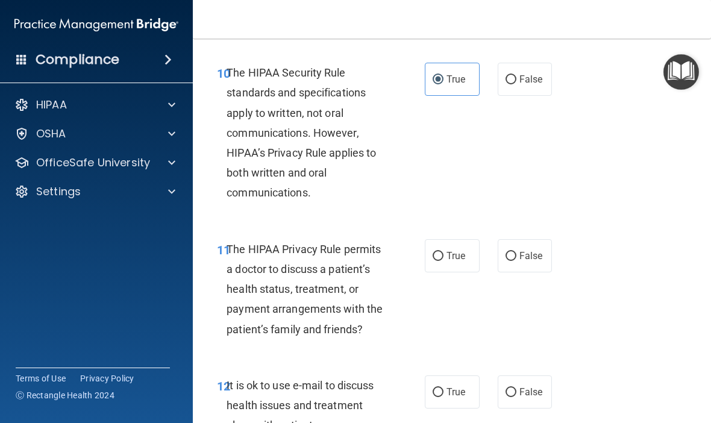
click at [435, 261] on input "True" at bounding box center [437, 256] width 11 height 9
radio input "true"
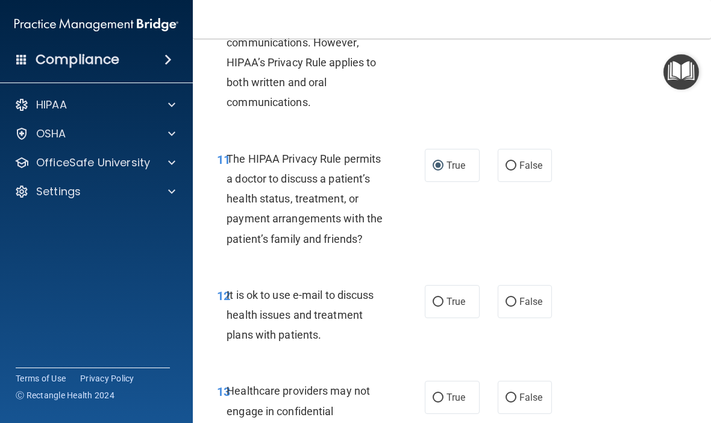
scroll to position [1462, 0]
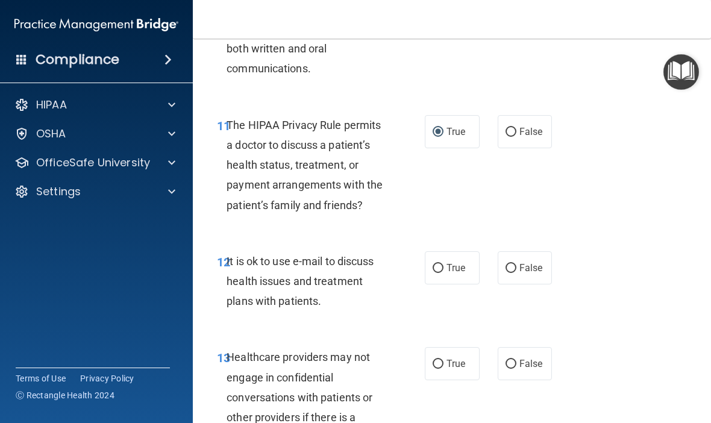
click at [450, 273] on span "True" at bounding box center [455, 267] width 19 height 11
click at [443, 273] on input "True" at bounding box center [437, 268] width 11 height 9
radio input "true"
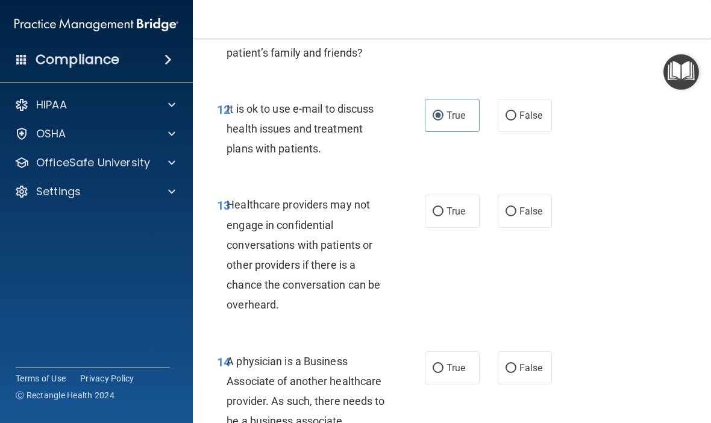
scroll to position [1613, 0]
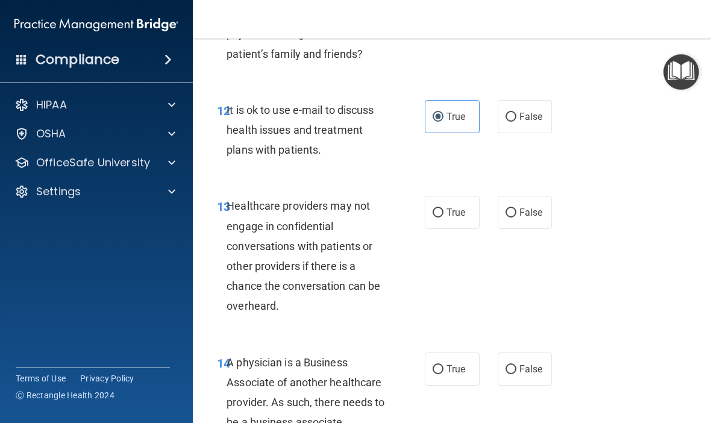
click at [523, 218] on span "False" at bounding box center [530, 212] width 23 height 11
click at [516, 217] on input "False" at bounding box center [510, 212] width 11 height 9
radio input "true"
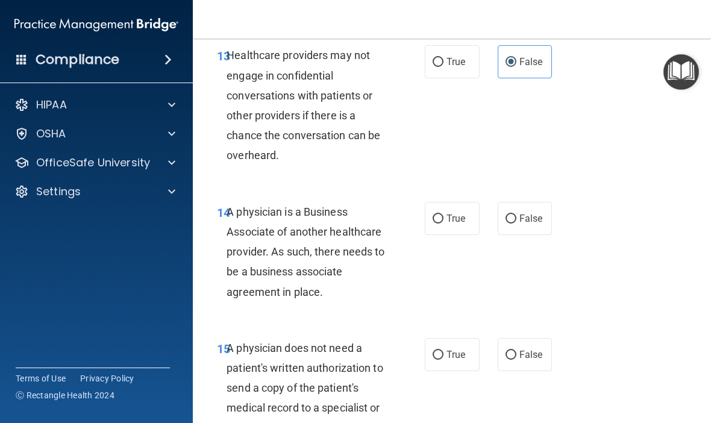
scroll to position [1768, 0]
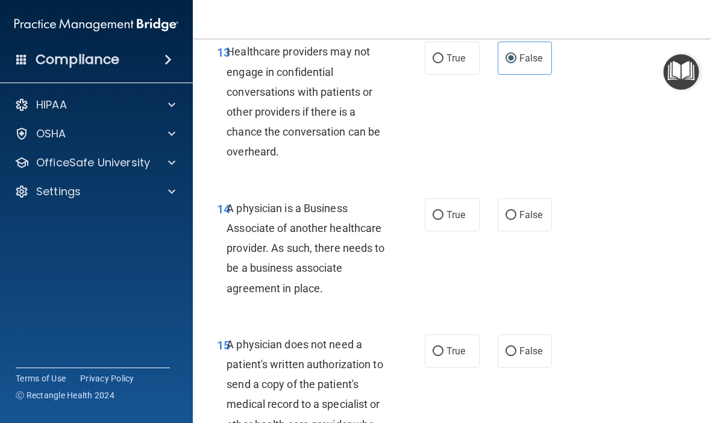
click at [514, 220] on input "False" at bounding box center [510, 215] width 11 height 9
radio input "true"
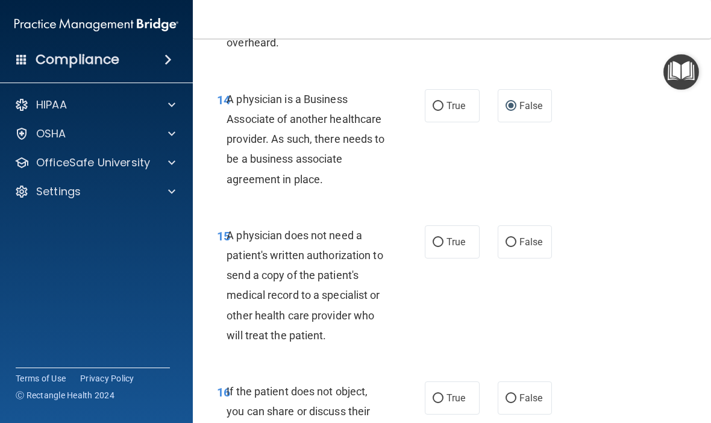
scroll to position [1907, 0]
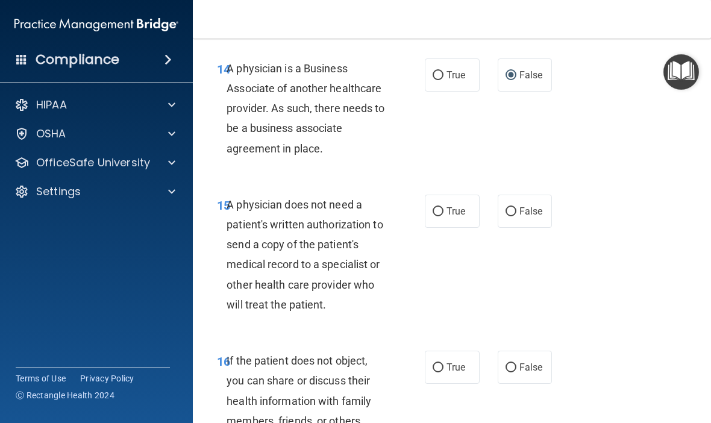
click at [455, 217] on span "True" at bounding box center [455, 210] width 19 height 11
click at [443, 216] on input "True" at bounding box center [437, 211] width 11 height 9
radio input "true"
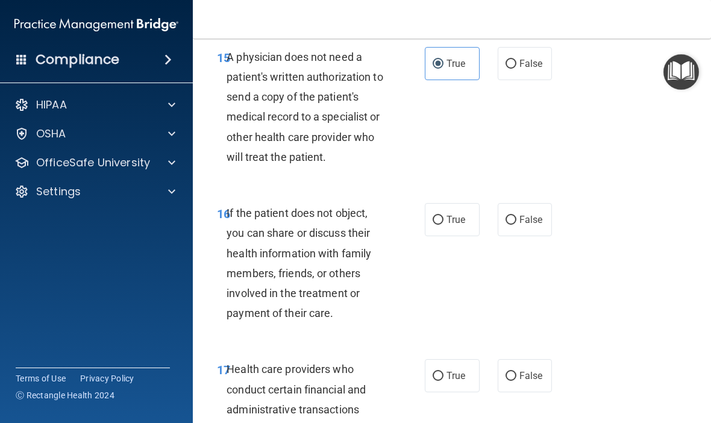
click at [443, 225] on input "True" at bounding box center [437, 220] width 11 height 9
radio input "true"
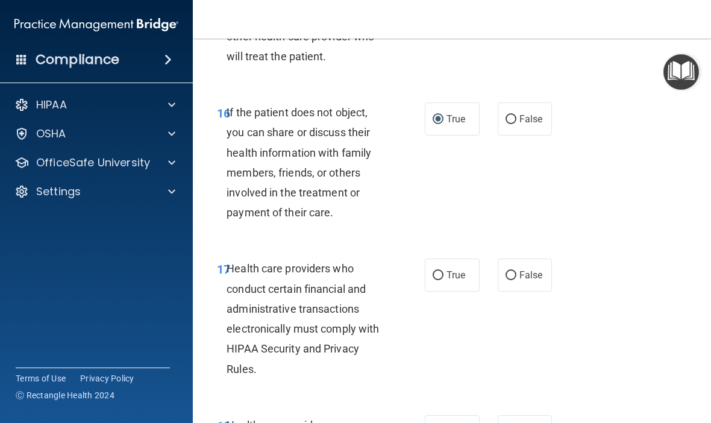
click at [441, 280] on input "True" at bounding box center [437, 275] width 11 height 9
radio input "true"
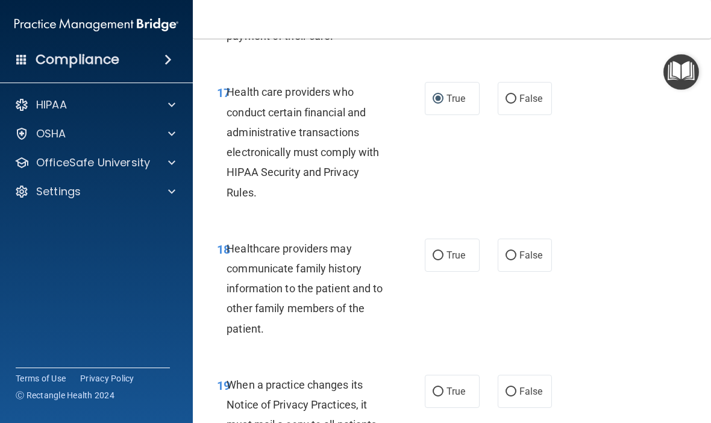
scroll to position [2333, 0]
click at [530, 260] on span "False" at bounding box center [530, 254] width 23 height 11
click at [516, 260] on input "False" at bounding box center [510, 255] width 11 height 9
radio input "true"
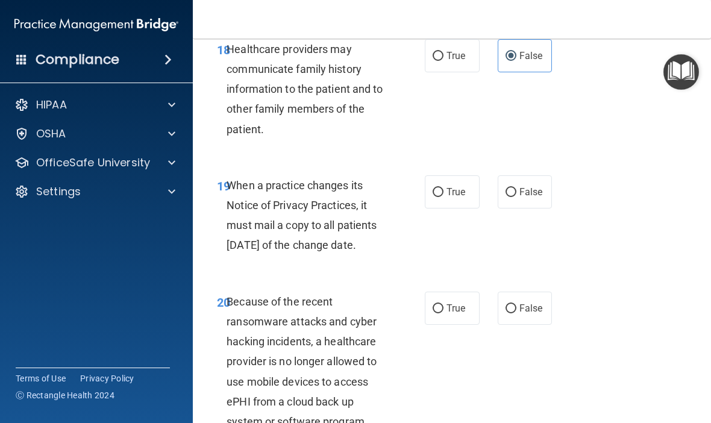
scroll to position [2542, 0]
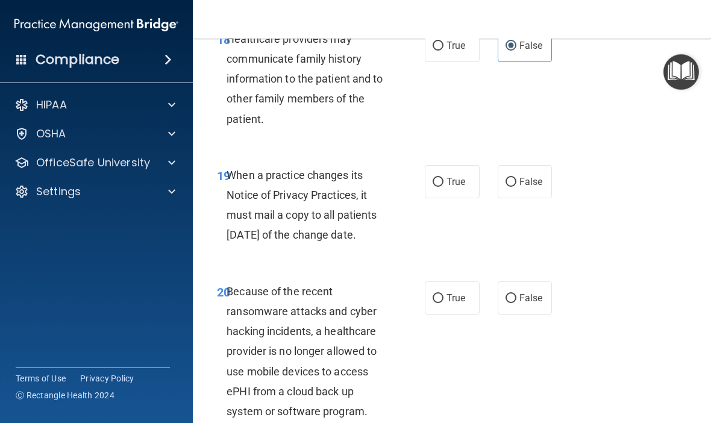
click at [531, 187] on span "False" at bounding box center [530, 181] width 23 height 11
click at [516, 187] on input "False" at bounding box center [510, 182] width 11 height 9
radio input "true"
click at [526, 304] on span "False" at bounding box center [530, 297] width 23 height 11
click at [516, 303] on input "False" at bounding box center [510, 298] width 11 height 9
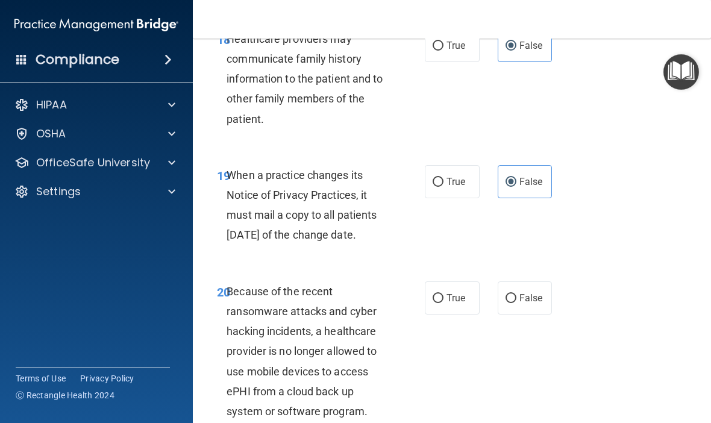
radio input "true"
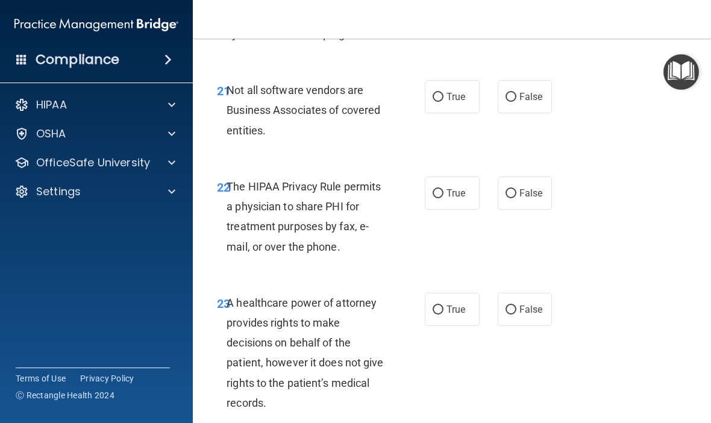
scroll to position [2920, 0]
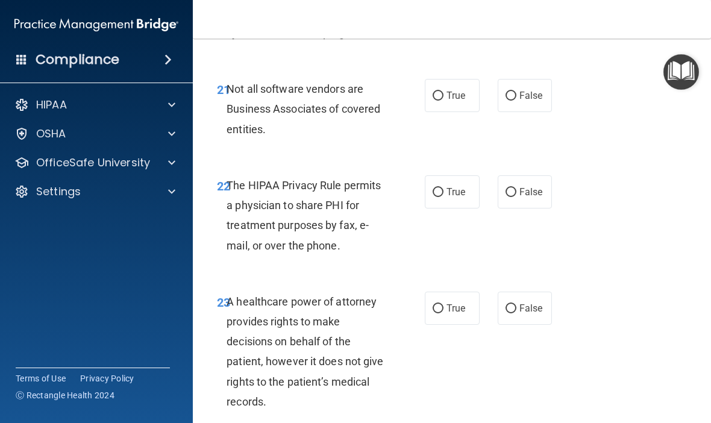
click at [451, 101] on span "True" at bounding box center [455, 95] width 19 height 11
click at [443, 101] on input "True" at bounding box center [437, 96] width 11 height 9
radio input "true"
click at [460, 208] on label "True" at bounding box center [452, 191] width 55 height 33
click at [443, 197] on input "True" at bounding box center [437, 192] width 11 height 9
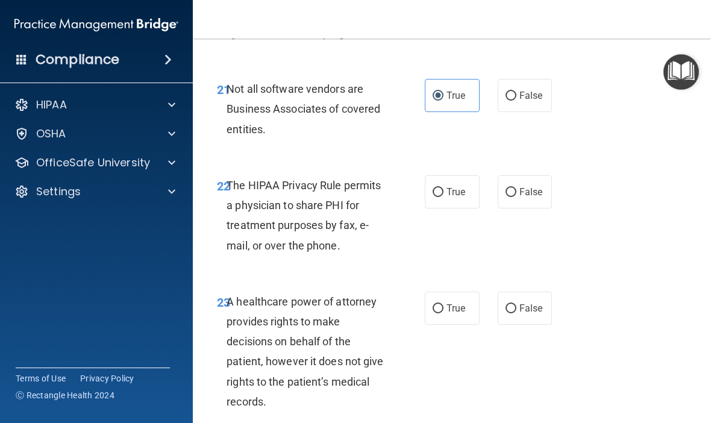
radio input "true"
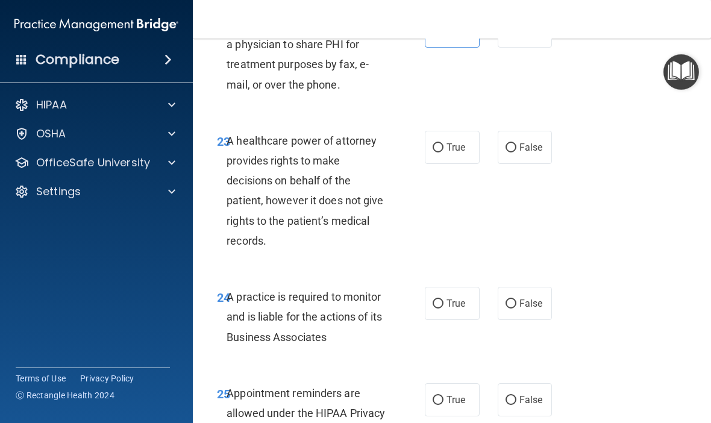
scroll to position [3081, 0]
click at [528, 163] on label "False" at bounding box center [524, 146] width 55 height 33
click at [516, 152] on input "False" at bounding box center [510, 147] width 11 height 9
radio input "true"
click at [528, 308] on span "False" at bounding box center [530, 302] width 23 height 11
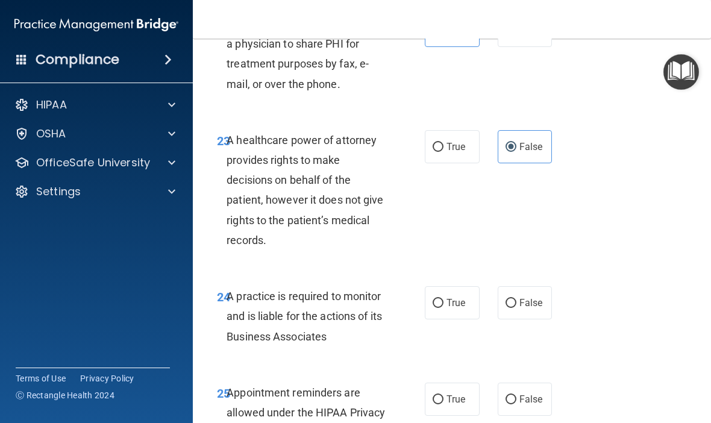
click at [516, 308] on input "False" at bounding box center [510, 303] width 11 height 9
radio input "true"
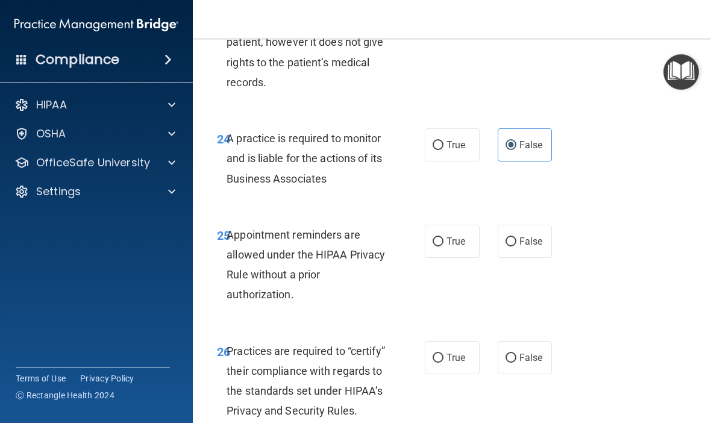
scroll to position [3290, 0]
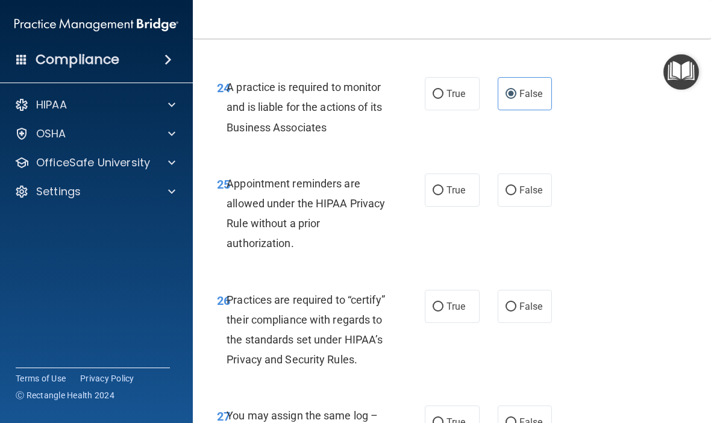
click at [441, 195] on input "True" at bounding box center [437, 190] width 11 height 9
radio input "true"
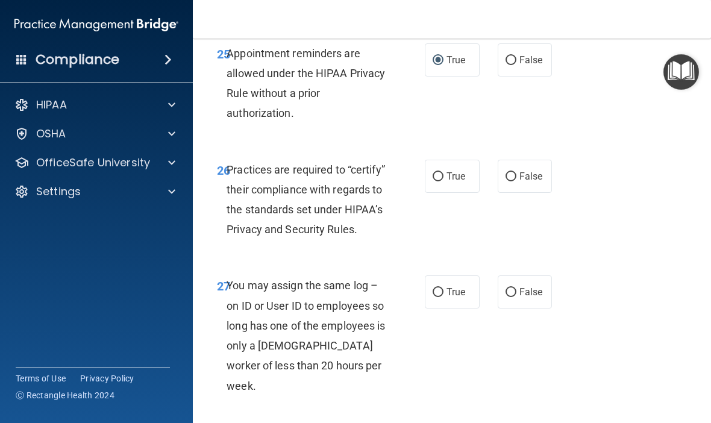
scroll to position [3420, 0]
click at [529, 187] on label "False" at bounding box center [524, 176] width 55 height 33
click at [516, 181] on input "False" at bounding box center [510, 176] width 11 height 9
radio input "true"
click at [530, 298] on span "False" at bounding box center [530, 291] width 23 height 11
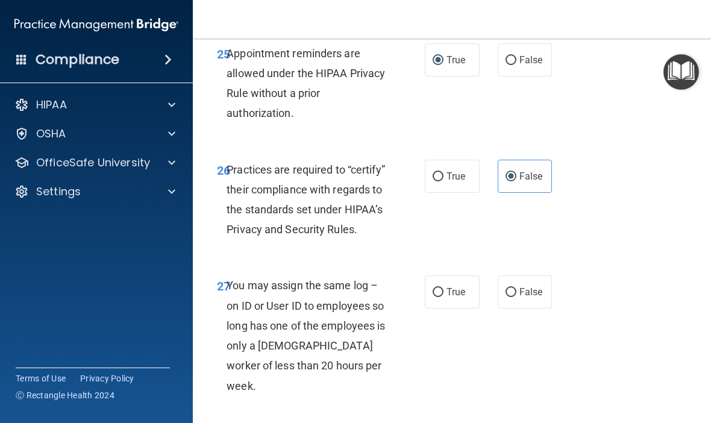
click at [516, 297] on input "False" at bounding box center [510, 292] width 11 height 9
radio input "true"
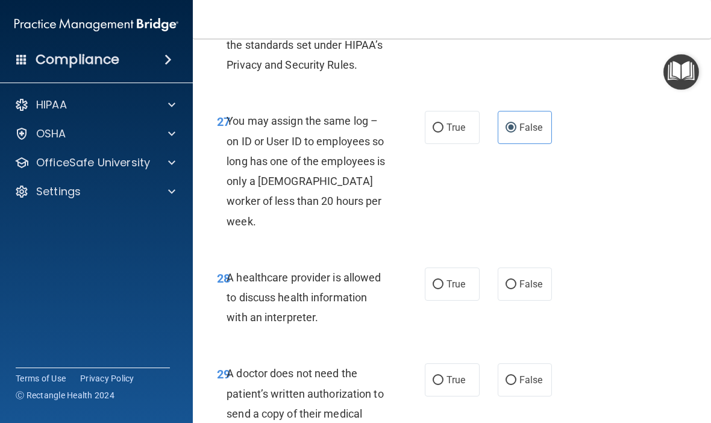
scroll to position [3585, 0]
click at [458, 294] on label "True" at bounding box center [452, 283] width 55 height 33
click at [443, 288] on input "True" at bounding box center [437, 283] width 11 height 9
radio input "true"
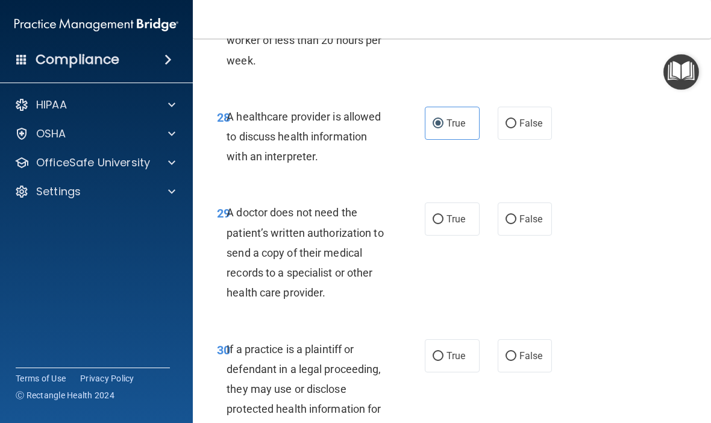
scroll to position [3757, 0]
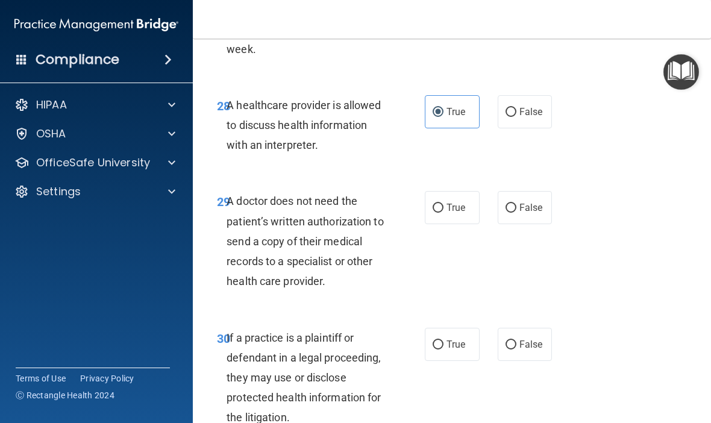
click at [457, 213] on span "True" at bounding box center [455, 207] width 19 height 11
click at [443, 213] on input "True" at bounding box center [437, 208] width 11 height 9
radio input "true"
click at [452, 343] on span "True" at bounding box center [455, 343] width 19 height 11
click at [443, 343] on input "True" at bounding box center [437, 344] width 11 height 9
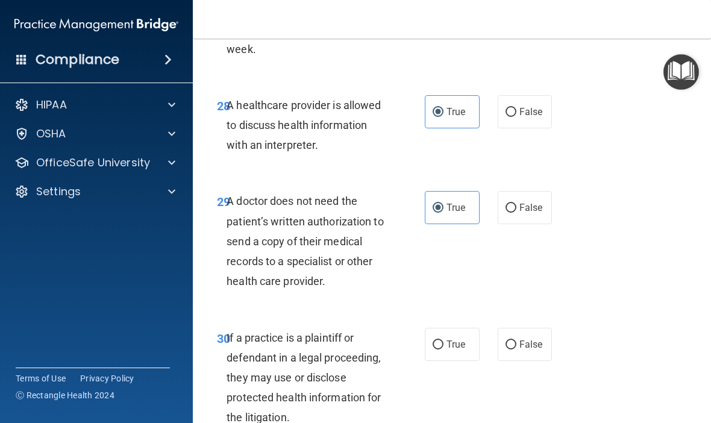
radio input "true"
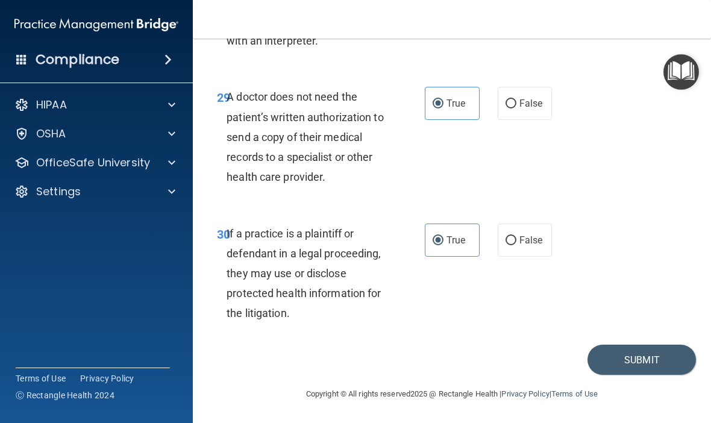
scroll to position [3861, 0]
click at [631, 357] on button "Submit" at bounding box center [641, 360] width 108 height 31
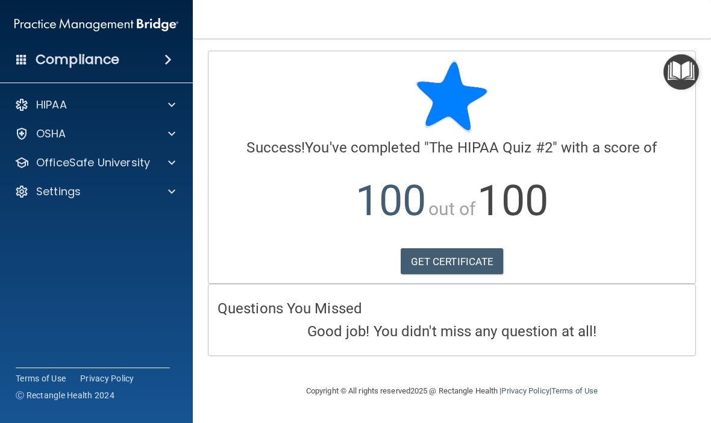
click at [445, 258] on link "GET CERTIFICATE" at bounding box center [452, 261] width 103 height 27
click at [180, 159] on div at bounding box center [170, 162] width 30 height 14
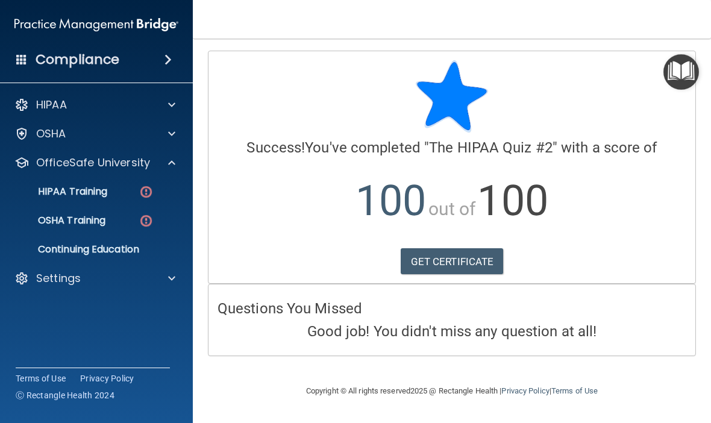
click at [160, 190] on div "HIPAA Training" at bounding box center [90, 192] width 164 height 12
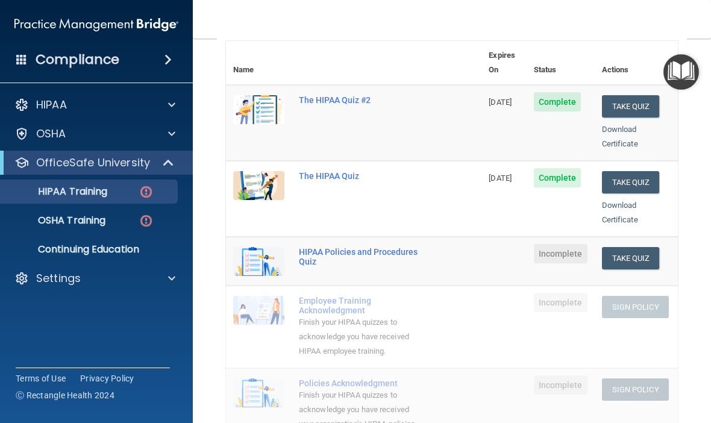
scroll to position [149, 0]
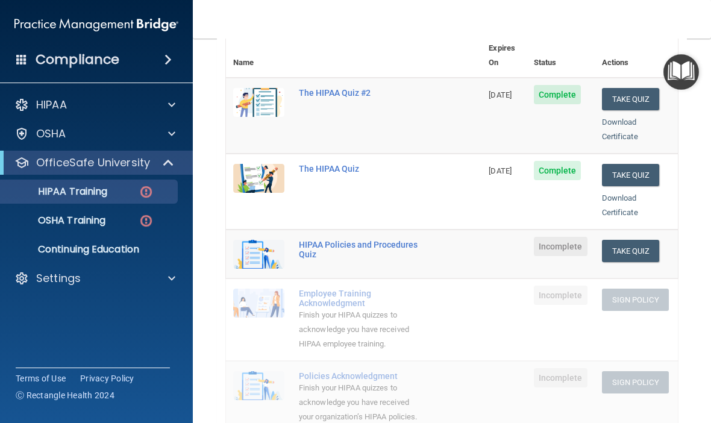
click at [635, 240] on button "Take Quiz" at bounding box center [631, 251] width 58 height 22
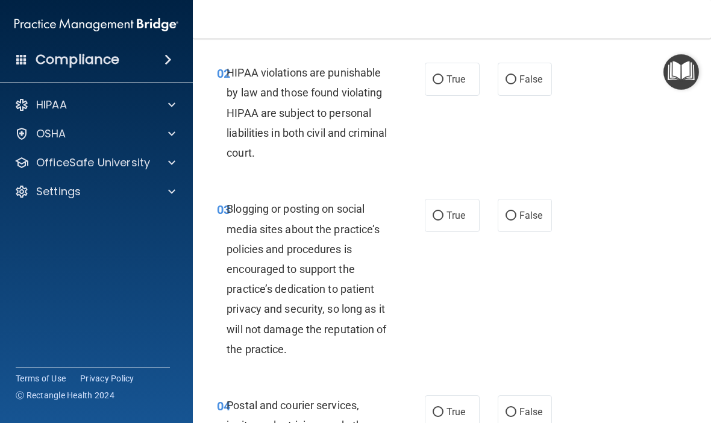
click at [438, 83] on input "True" at bounding box center [437, 79] width 11 height 9
radio input "true"
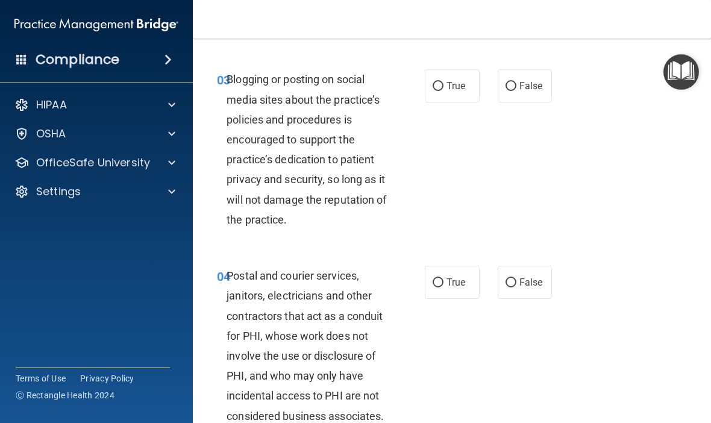
scroll to position [280, 0]
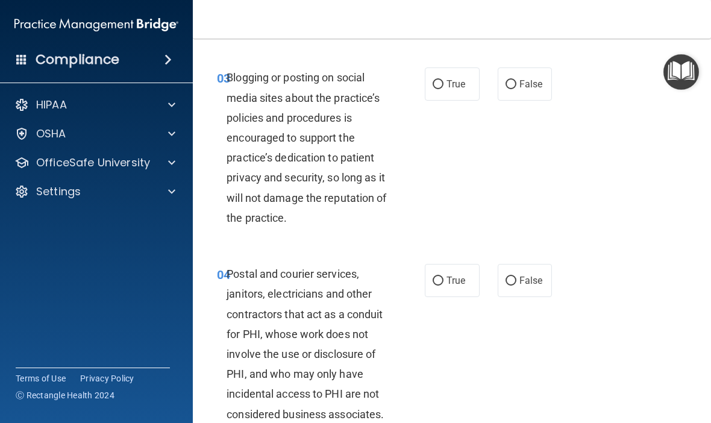
click at [438, 86] on input "True" at bounding box center [437, 84] width 11 height 9
radio input "true"
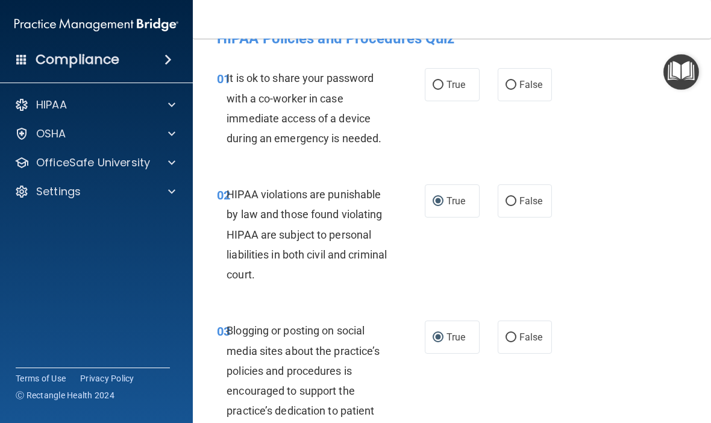
scroll to position [25, 0]
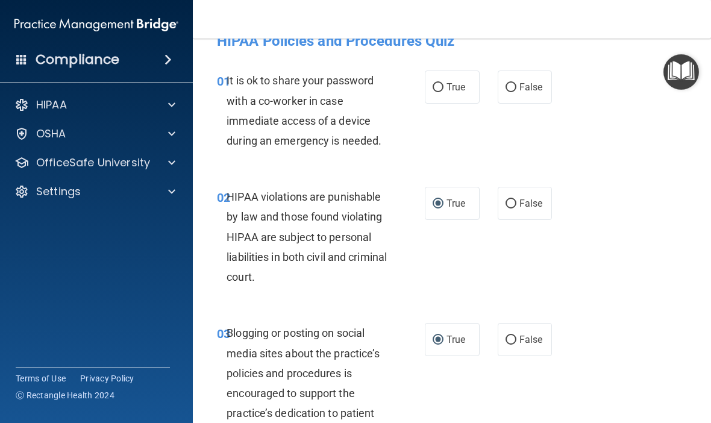
click at [521, 89] on span "False" at bounding box center [530, 86] width 23 height 11
click at [516, 89] on input "False" at bounding box center [510, 87] width 11 height 9
radio input "true"
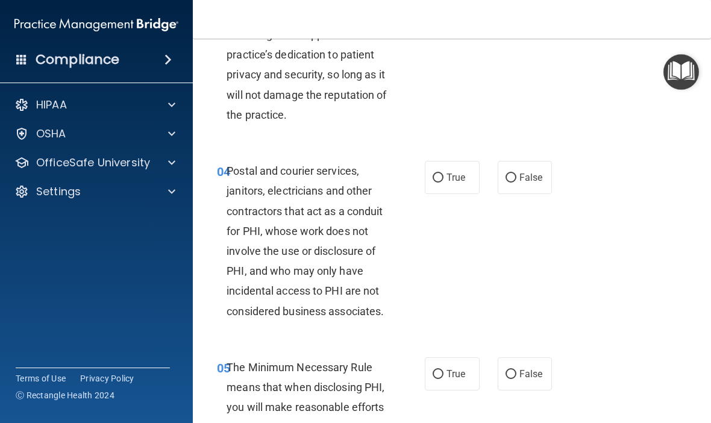
scroll to position [385, 0]
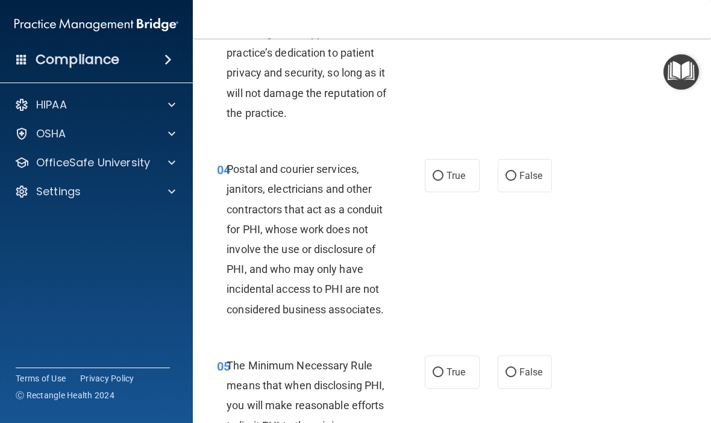
click at [453, 175] on span "True" at bounding box center [455, 175] width 19 height 11
click at [443, 175] on input "True" at bounding box center [437, 176] width 11 height 9
radio input "true"
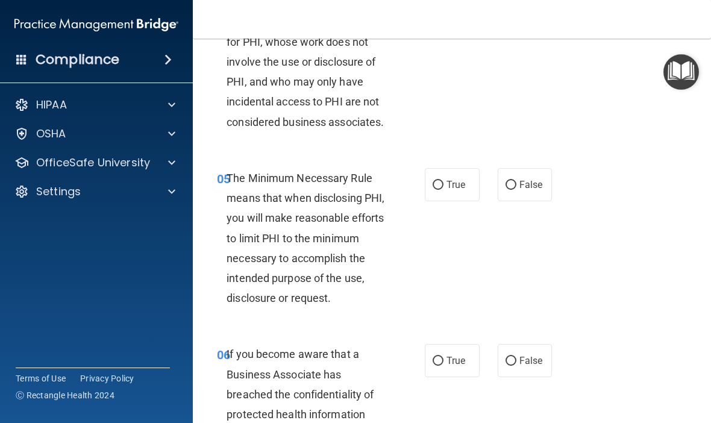
scroll to position [577, 0]
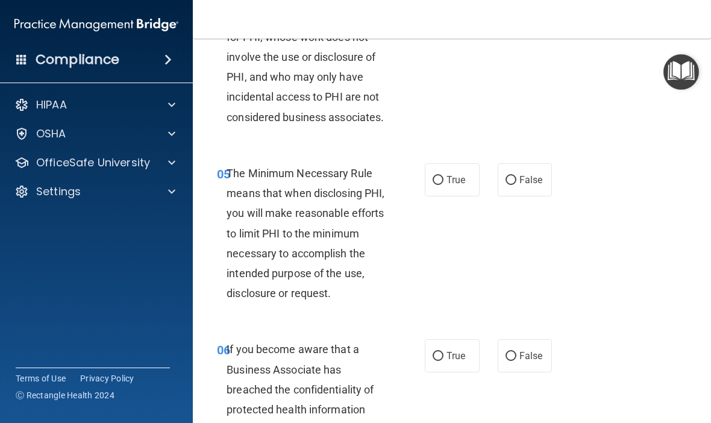
click at [442, 176] on input "True" at bounding box center [437, 180] width 11 height 9
radio input "true"
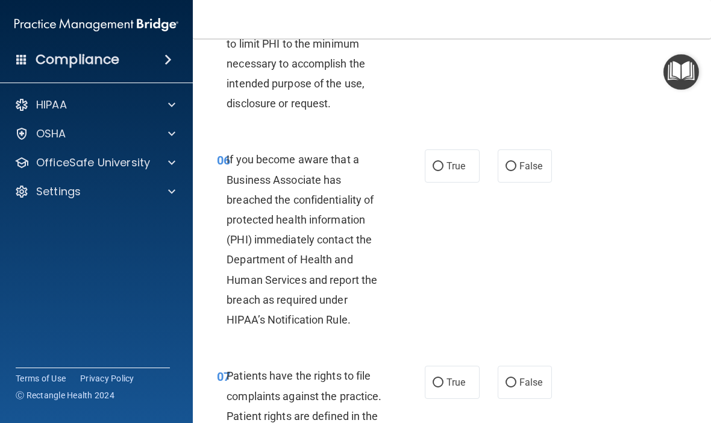
scroll to position [769, 0]
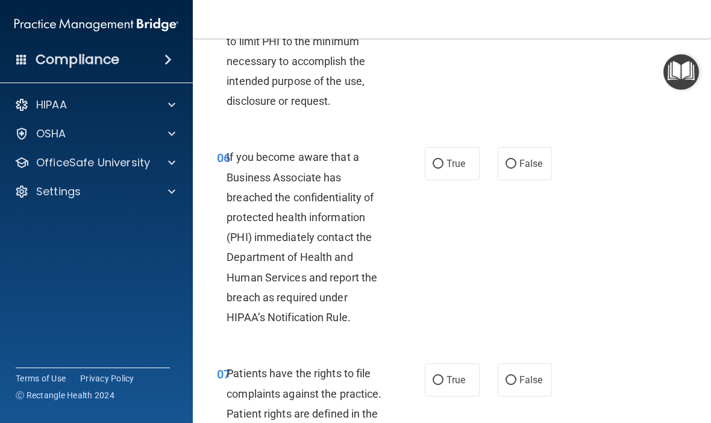
click at [514, 163] on input "False" at bounding box center [510, 164] width 11 height 9
radio input "true"
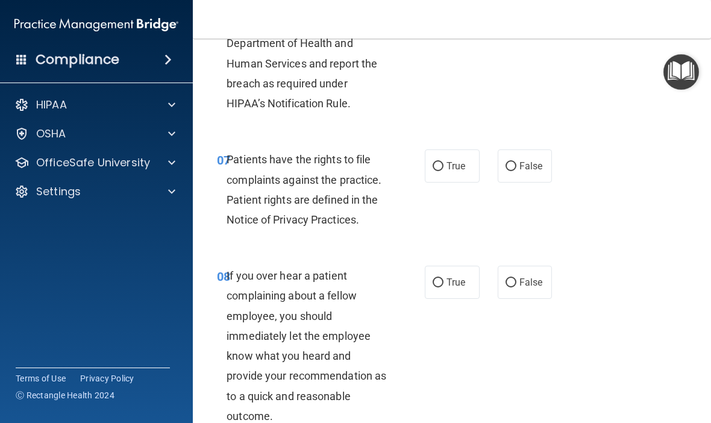
scroll to position [984, 0]
click at [458, 166] on label "True" at bounding box center [452, 165] width 55 height 33
click at [443, 166] on input "True" at bounding box center [437, 165] width 11 height 9
radio input "true"
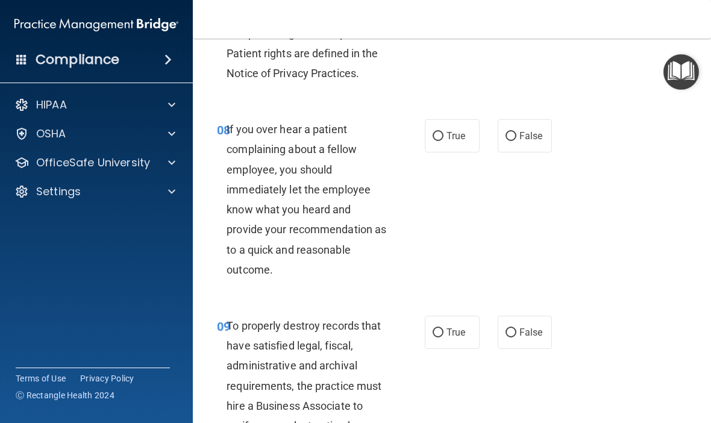
scroll to position [1127, 0]
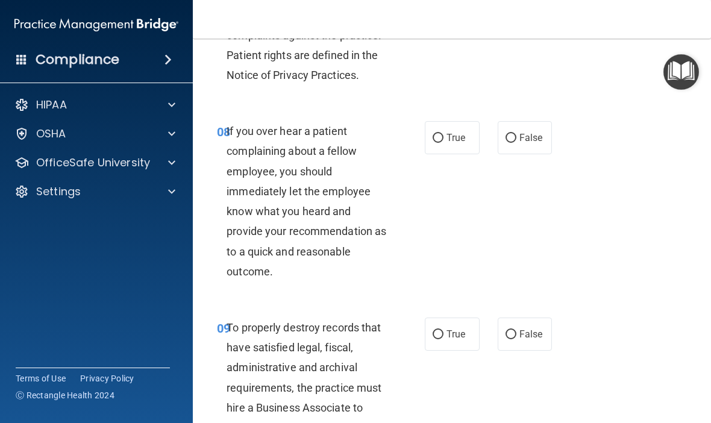
click at [514, 134] on input "False" at bounding box center [510, 138] width 11 height 9
radio input "true"
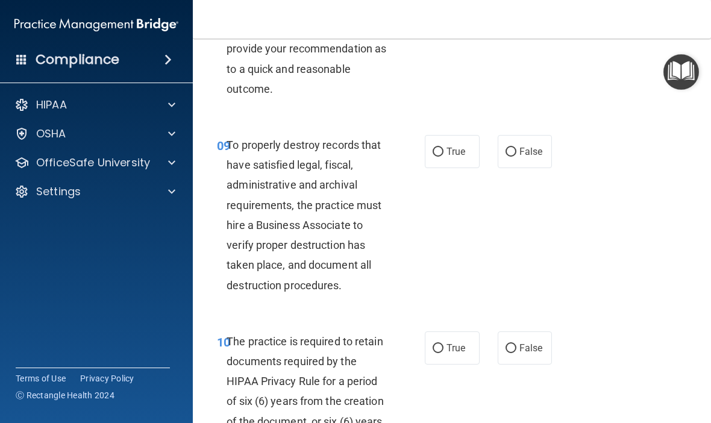
scroll to position [1322, 0]
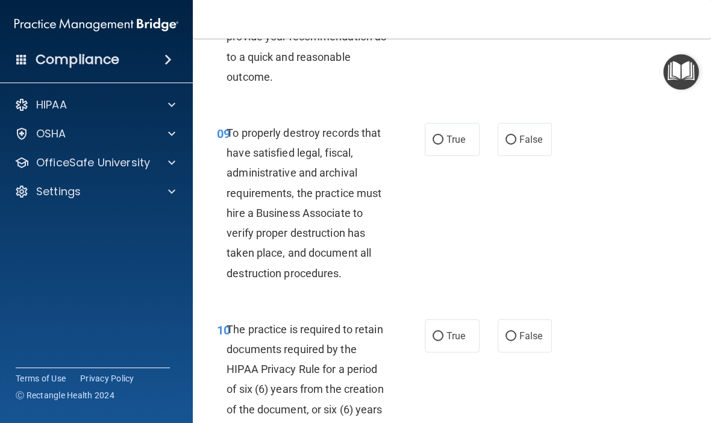
click at [443, 136] on input "True" at bounding box center [437, 140] width 11 height 9
radio input "true"
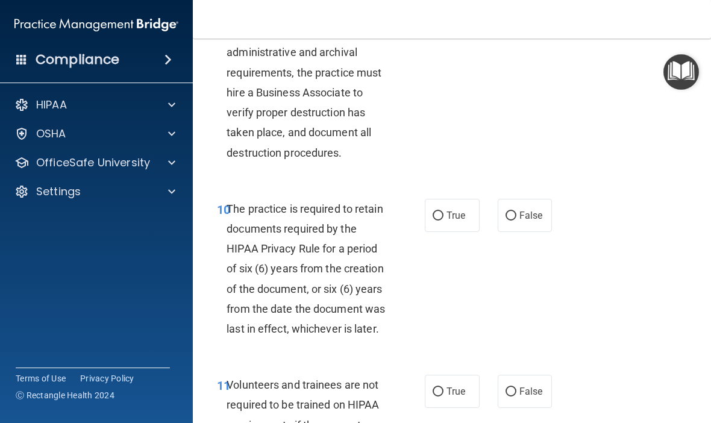
scroll to position [1482, 0]
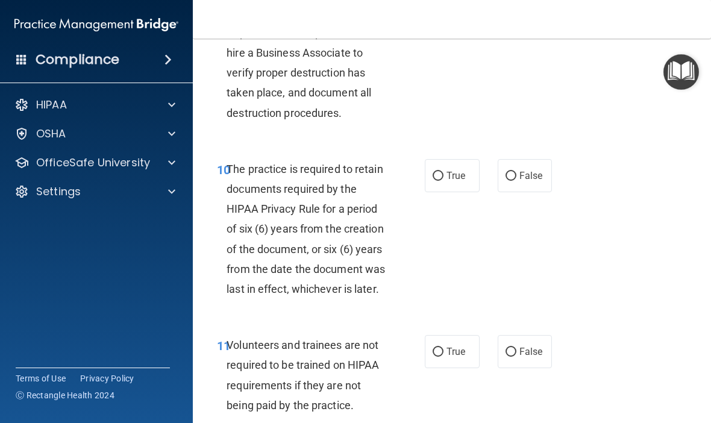
click at [446, 163] on label "True" at bounding box center [452, 175] width 55 height 33
click at [443, 172] on input "True" at bounding box center [437, 176] width 11 height 9
radio input "true"
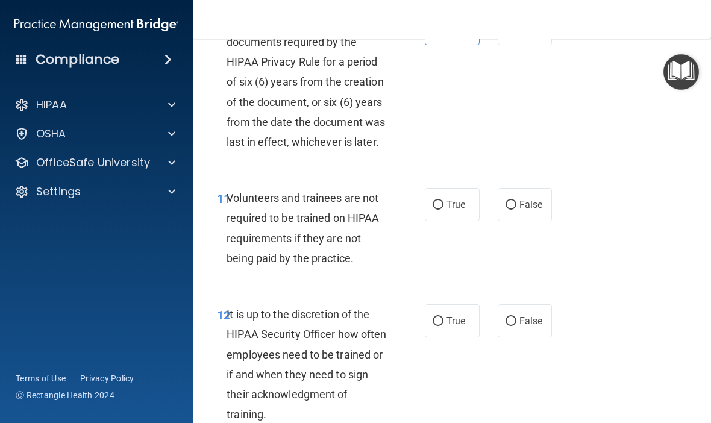
scroll to position [1629, 0]
click at [533, 199] on span "False" at bounding box center [530, 204] width 23 height 11
click at [516, 201] on input "False" at bounding box center [510, 205] width 11 height 9
radio input "true"
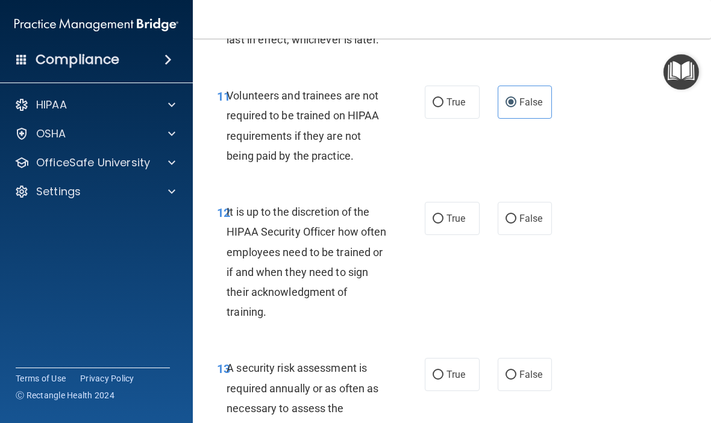
scroll to position [1745, 0]
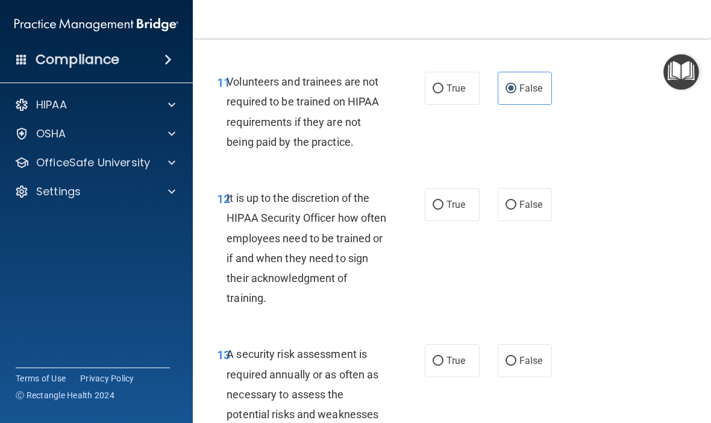
click at [537, 199] on span "False" at bounding box center [530, 204] width 23 height 11
click at [516, 201] on input "False" at bounding box center [510, 205] width 11 height 9
radio input "true"
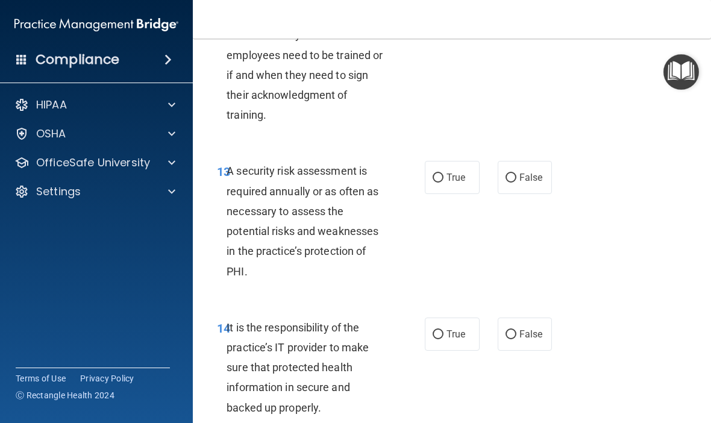
scroll to position [1938, 0]
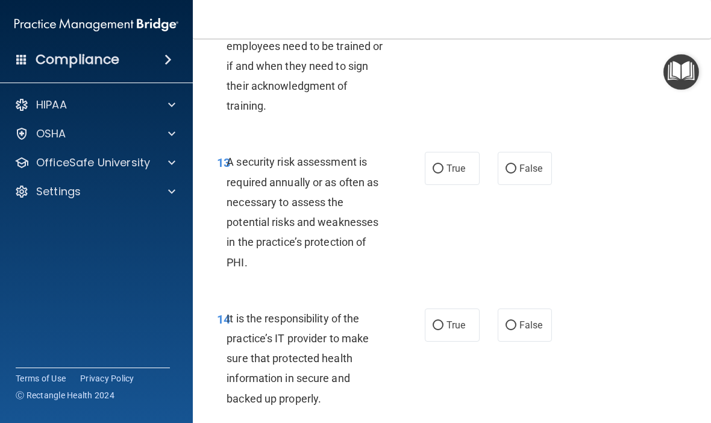
click at [462, 163] on span "True" at bounding box center [455, 168] width 19 height 11
click at [443, 164] on input "True" at bounding box center [437, 168] width 11 height 9
radio input "true"
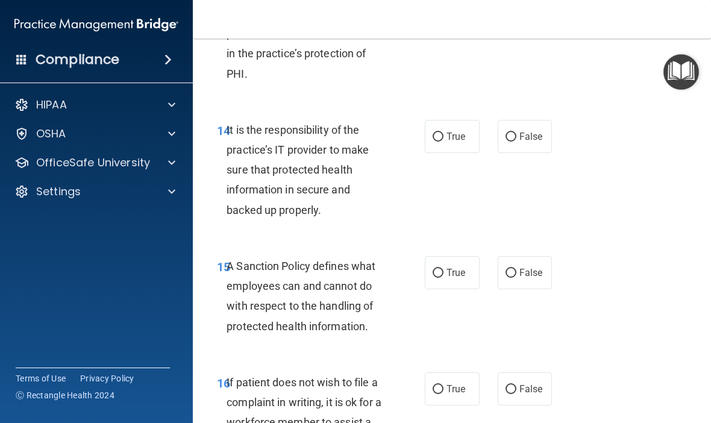
scroll to position [2128, 0]
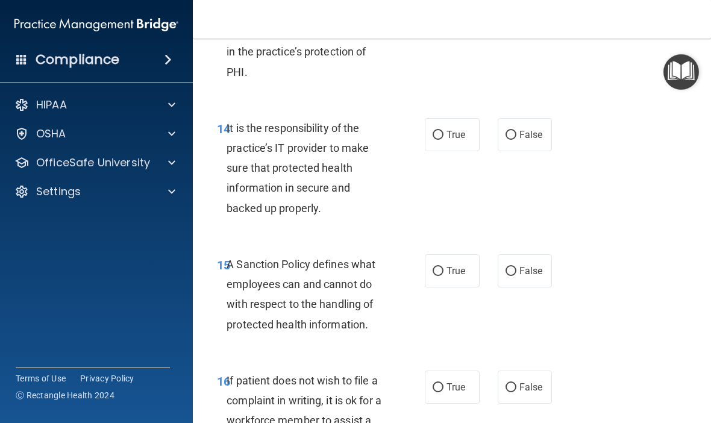
click at [449, 129] on span "True" at bounding box center [455, 134] width 19 height 11
click at [443, 131] on input "True" at bounding box center [437, 135] width 11 height 9
radio input "true"
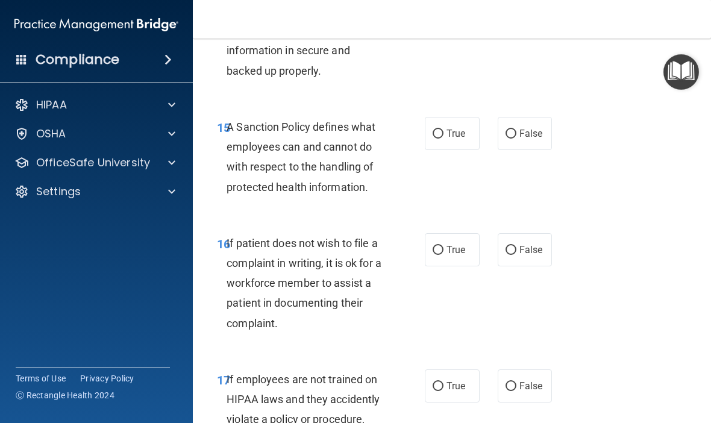
scroll to position [2278, 0]
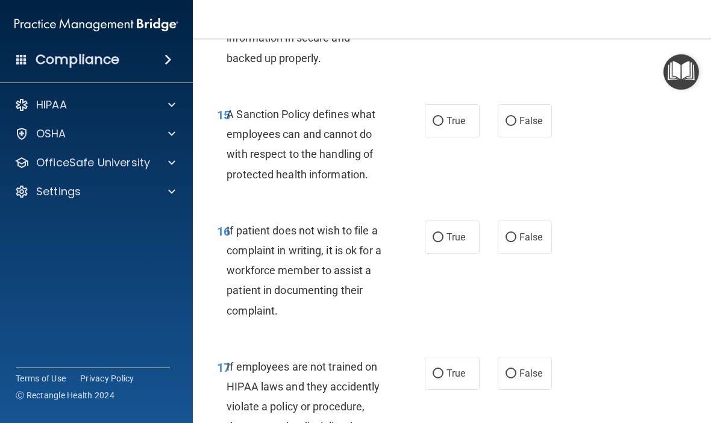
click at [443, 117] on input "True" at bounding box center [437, 121] width 11 height 9
radio input "true"
click at [532, 234] on label "False" at bounding box center [524, 236] width 55 height 33
click at [516, 234] on input "False" at bounding box center [510, 237] width 11 height 9
radio input "true"
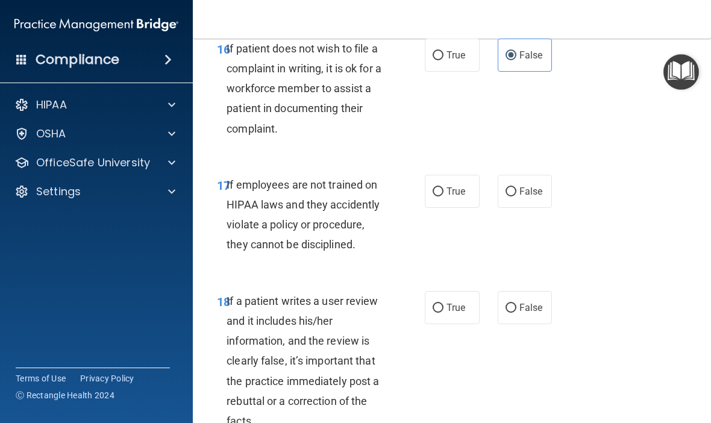
scroll to position [2458, 0]
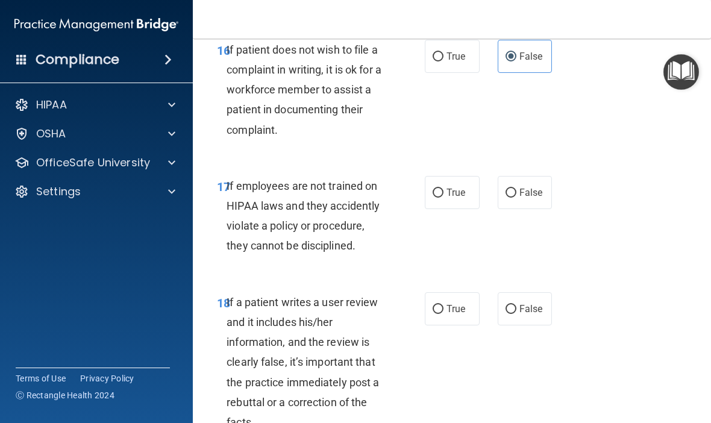
click at [453, 187] on span "True" at bounding box center [455, 192] width 19 height 11
click at [443, 189] on input "True" at bounding box center [437, 193] width 11 height 9
radio input "true"
click at [532, 187] on span "False" at bounding box center [530, 192] width 23 height 11
click at [516, 189] on input "False" at bounding box center [510, 193] width 11 height 9
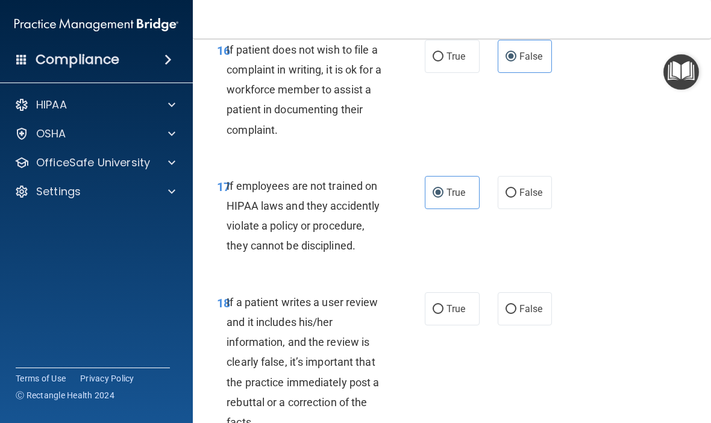
radio input "true"
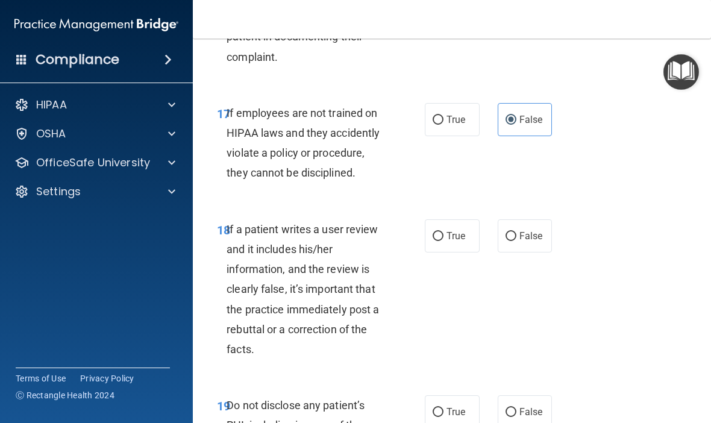
scroll to position [2539, 0]
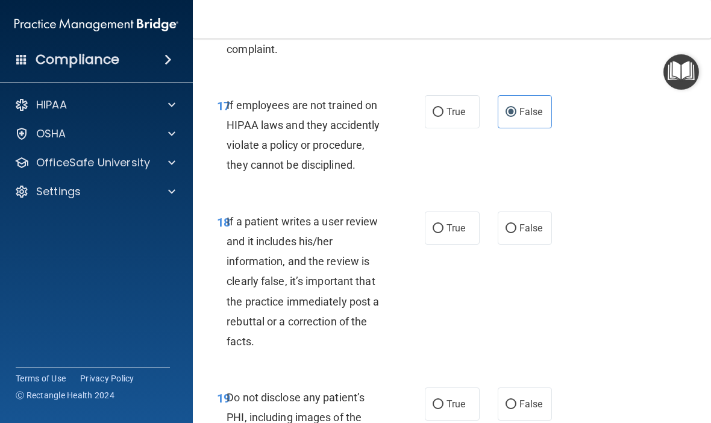
click at [461, 106] on span "True" at bounding box center [455, 111] width 19 height 11
click at [443, 108] on input "True" at bounding box center [437, 112] width 11 height 9
radio input "true"
radio input "false"
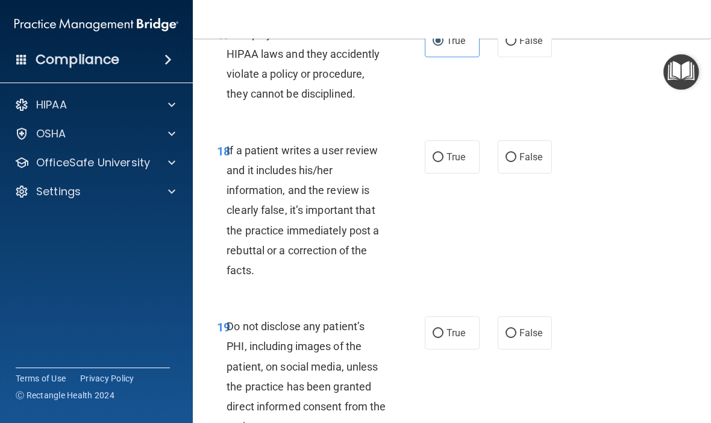
scroll to position [2612, 0]
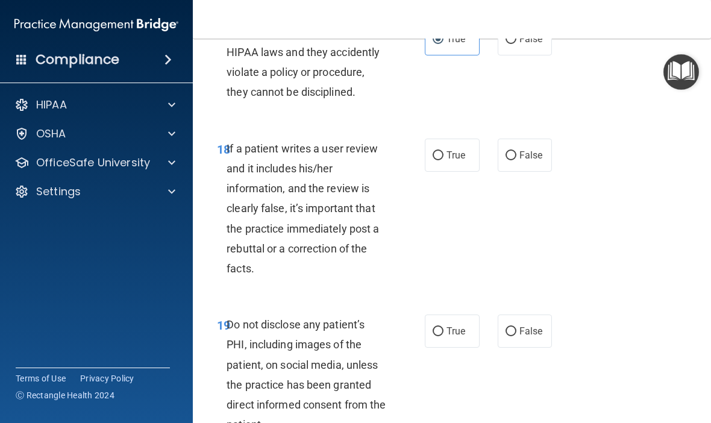
click at [529, 149] on span "False" at bounding box center [530, 154] width 23 height 11
click at [516, 151] on input "False" at bounding box center [510, 155] width 11 height 9
radio input "true"
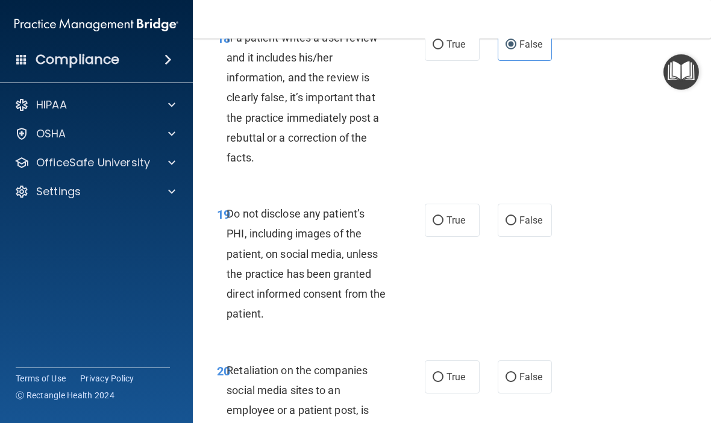
scroll to position [2737, 0]
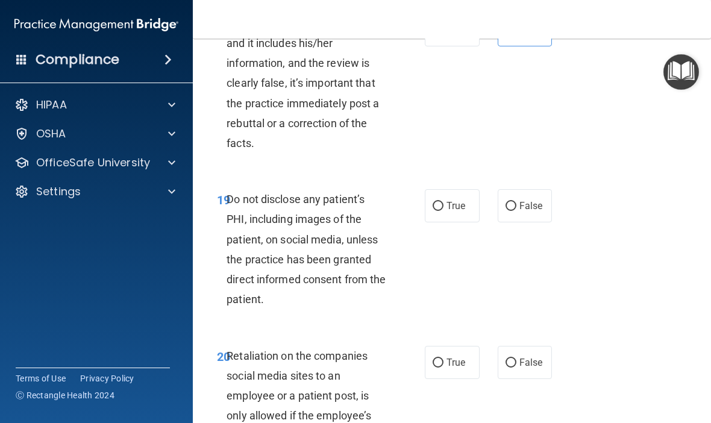
click at [446, 200] on span "True" at bounding box center [455, 205] width 19 height 11
click at [443, 202] on input "True" at bounding box center [437, 206] width 11 height 9
radio input "true"
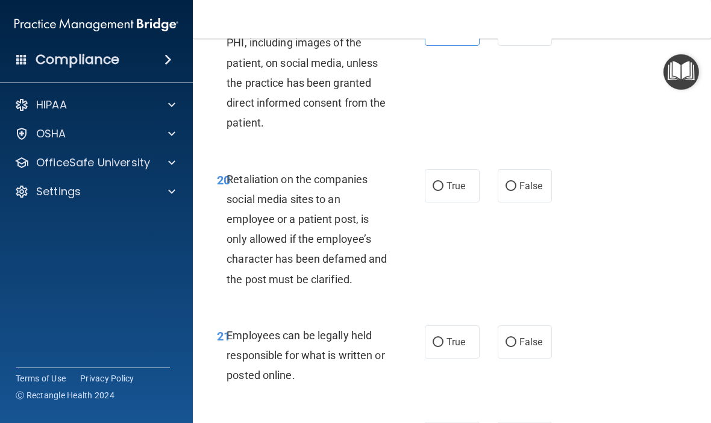
scroll to position [2922, 0]
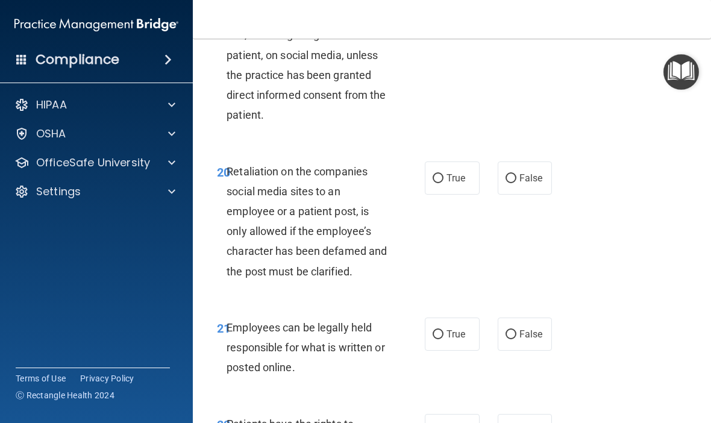
click at [443, 161] on label "True" at bounding box center [452, 177] width 55 height 33
click at [443, 174] on input "True" at bounding box center [437, 178] width 11 height 9
radio input "true"
click at [524, 172] on span "False" at bounding box center [530, 177] width 23 height 11
click at [516, 174] on input "False" at bounding box center [510, 178] width 11 height 9
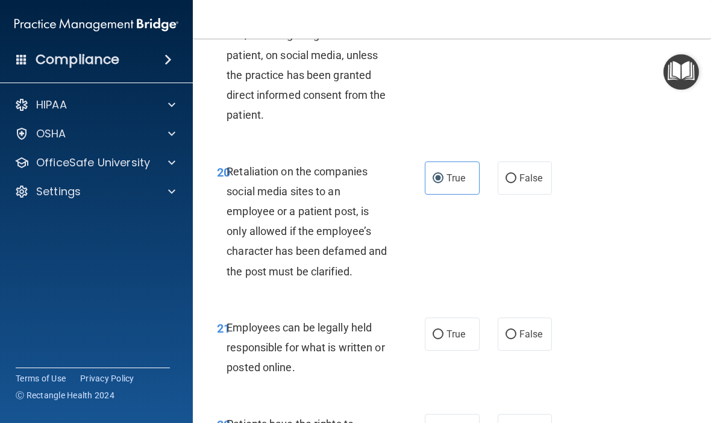
radio input "true"
radio input "false"
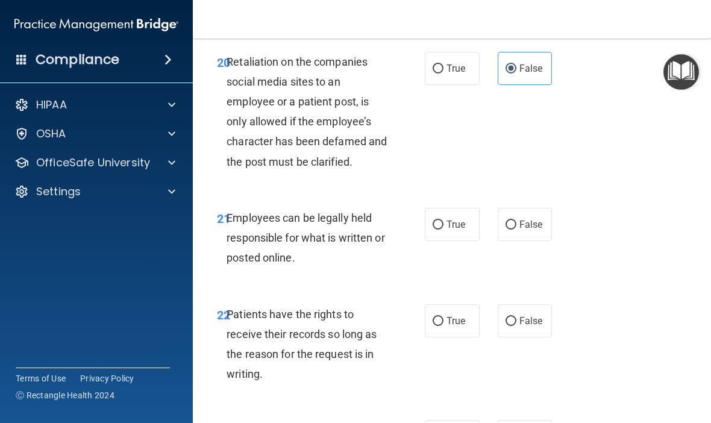
scroll to position [3032, 0]
click at [441, 220] on input "True" at bounding box center [437, 224] width 11 height 9
radio input "true"
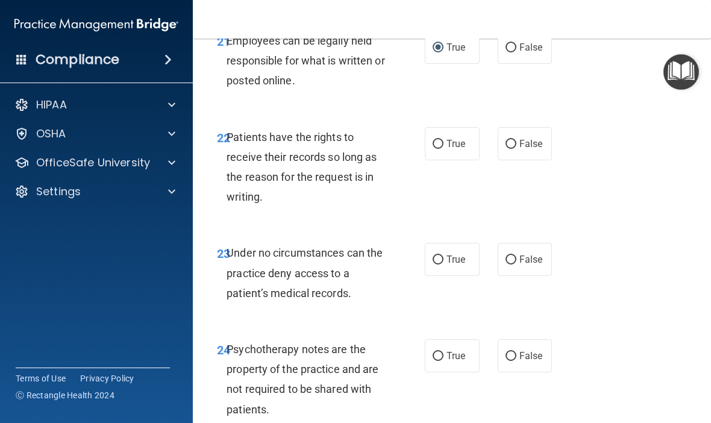
scroll to position [3211, 0]
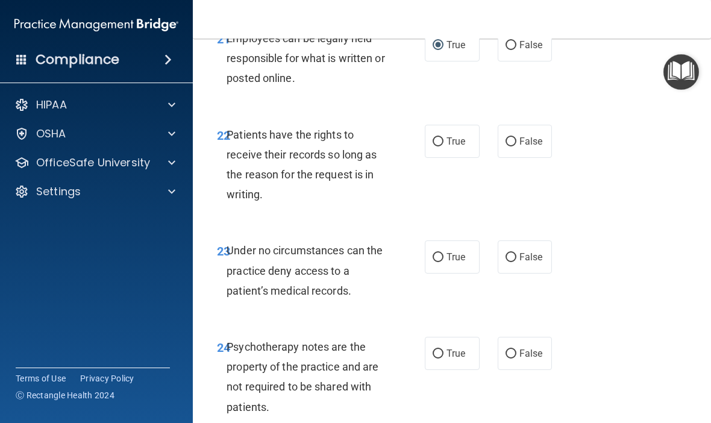
click at [440, 137] on input "True" at bounding box center [437, 141] width 11 height 9
radio input "true"
click at [439, 253] on input "True" at bounding box center [437, 257] width 11 height 9
radio input "true"
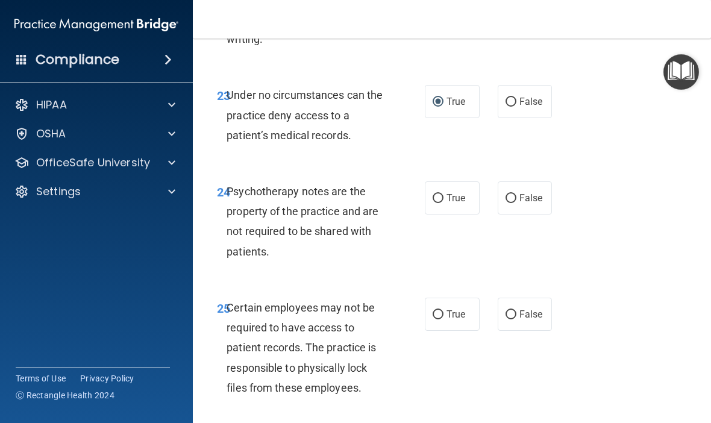
scroll to position [3413, 0]
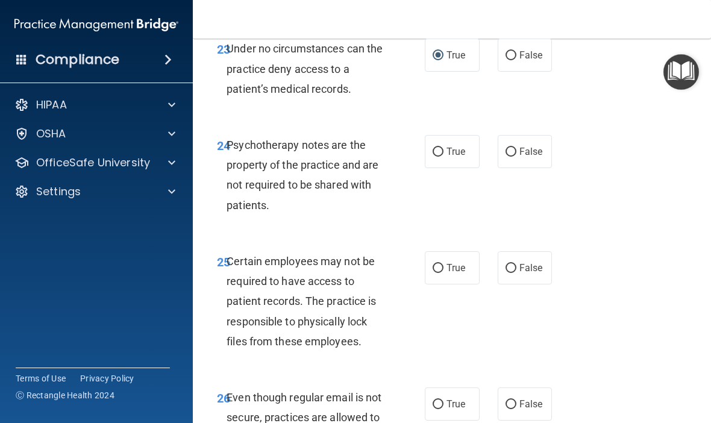
click at [522, 146] on span "False" at bounding box center [530, 151] width 23 height 11
click at [516, 148] on input "False" at bounding box center [510, 152] width 11 height 9
radio input "true"
click at [452, 141] on label "True" at bounding box center [452, 151] width 55 height 33
click at [443, 148] on input "True" at bounding box center [437, 152] width 11 height 9
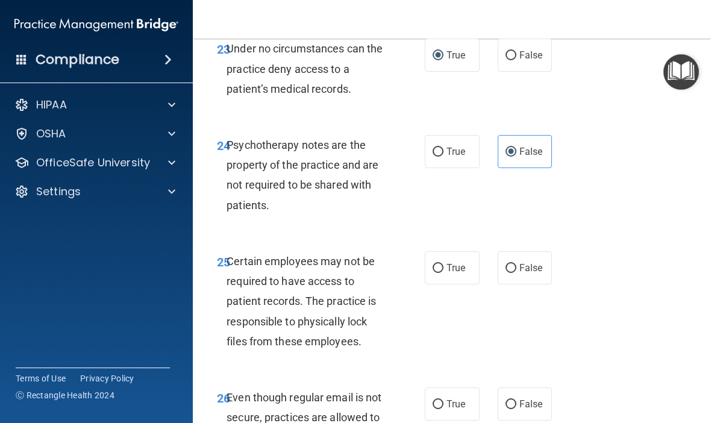
radio input "true"
radio input "false"
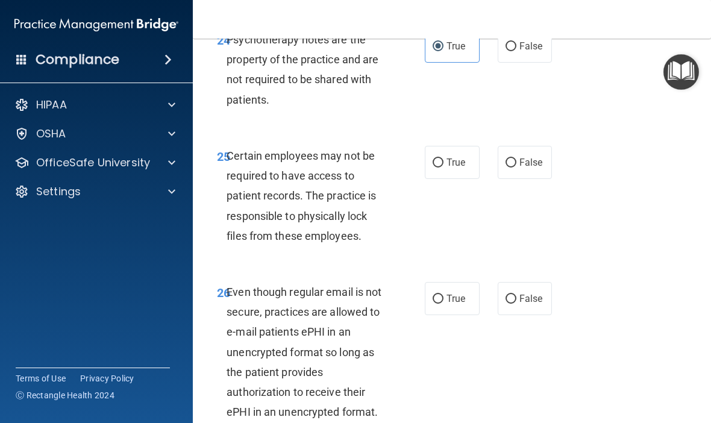
scroll to position [3536, 0]
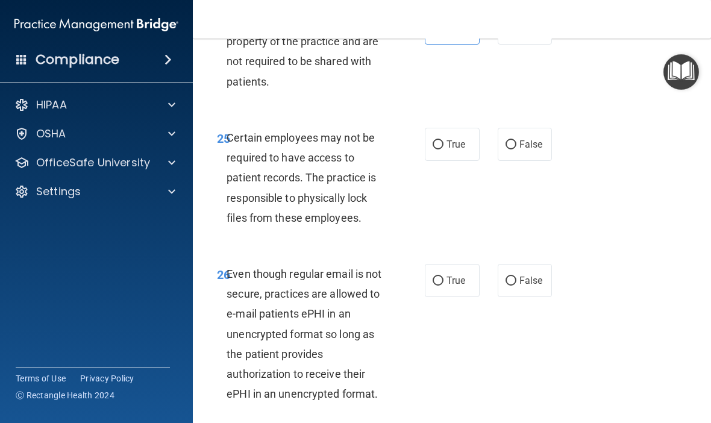
click at [446, 128] on label "True" at bounding box center [452, 144] width 55 height 33
click at [443, 140] on input "True" at bounding box center [437, 144] width 11 height 9
radio input "true"
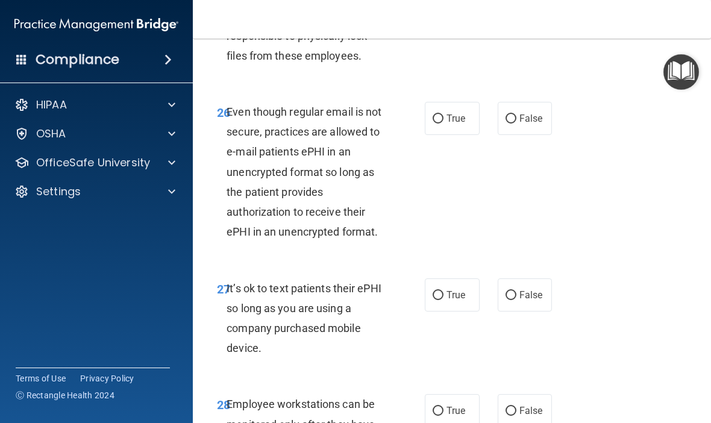
scroll to position [3696, 0]
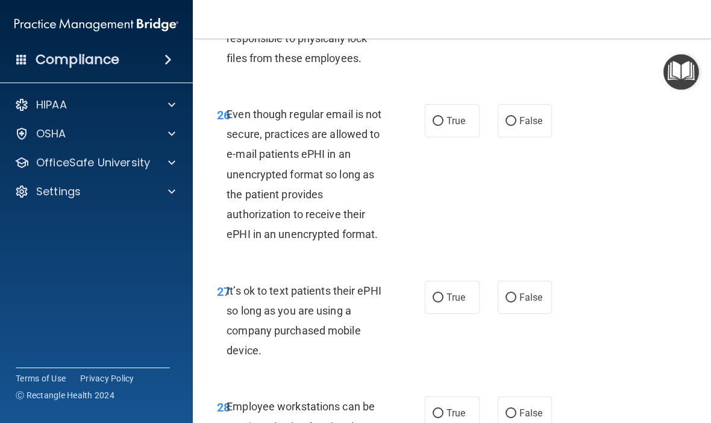
click at [438, 117] on input "True" at bounding box center [437, 121] width 11 height 9
radio input "true"
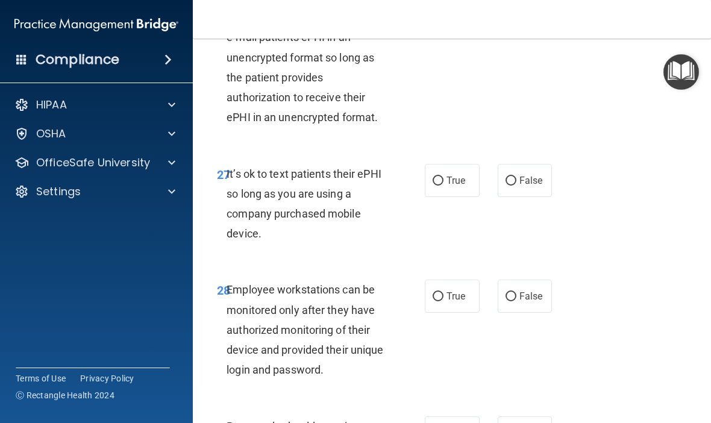
scroll to position [3812, 0]
click at [449, 175] on span "True" at bounding box center [455, 180] width 19 height 11
click at [443, 176] on input "True" at bounding box center [437, 180] width 11 height 9
radio input "true"
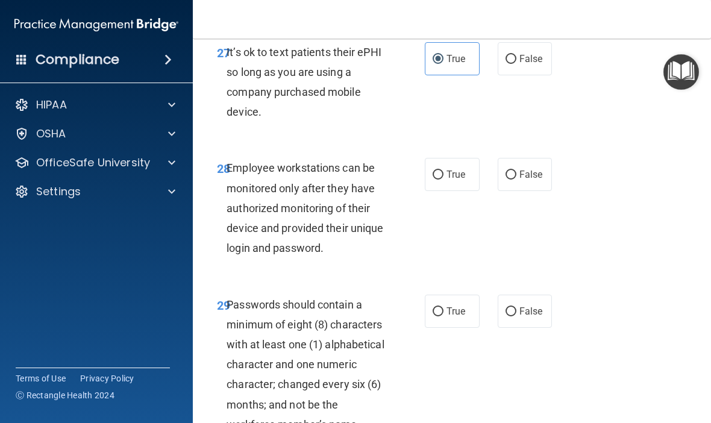
scroll to position [3932, 0]
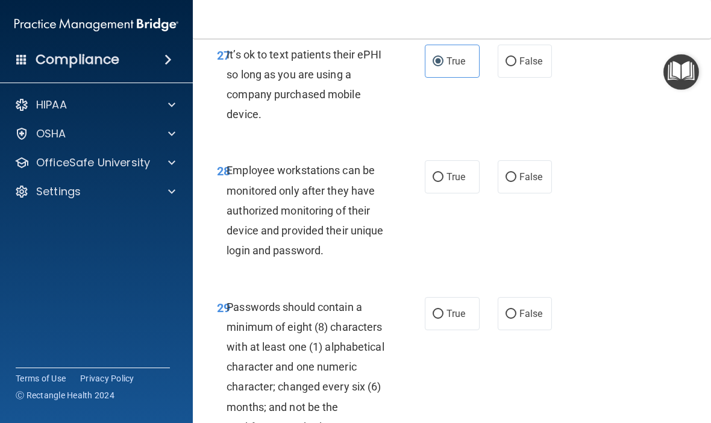
click at [442, 173] on input "True" at bounding box center [437, 177] width 11 height 9
radio input "true"
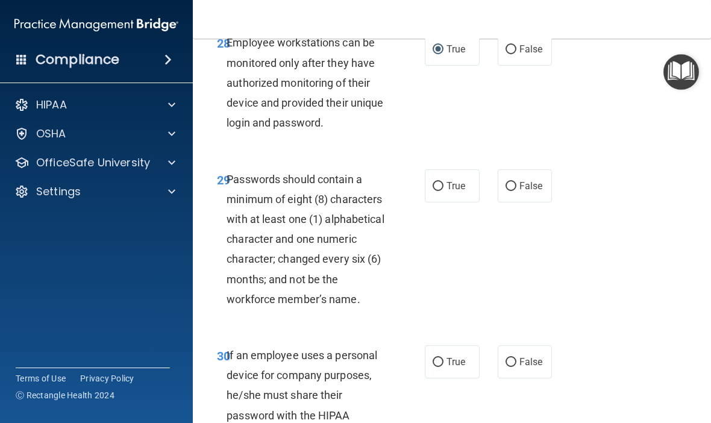
scroll to position [4079, 0]
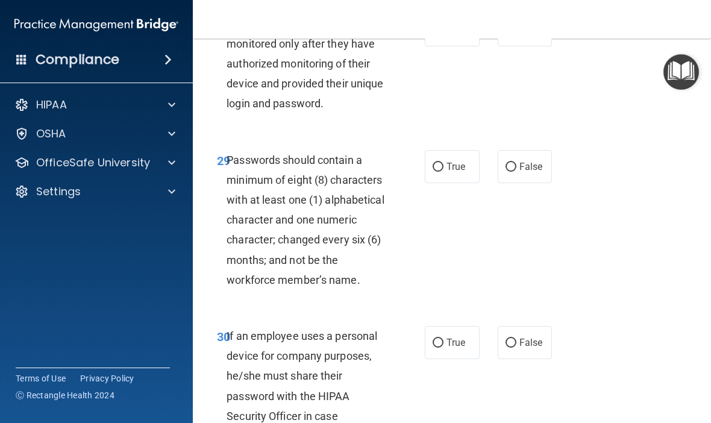
click at [449, 161] on span "True" at bounding box center [455, 166] width 19 height 11
click at [443, 163] on input "True" at bounding box center [437, 167] width 11 height 9
radio input "true"
click at [528, 153] on label "False" at bounding box center [524, 166] width 55 height 33
click at [516, 163] on input "False" at bounding box center [510, 167] width 11 height 9
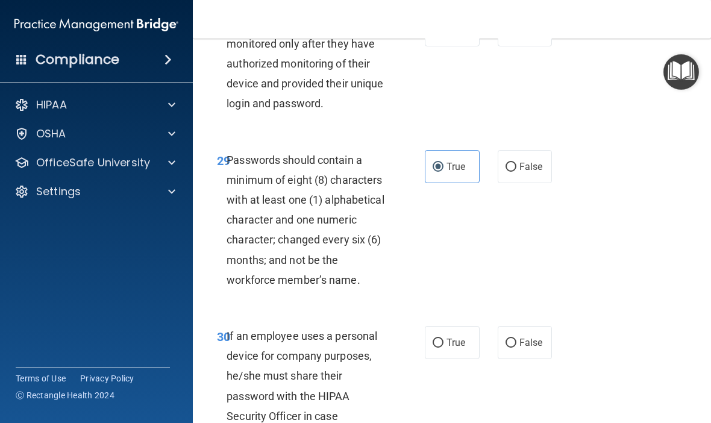
radio input "true"
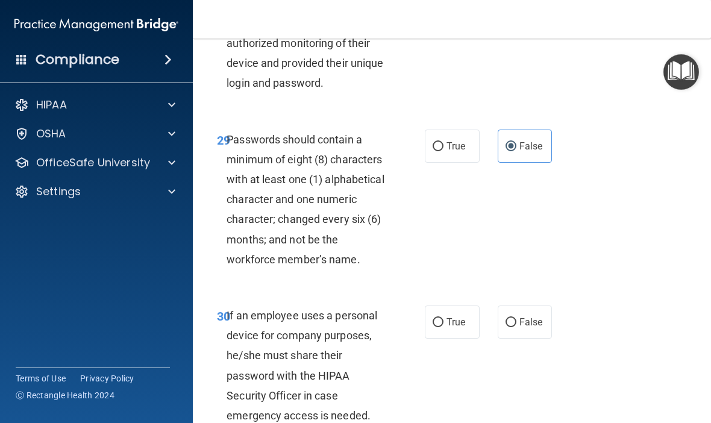
scroll to position [4100, 0]
click at [457, 140] on span "True" at bounding box center [455, 145] width 19 height 11
click at [443, 142] on input "True" at bounding box center [437, 146] width 11 height 9
radio input "true"
radio input "false"
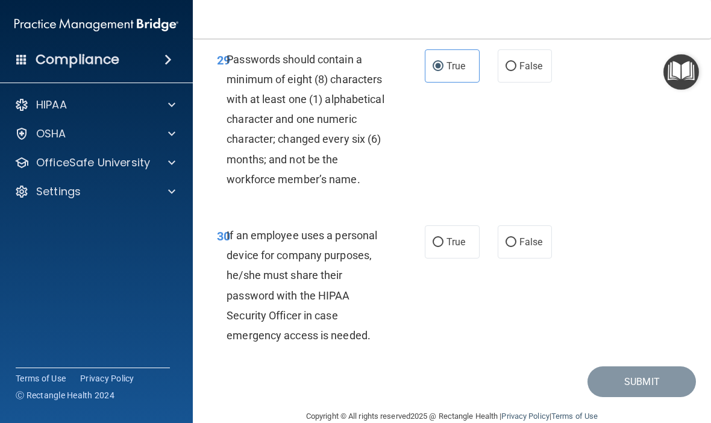
scroll to position [4179, 0]
click at [441, 239] on input "True" at bounding box center [437, 243] width 11 height 9
radio input "true"
click at [625, 367] on button "Submit" at bounding box center [641, 382] width 108 height 31
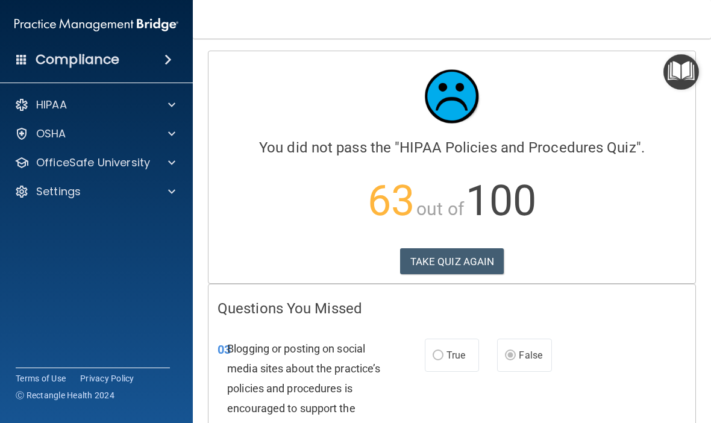
click at [463, 255] on button "TAKE QUIZ AGAIN" at bounding box center [452, 261] width 104 height 27
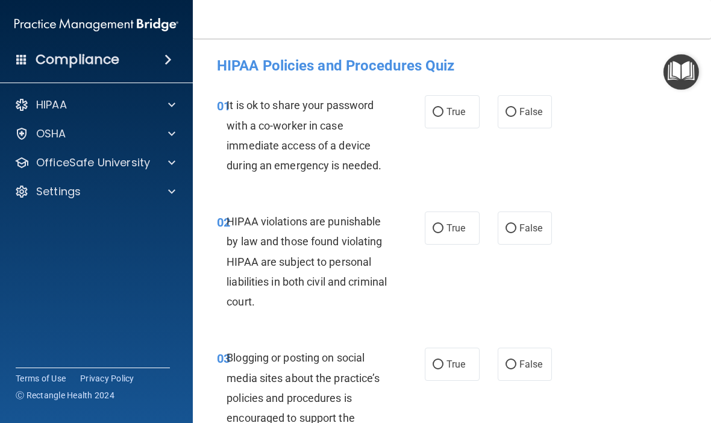
click at [530, 111] on span "False" at bounding box center [530, 111] width 23 height 11
click at [516, 111] on input "False" at bounding box center [510, 112] width 11 height 9
radio input "true"
click at [443, 224] on input "True" at bounding box center [437, 228] width 11 height 9
radio input "true"
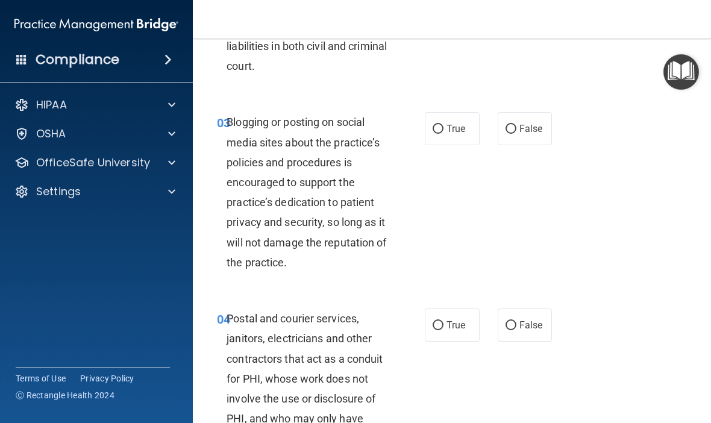
scroll to position [235, 0]
click at [521, 129] on span "False" at bounding box center [530, 128] width 23 height 11
click at [516, 129] on input "False" at bounding box center [510, 129] width 11 height 9
radio input "true"
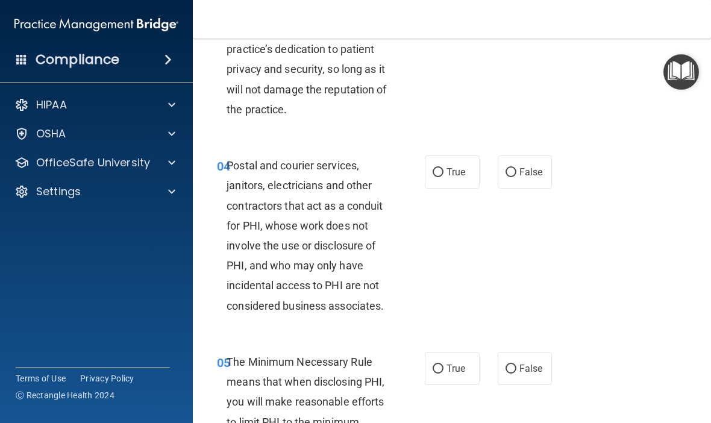
scroll to position [391, 0]
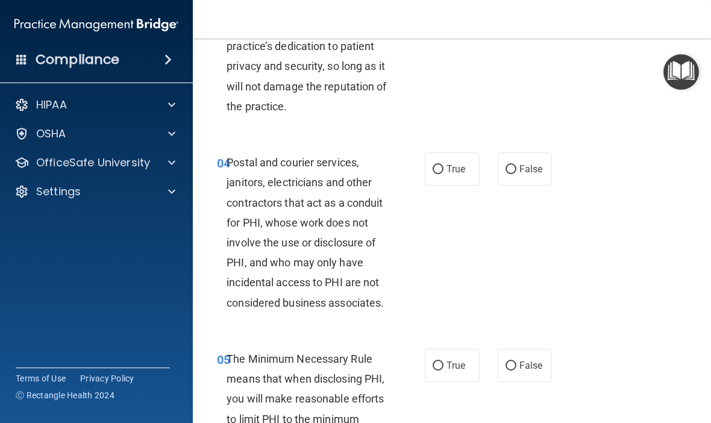
click at [449, 169] on span "True" at bounding box center [455, 168] width 19 height 11
click at [443, 169] on input "True" at bounding box center [437, 169] width 11 height 9
radio input "true"
click at [454, 361] on span "True" at bounding box center [455, 365] width 19 height 11
click at [443, 361] on input "True" at bounding box center [437, 365] width 11 height 9
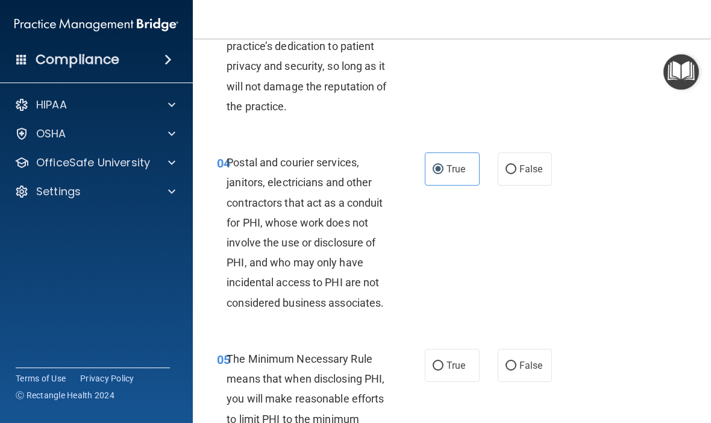
radio input "true"
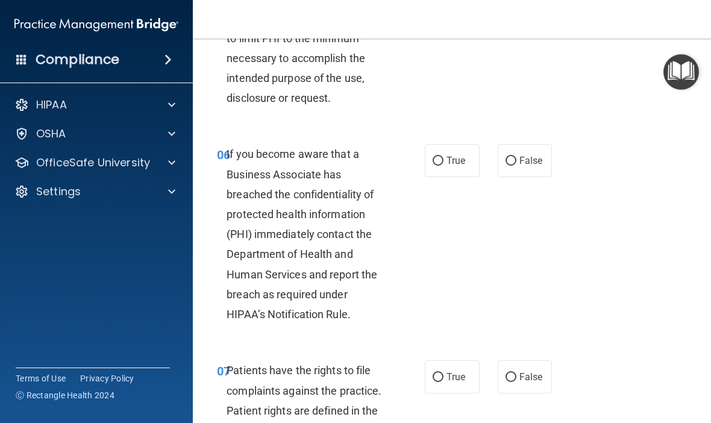
click at [525, 155] on span "False" at bounding box center [530, 160] width 23 height 11
click at [516, 157] on input "False" at bounding box center [510, 161] width 11 height 9
radio input "true"
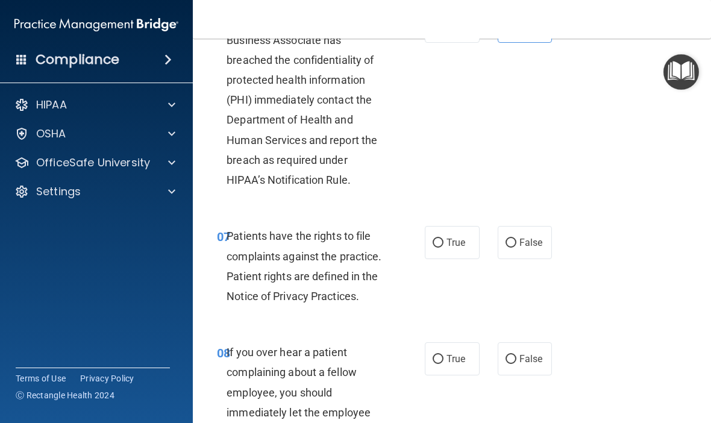
scroll to position [915, 0]
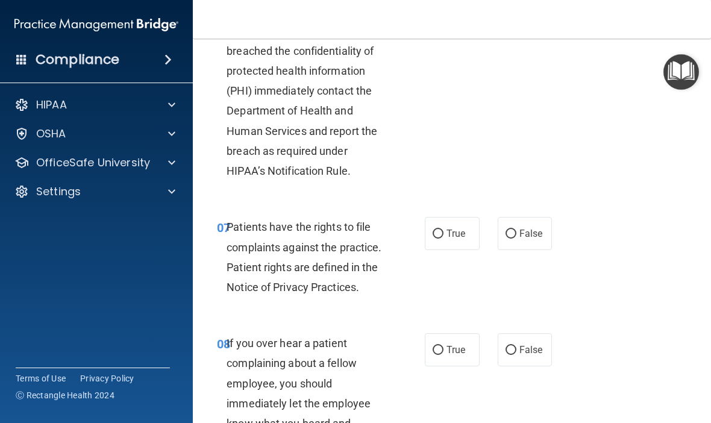
click at [457, 234] on label "True" at bounding box center [452, 233] width 55 height 33
click at [443, 234] on input "True" at bounding box center [437, 233] width 11 height 9
radio input "true"
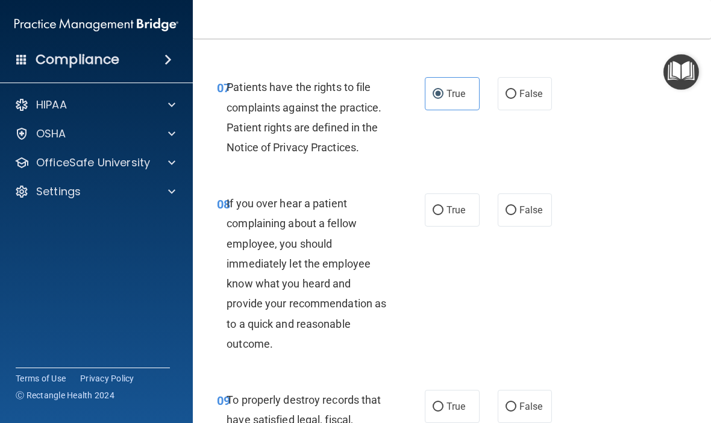
scroll to position [1064, 0]
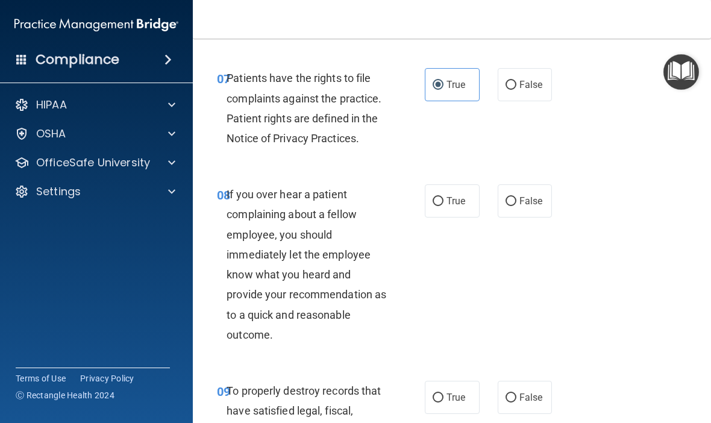
click at [526, 204] on label "False" at bounding box center [524, 200] width 55 height 33
click at [516, 204] on input "False" at bounding box center [510, 201] width 11 height 9
radio input "true"
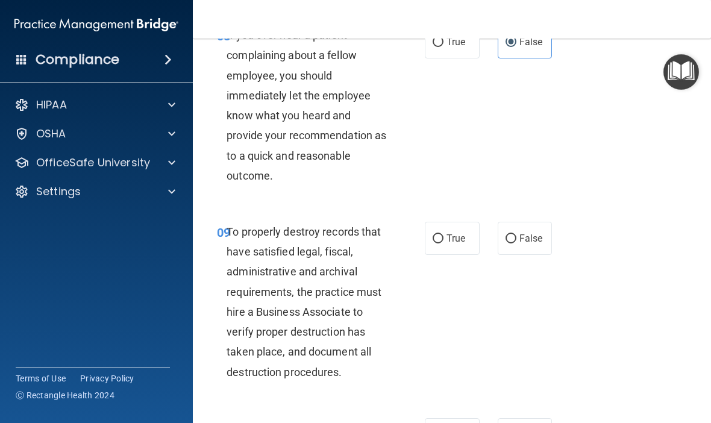
click at [527, 239] on label "False" at bounding box center [524, 238] width 55 height 33
click at [516, 239] on input "False" at bounding box center [510, 238] width 11 height 9
radio input "true"
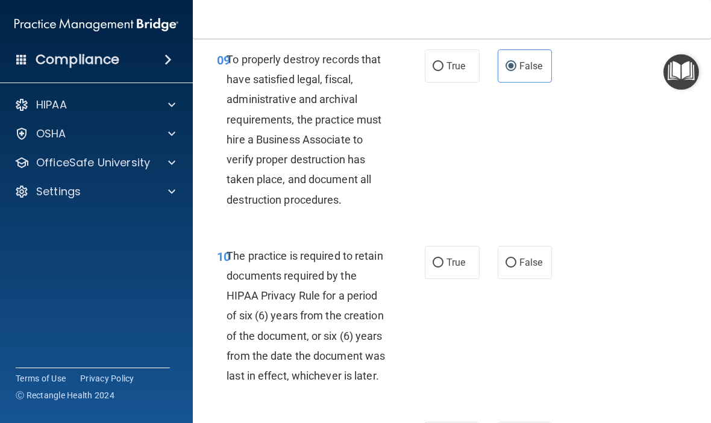
scroll to position [1407, 0]
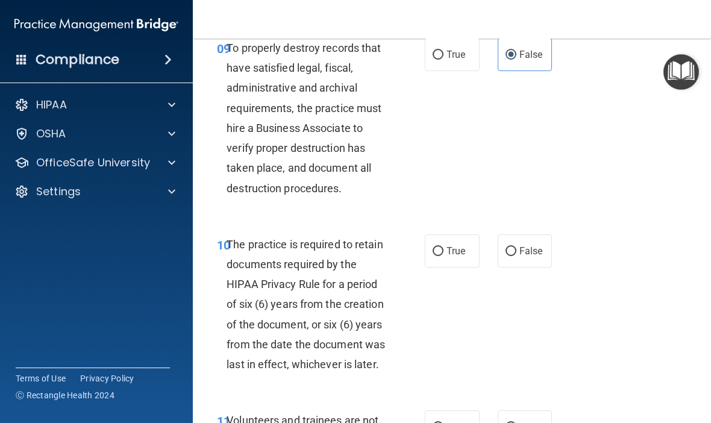
click at [453, 245] on span "True" at bounding box center [455, 250] width 19 height 11
click at [443, 247] on input "True" at bounding box center [437, 251] width 11 height 9
radio input "true"
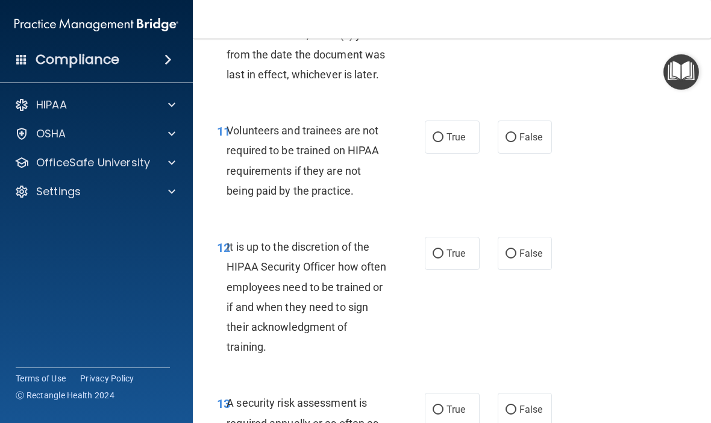
scroll to position [1699, 0]
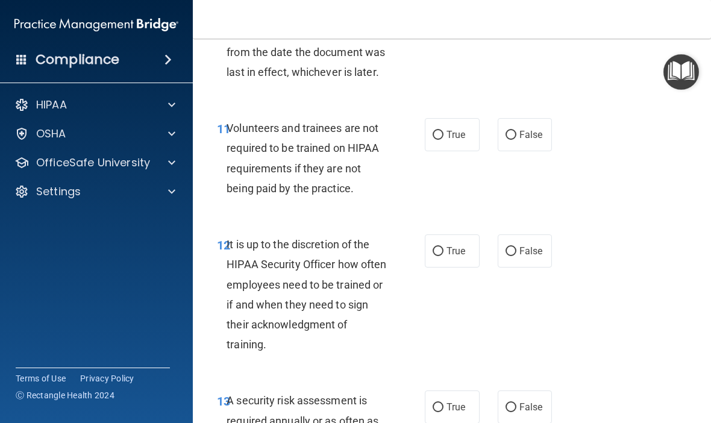
click at [530, 245] on span "False" at bounding box center [530, 250] width 23 height 11
click at [516, 247] on input "False" at bounding box center [510, 251] width 11 height 9
radio input "true"
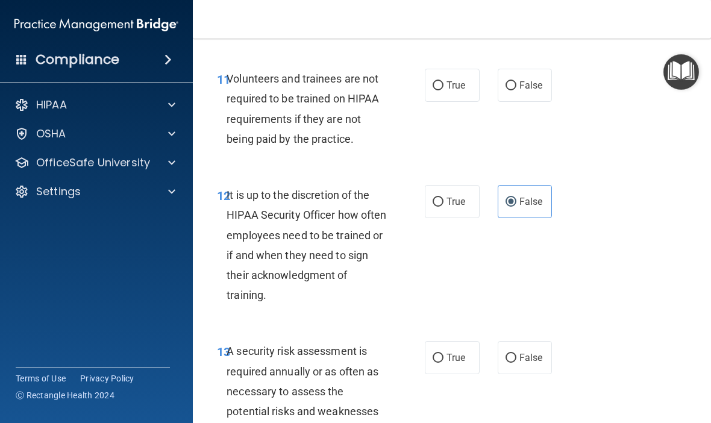
scroll to position [1719, 0]
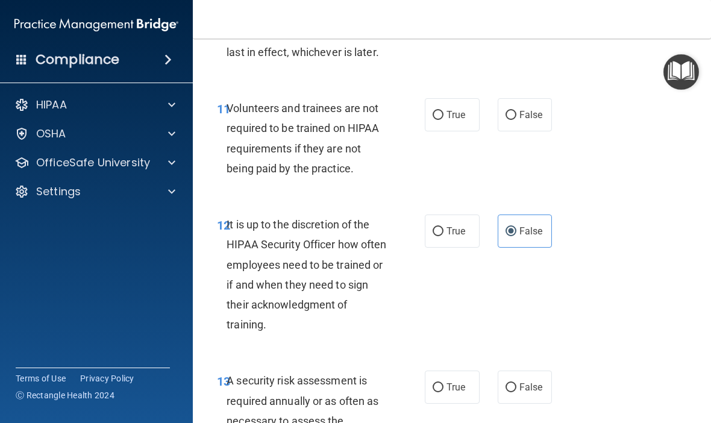
click at [514, 111] on input "False" at bounding box center [510, 115] width 11 height 9
radio input "true"
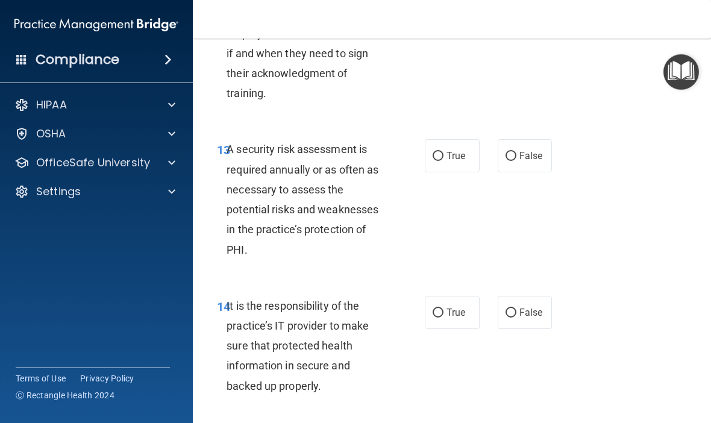
scroll to position [1878, 0]
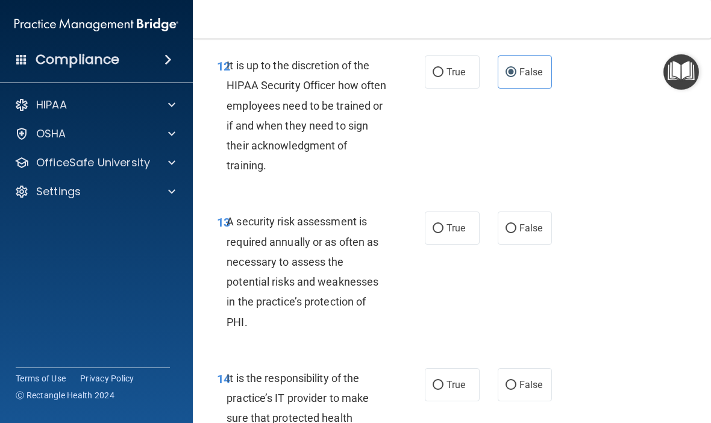
click at [452, 222] on span "True" at bounding box center [455, 227] width 19 height 11
click at [443, 224] on input "True" at bounding box center [437, 228] width 11 height 9
radio input "true"
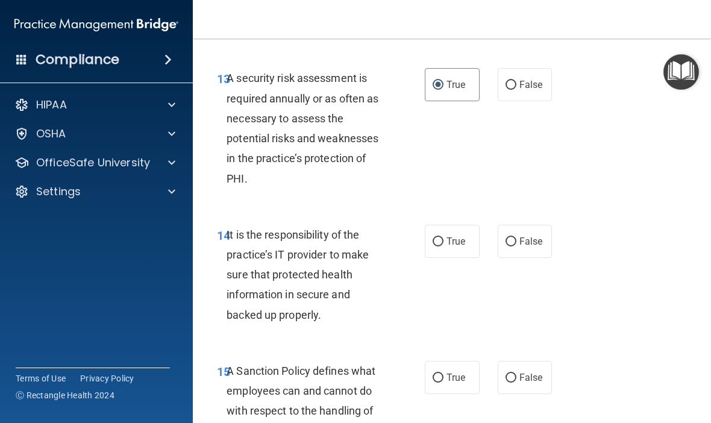
scroll to position [2022, 0]
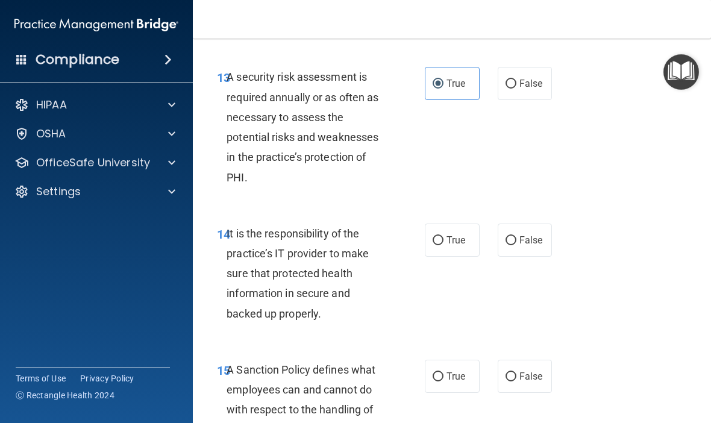
click at [527, 234] on span "False" at bounding box center [530, 239] width 23 height 11
click at [516, 236] on input "False" at bounding box center [510, 240] width 11 height 9
radio input "true"
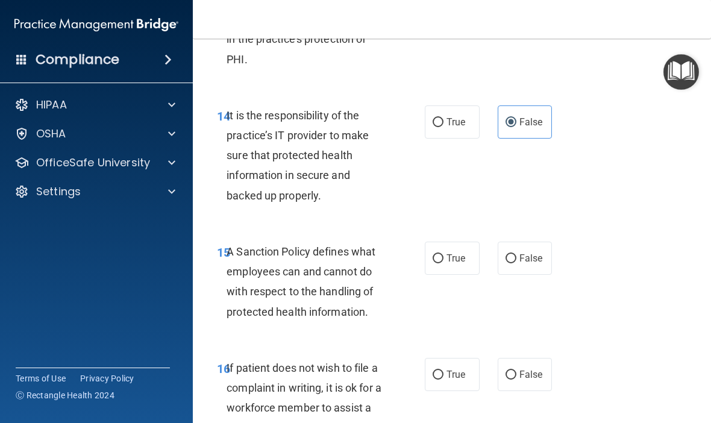
click at [530, 252] on span "False" at bounding box center [530, 257] width 23 height 11
click at [516, 254] on input "False" at bounding box center [510, 258] width 11 height 9
radio input "true"
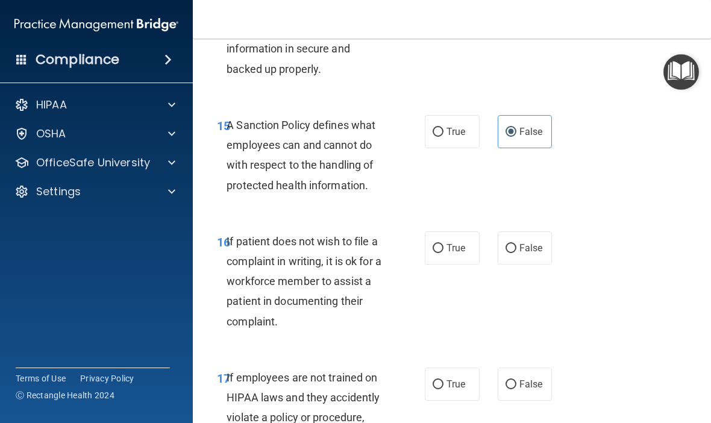
scroll to position [2268, 0]
click at [455, 242] on span "True" at bounding box center [455, 247] width 19 height 11
click at [443, 243] on input "True" at bounding box center [437, 247] width 11 height 9
radio input "true"
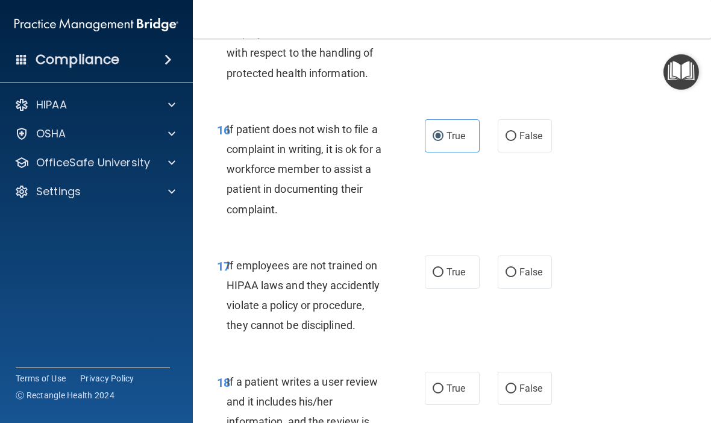
scroll to position [2377, 0]
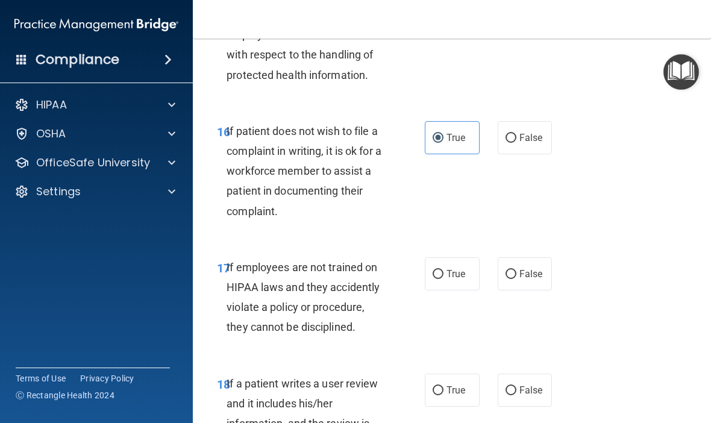
click at [525, 268] on span "False" at bounding box center [530, 273] width 23 height 11
click at [516, 270] on input "False" at bounding box center [510, 274] width 11 height 9
radio input "true"
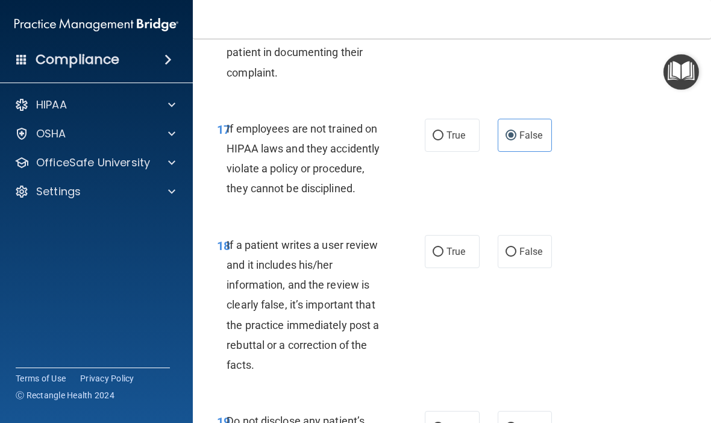
scroll to position [2515, 0]
click at [530, 246] on span "False" at bounding box center [530, 251] width 23 height 11
click at [516, 248] on input "False" at bounding box center [510, 252] width 11 height 9
radio input "true"
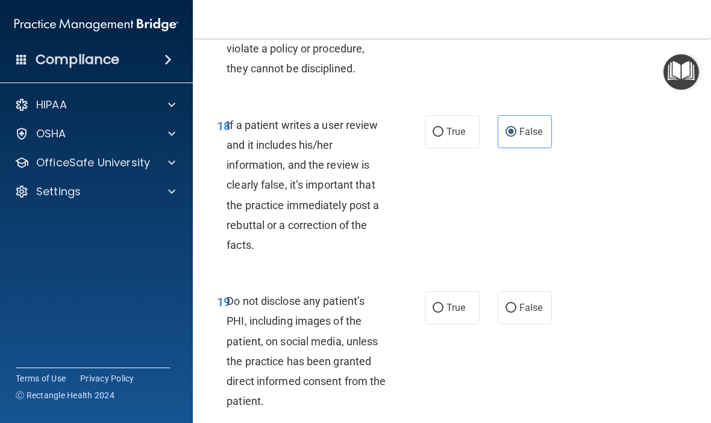
scroll to position [2639, 0]
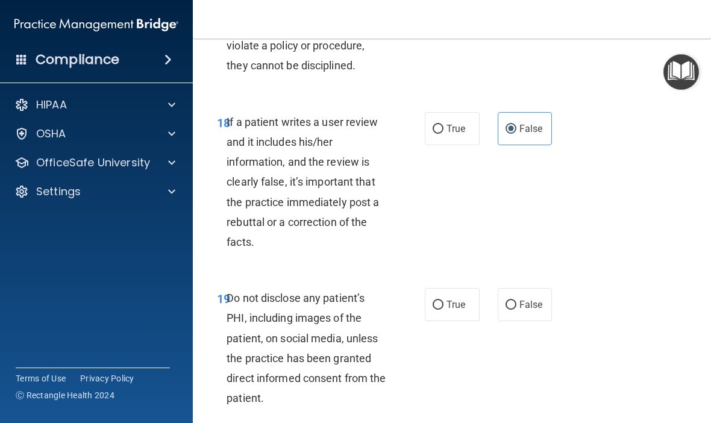
click at [453, 298] on label "True" at bounding box center [452, 304] width 55 height 33
click at [443, 301] on input "True" at bounding box center [437, 305] width 11 height 9
radio input "true"
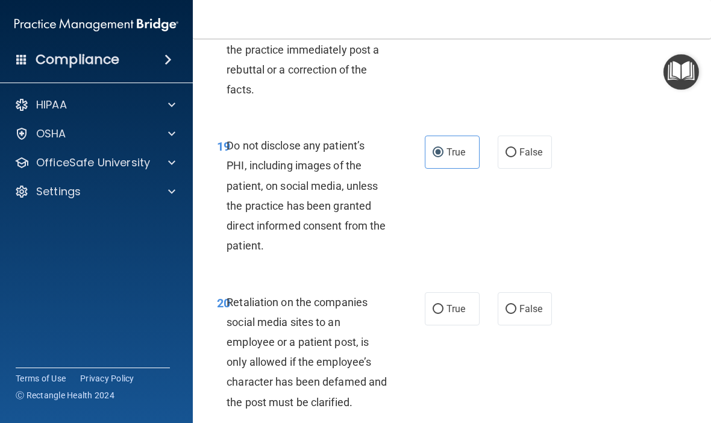
click at [527, 303] on span "False" at bounding box center [530, 308] width 23 height 11
click at [516, 305] on input "False" at bounding box center [510, 309] width 11 height 9
radio input "true"
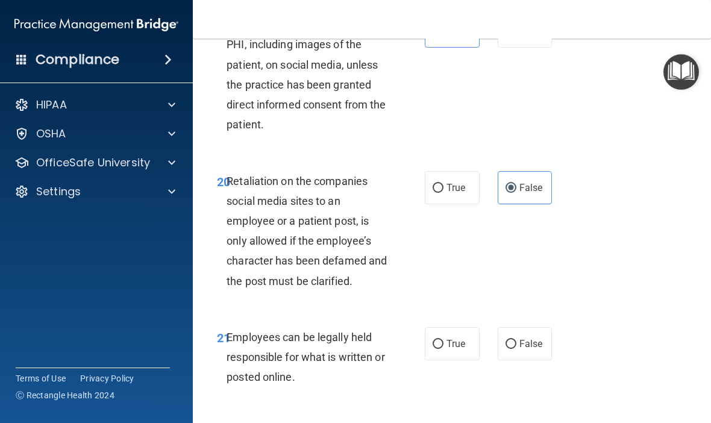
scroll to position [2930, 0]
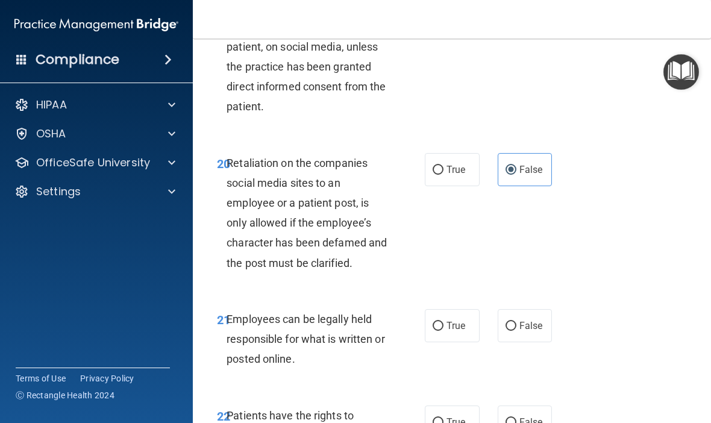
click at [441, 322] on input "True" at bounding box center [437, 326] width 11 height 9
radio input "true"
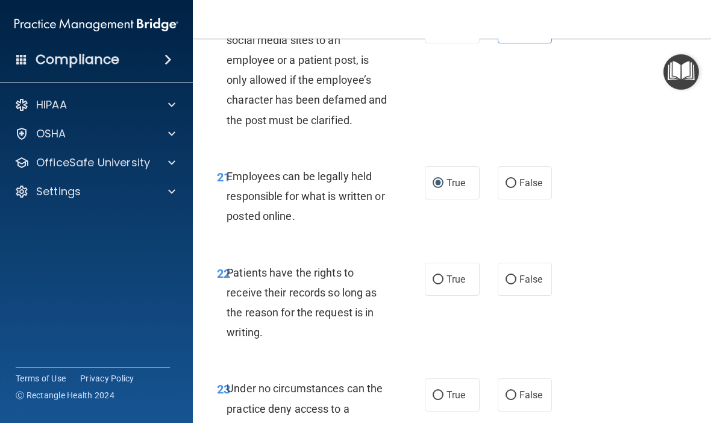
click at [531, 268] on label "False" at bounding box center [524, 279] width 55 height 33
click at [516, 275] on input "False" at bounding box center [510, 279] width 11 height 9
radio input "true"
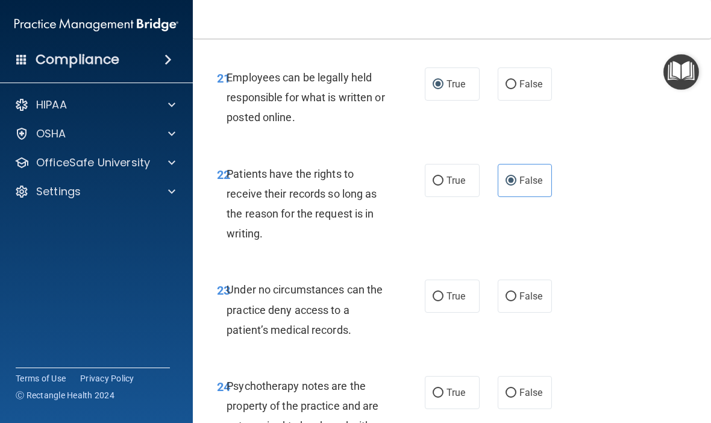
click at [528, 290] on span "False" at bounding box center [530, 295] width 23 height 11
click at [516, 292] on input "False" at bounding box center [510, 296] width 11 height 9
radio input "true"
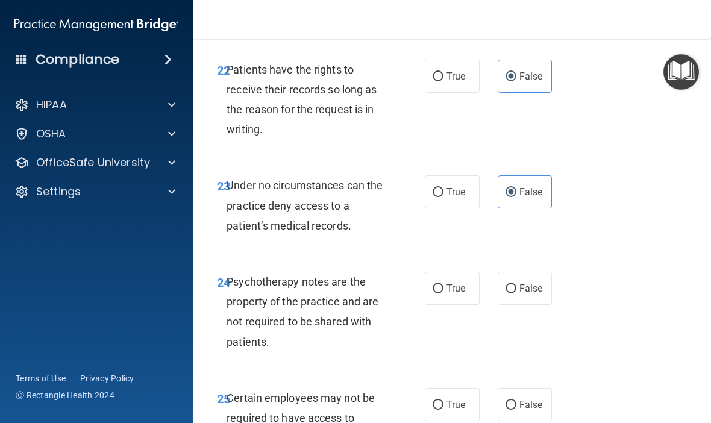
scroll to position [3287, 0]
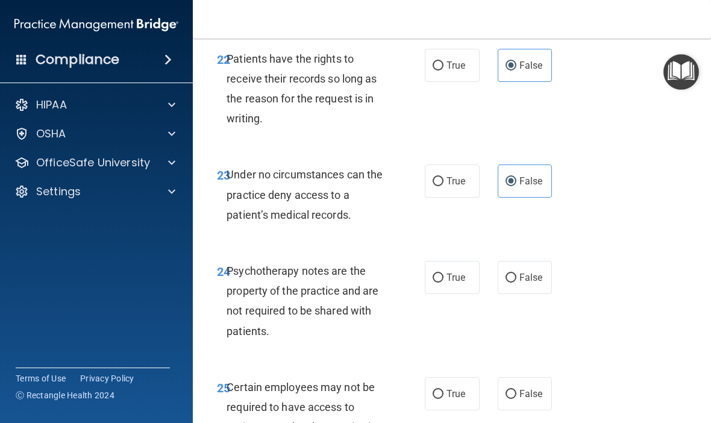
click at [433, 273] on input "True" at bounding box center [437, 277] width 11 height 9
radio input "true"
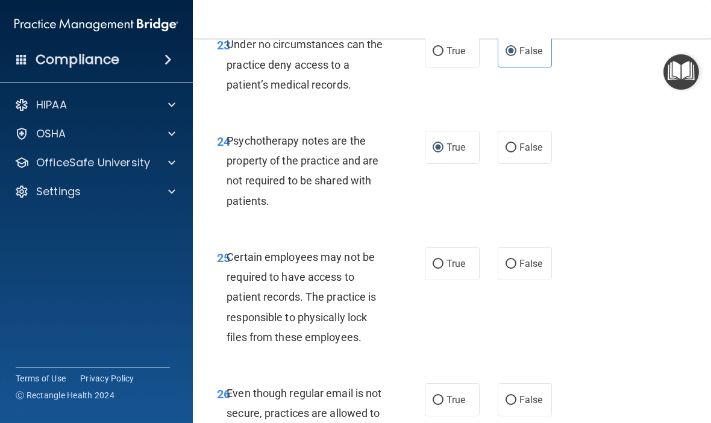
click at [443, 260] on input "True" at bounding box center [437, 264] width 11 height 9
radio input "true"
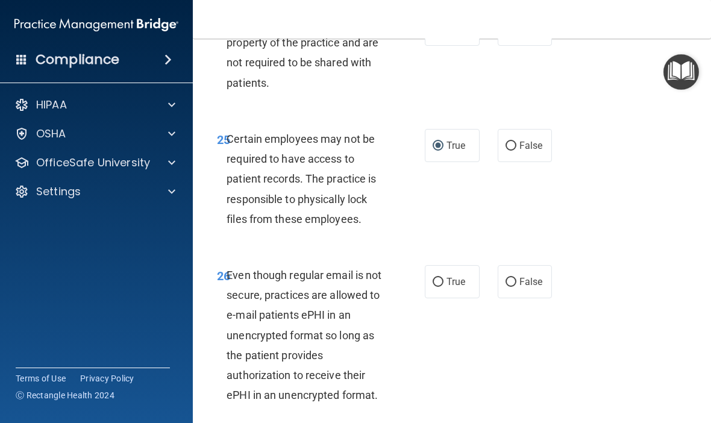
click at [438, 278] on input "True" at bounding box center [437, 282] width 11 height 9
radio input "true"
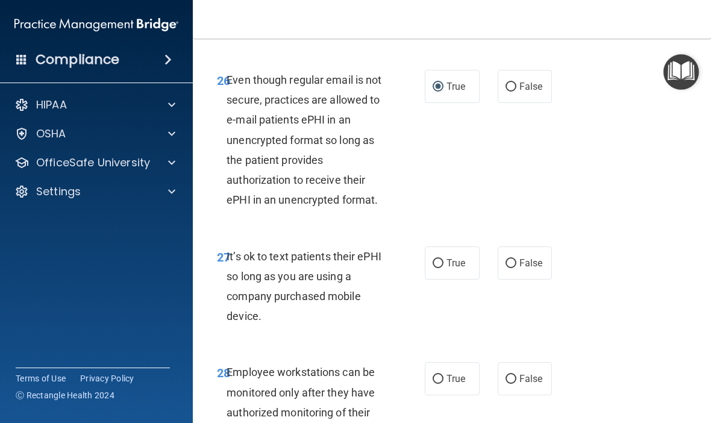
scroll to position [3753, 0]
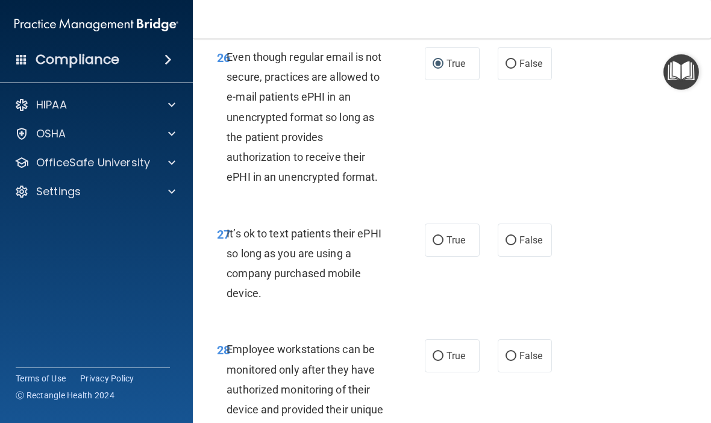
click at [530, 223] on label "False" at bounding box center [524, 239] width 55 height 33
click at [516, 236] on input "False" at bounding box center [510, 240] width 11 height 9
radio input "true"
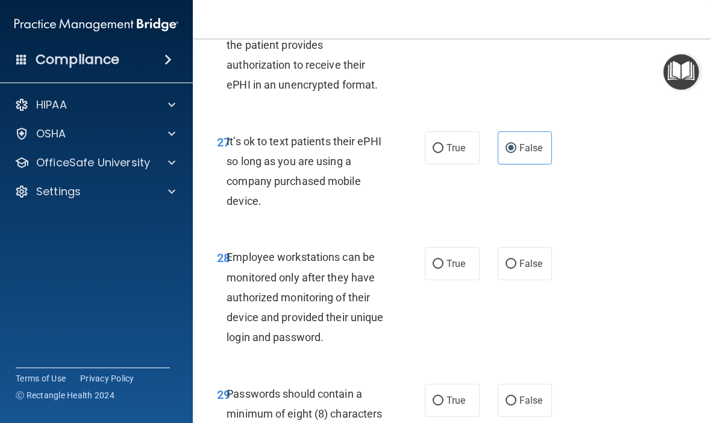
click at [530, 258] on span "False" at bounding box center [530, 263] width 23 height 11
click at [516, 260] on input "False" at bounding box center [510, 264] width 11 height 9
radio input "true"
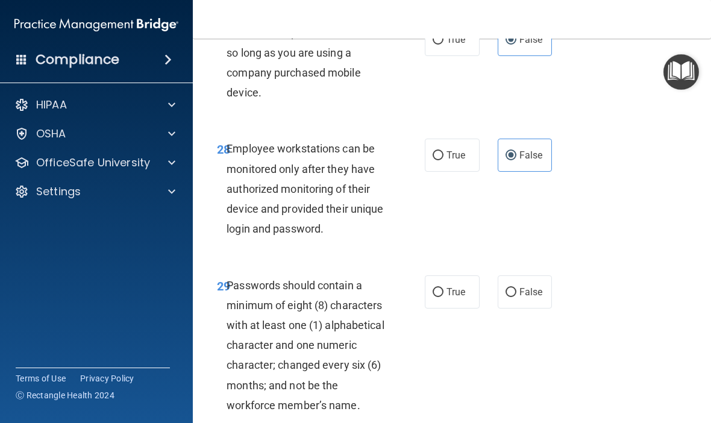
scroll to position [3960, 0]
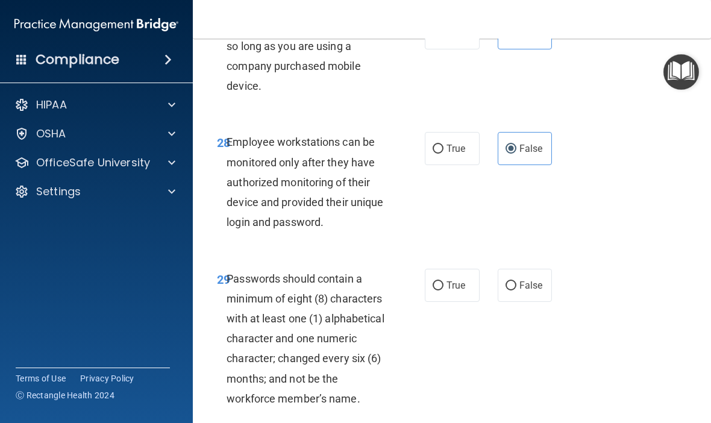
click at [454, 279] on span "True" at bounding box center [455, 284] width 19 height 11
click at [443, 281] on input "True" at bounding box center [437, 285] width 11 height 9
radio input "true"
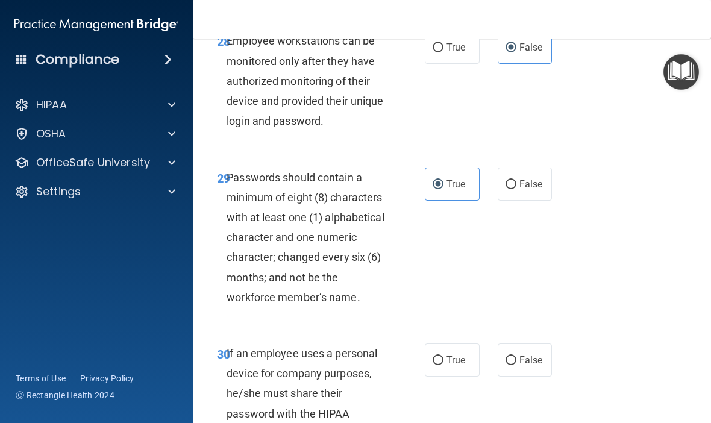
scroll to position [4062, 0]
click at [534, 354] on span "False" at bounding box center [530, 359] width 23 height 11
click at [516, 355] on input "False" at bounding box center [510, 359] width 11 height 9
radio input "true"
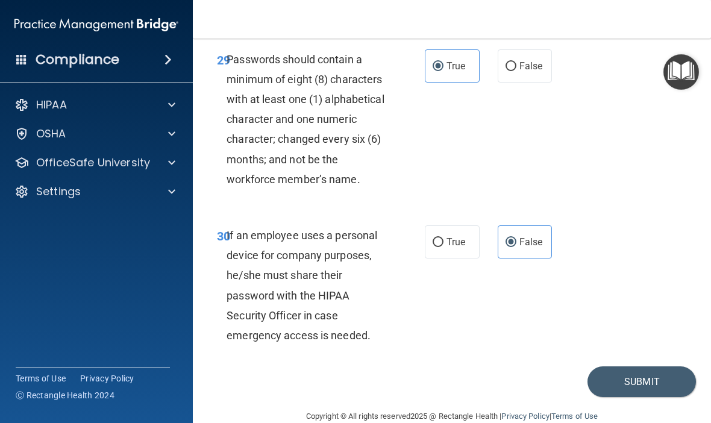
scroll to position [4179, 0]
click at [622, 367] on button "Submit" at bounding box center [641, 382] width 108 height 31
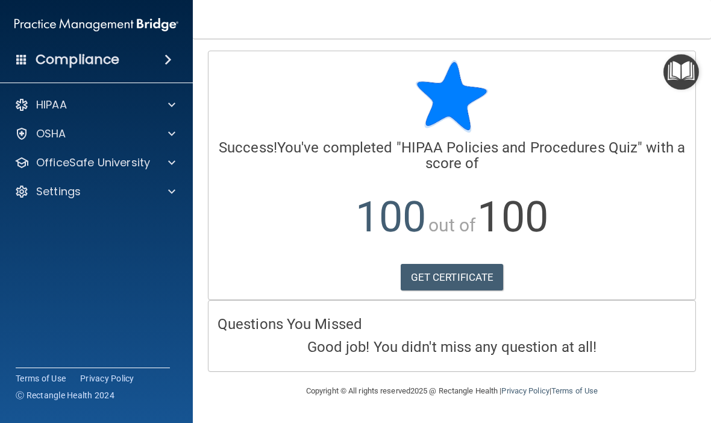
click at [528, 210] on span "100" at bounding box center [512, 216] width 70 height 49
click at [169, 163] on span at bounding box center [171, 162] width 7 height 14
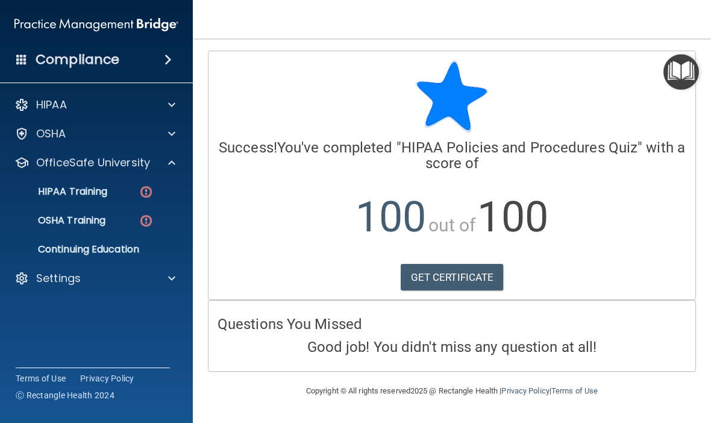
click at [143, 190] on img at bounding box center [146, 191] width 15 height 15
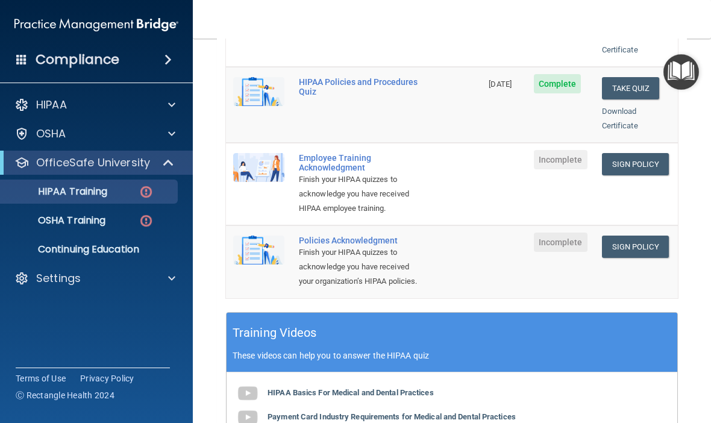
scroll to position [311, 0]
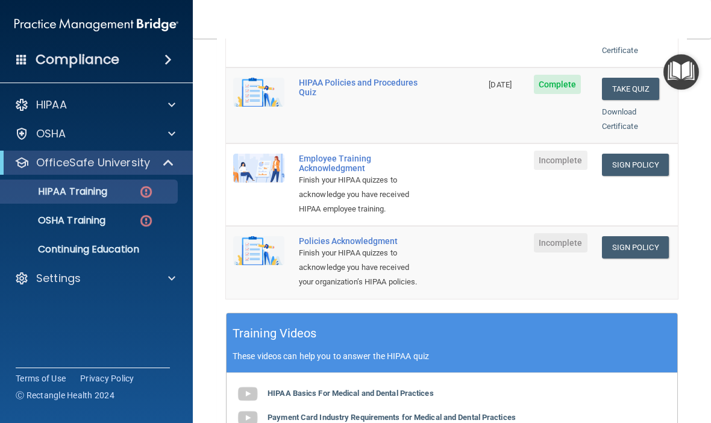
click at [641, 154] on link "Sign Policy" at bounding box center [635, 165] width 67 height 22
click at [173, 277] on span at bounding box center [171, 278] width 7 height 14
click at [61, 335] on p "Sign Out" at bounding box center [90, 336] width 164 height 12
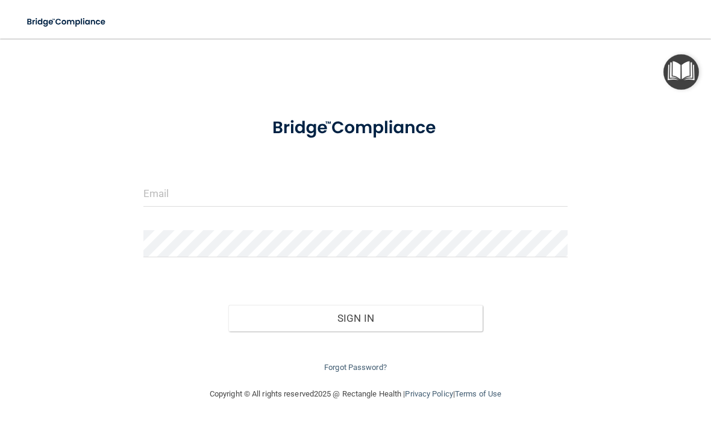
scroll to position [1, 0]
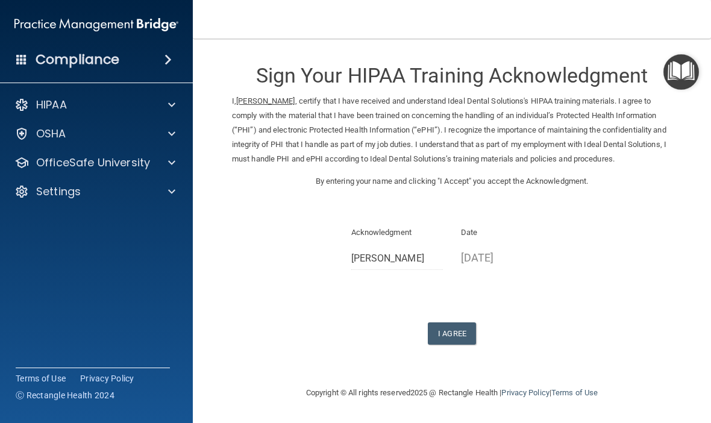
click at [452, 322] on button "I Agree" at bounding box center [452, 333] width 48 height 22
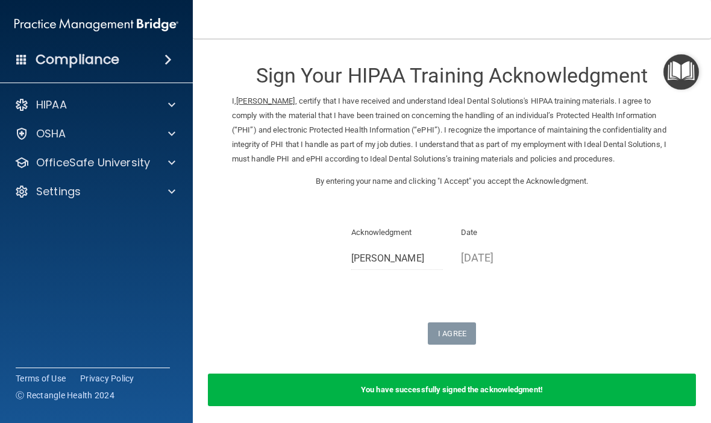
click at [169, 134] on span at bounding box center [171, 133] width 7 height 14
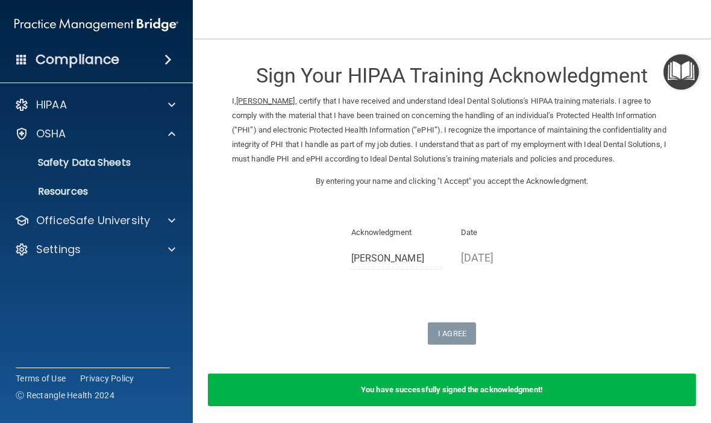
click at [166, 219] on div at bounding box center [170, 220] width 30 height 14
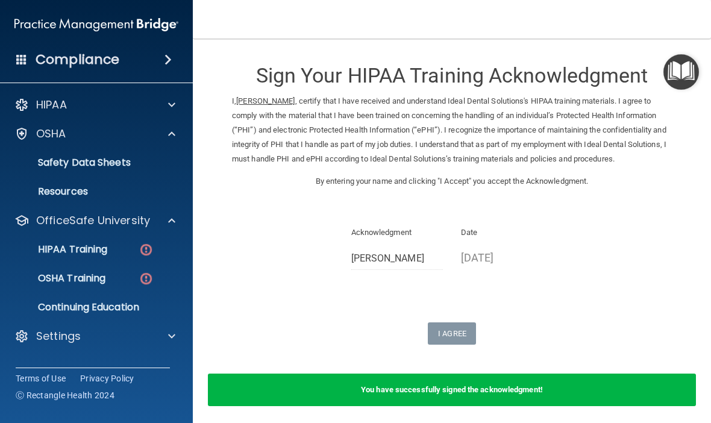
click at [145, 248] on img at bounding box center [146, 249] width 15 height 15
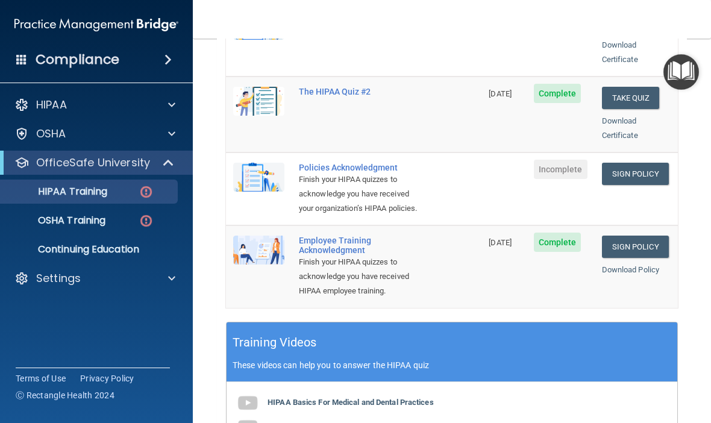
scroll to position [282, 0]
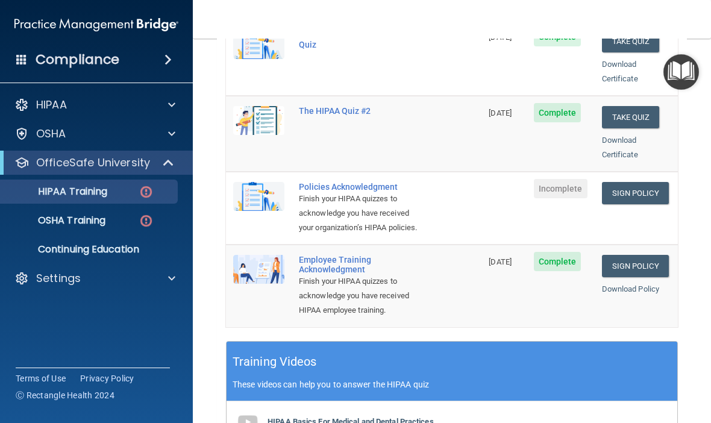
click at [635, 182] on link "Sign Policy" at bounding box center [635, 193] width 67 height 22
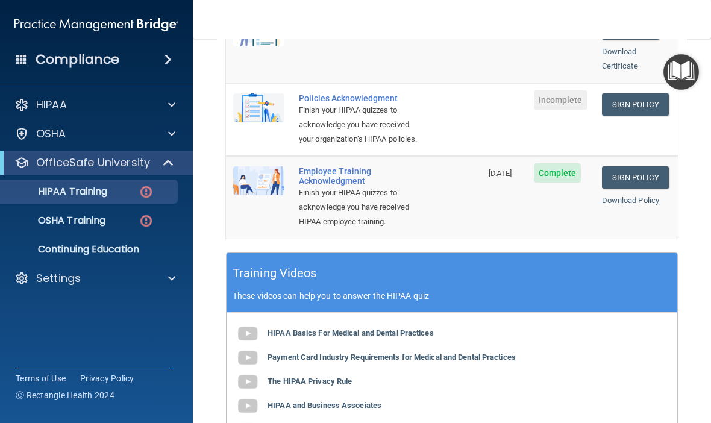
scroll to position [372, 0]
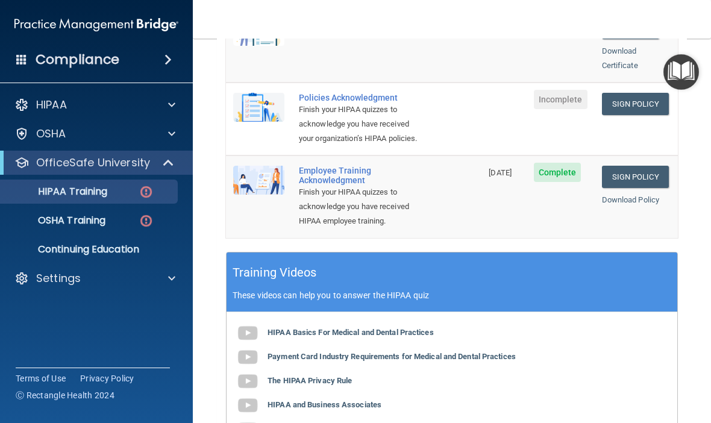
click at [142, 213] on img at bounding box center [146, 220] width 15 height 15
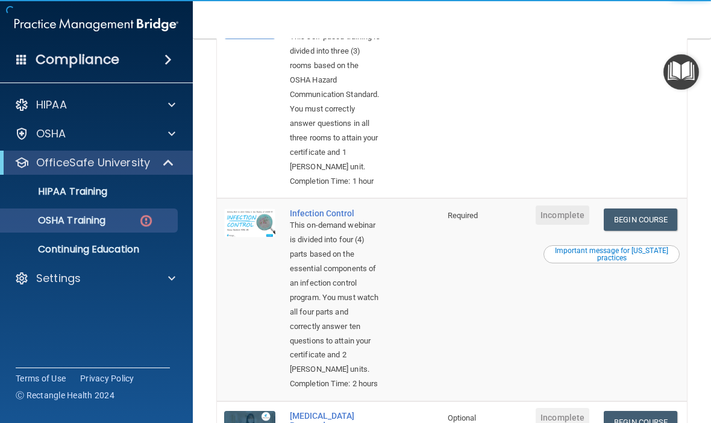
click at [96, 190] on p "HIPAA Training" at bounding box center [57, 192] width 99 height 12
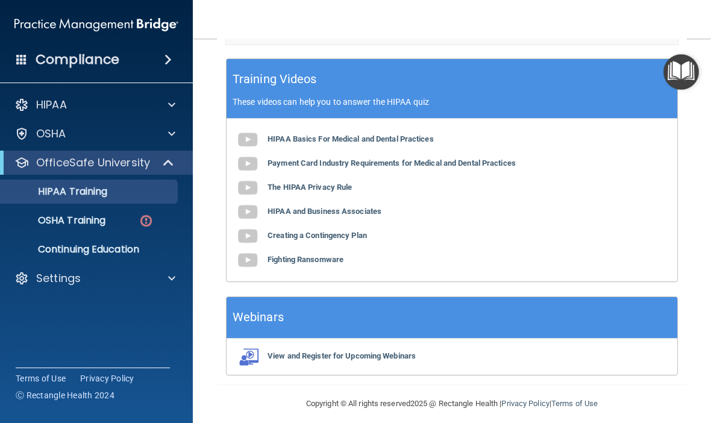
scroll to position [564, 0]
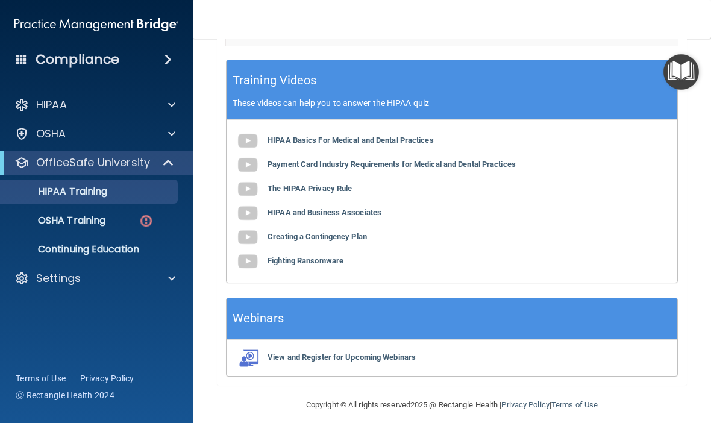
click at [142, 219] on img at bounding box center [146, 220] width 15 height 15
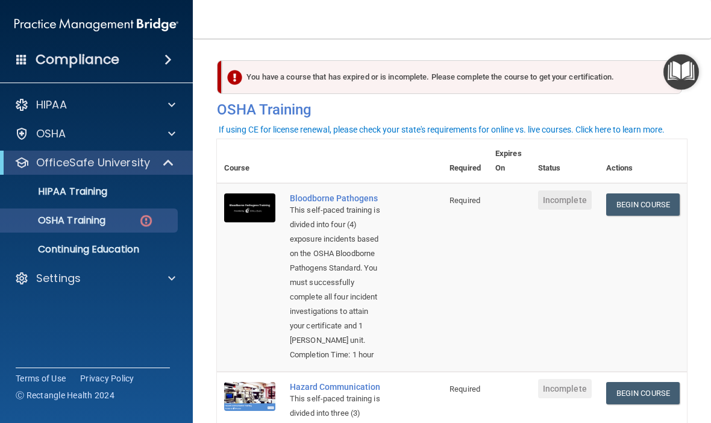
click at [642, 204] on link "Begin Course" at bounding box center [642, 204] width 73 height 22
click at [164, 59] on span at bounding box center [167, 59] width 7 height 14
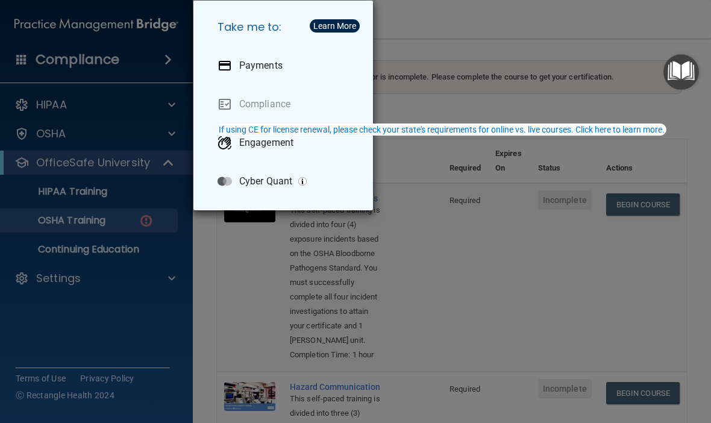
click at [58, 115] on div "Take me to: Payments Compliance Engagement Cyber Quant" at bounding box center [355, 211] width 711 height 423
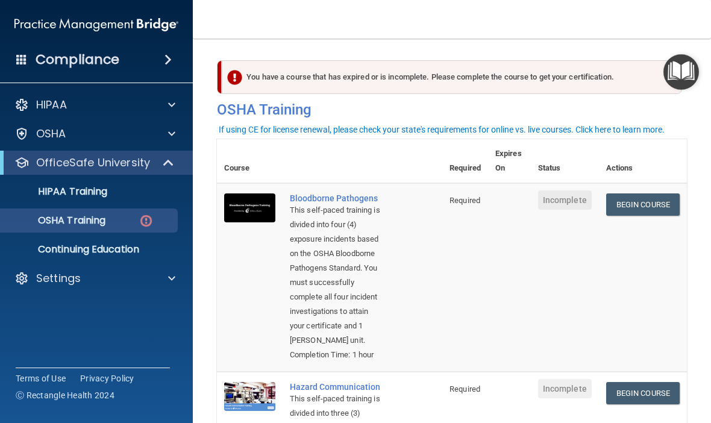
click at [172, 282] on span at bounding box center [171, 278] width 7 height 14
click at [64, 334] on p "Sign Out" at bounding box center [90, 336] width 164 height 12
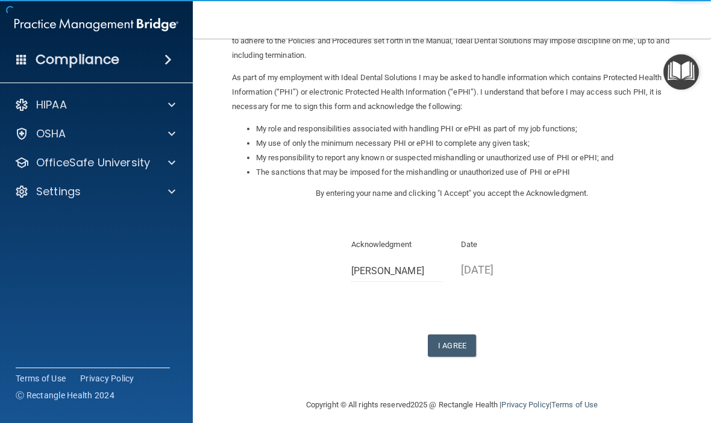
scroll to position [117, 0]
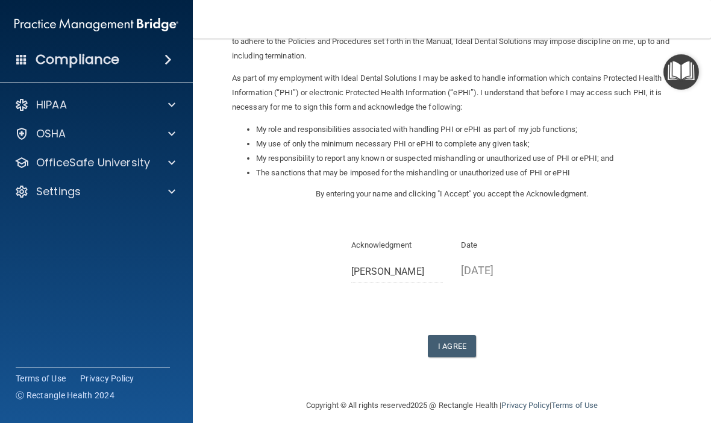
click at [449, 340] on button "I Agree" at bounding box center [452, 346] width 48 height 22
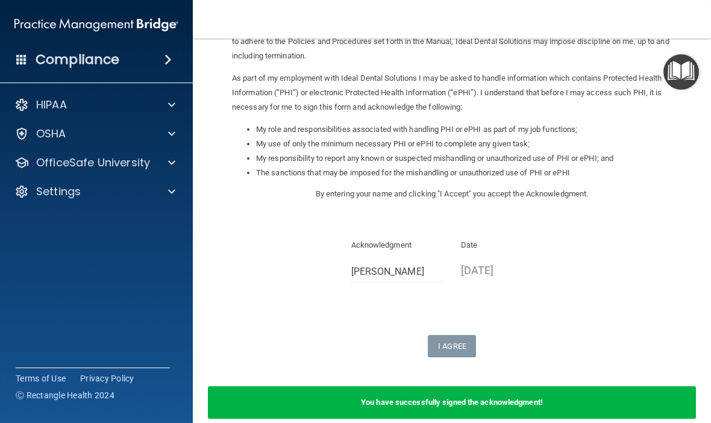
click at [173, 136] on span at bounding box center [171, 133] width 7 height 14
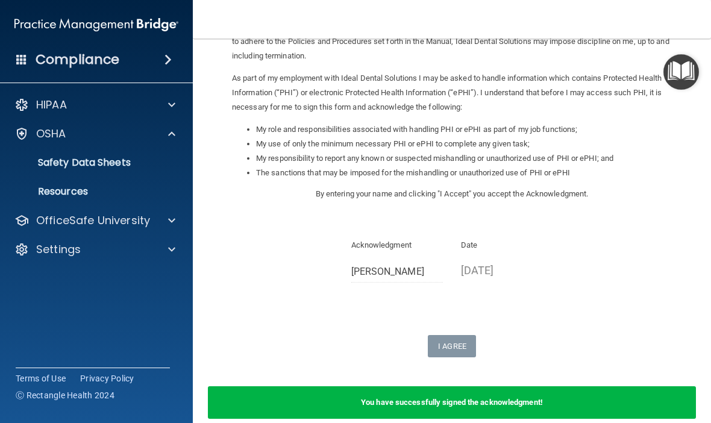
click at [177, 216] on div at bounding box center [170, 220] width 30 height 14
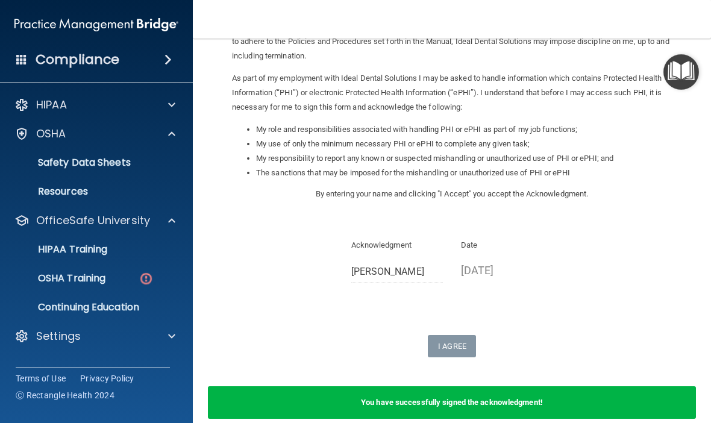
click at [147, 283] on img at bounding box center [146, 278] width 15 height 15
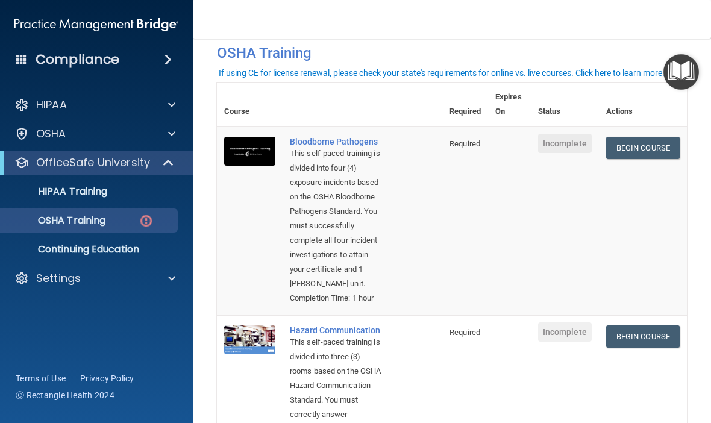
scroll to position [56, 0]
click at [647, 149] on link "Begin Course" at bounding box center [642, 148] width 73 height 22
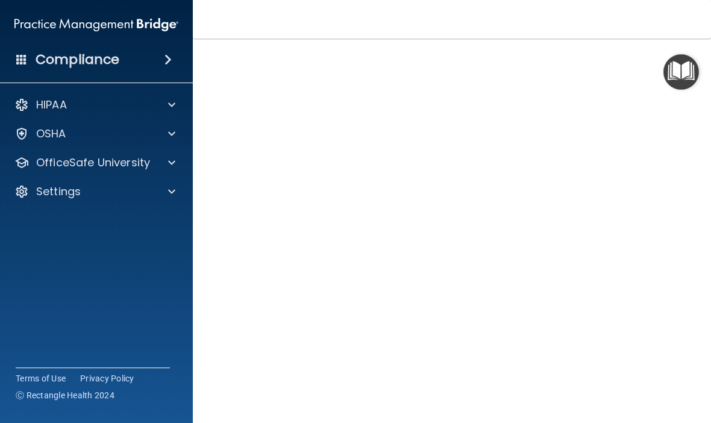
scroll to position [61, 0]
click at [171, 104] on span at bounding box center [171, 105] width 7 height 14
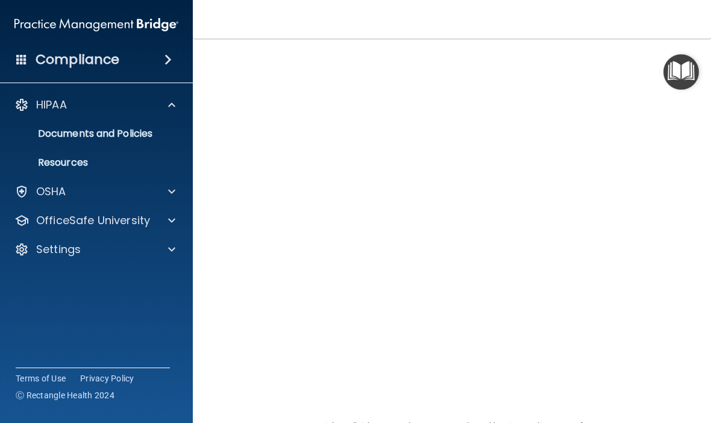
click at [170, 223] on span at bounding box center [171, 220] width 7 height 14
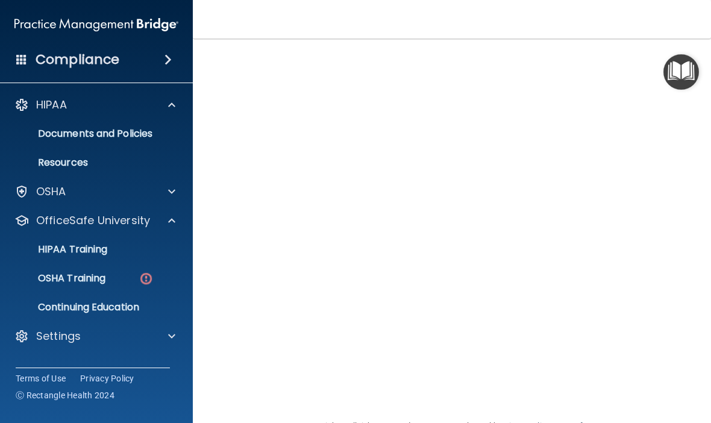
click at [153, 276] on img at bounding box center [146, 278] width 15 height 15
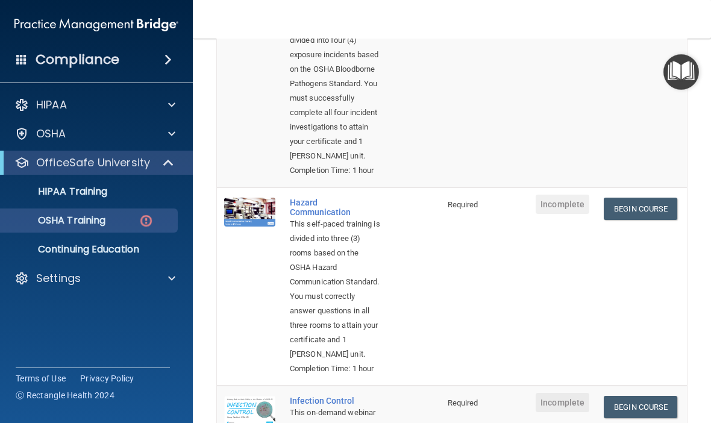
scroll to position [206, 0]
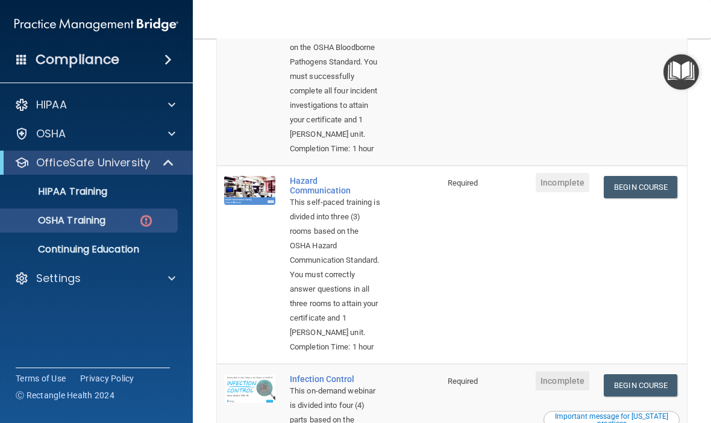
click at [644, 186] on link "Begin Course" at bounding box center [639, 187] width 73 height 22
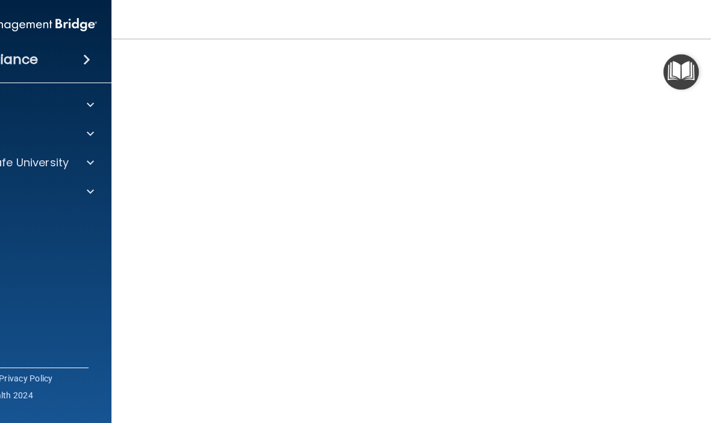
scroll to position [50, 0]
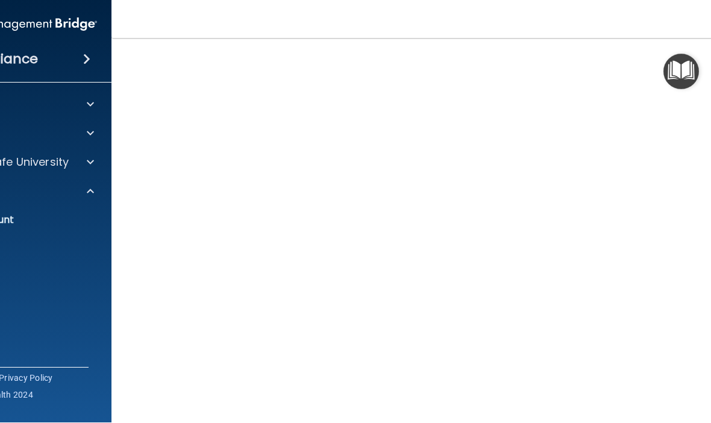
click at [90, 55] on span at bounding box center [86, 59] width 7 height 14
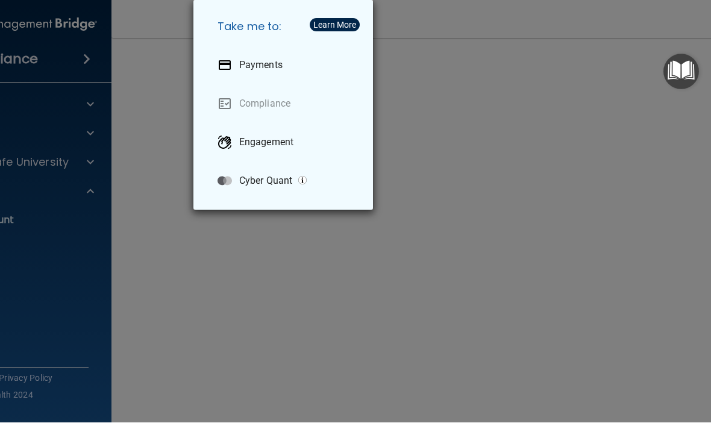
click at [82, 60] on div "Take me to: Payments Compliance Engagement Cyber Quant" at bounding box center [355, 211] width 711 height 423
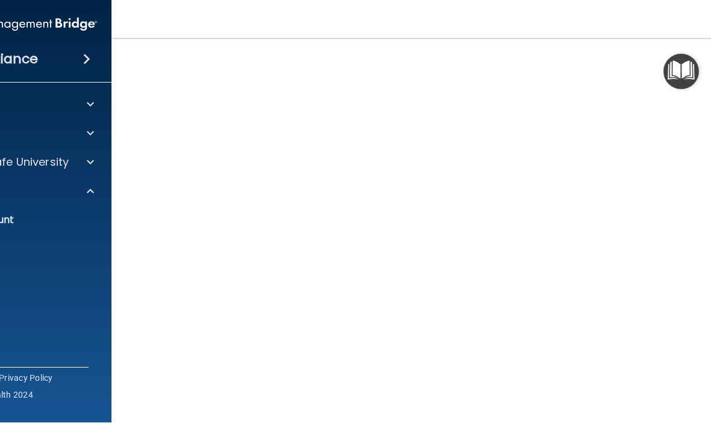
click at [83, 55] on span at bounding box center [86, 59] width 7 height 14
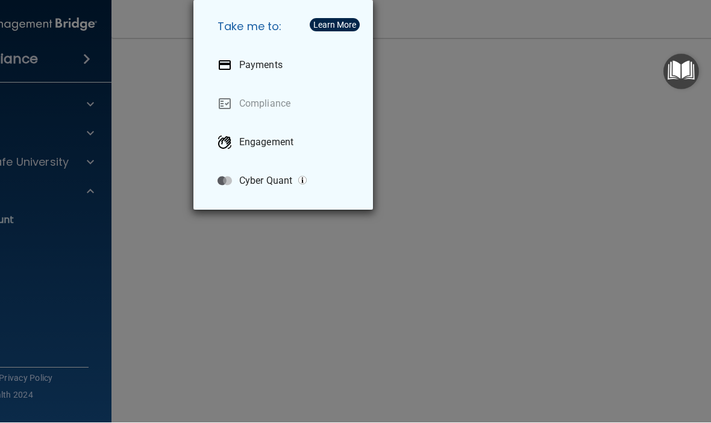
click at [85, 55] on div "Take me to: Payments Compliance Engagement Cyber Quant" at bounding box center [355, 211] width 711 height 423
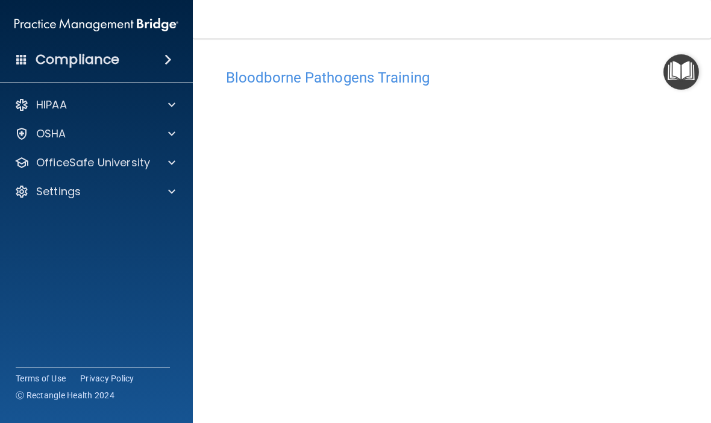
click at [180, 166] on div at bounding box center [170, 162] width 30 height 14
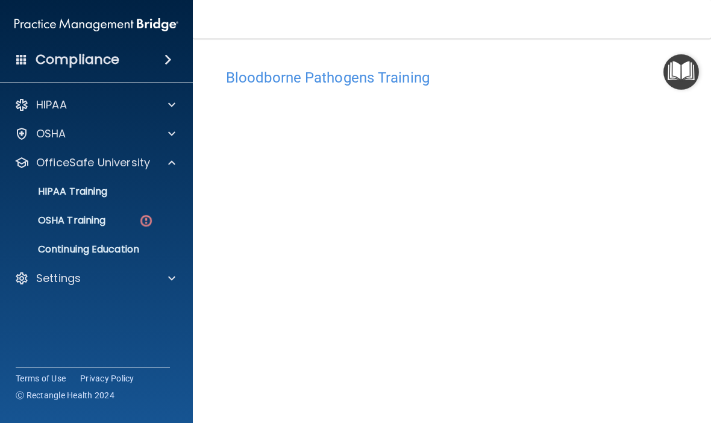
click at [115, 216] on div "OSHA Training" at bounding box center [90, 220] width 164 height 12
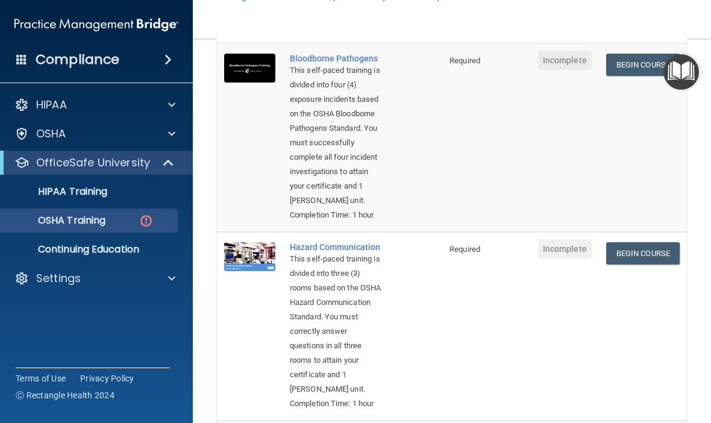
scroll to position [155, 0]
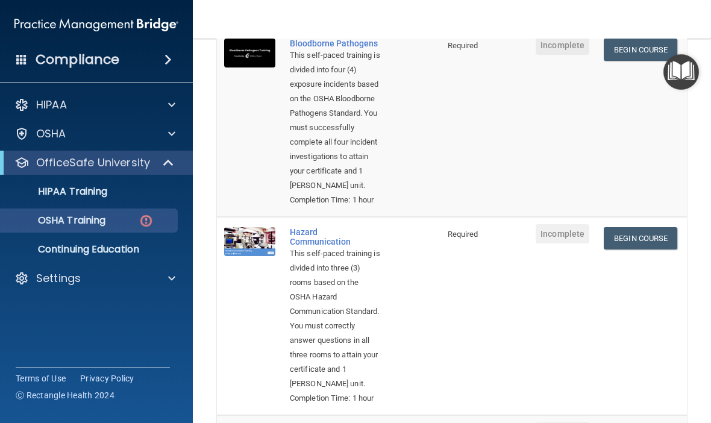
click at [649, 233] on link "Begin Course" at bounding box center [639, 238] width 73 height 22
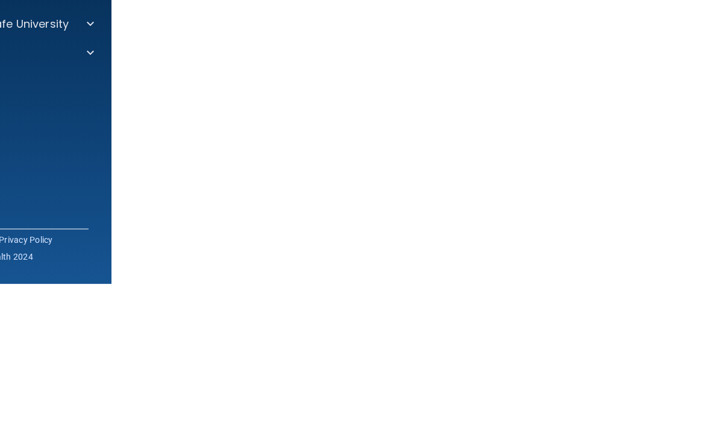
click at [44, 100] on accordion "HIPAA Documents and Policies Report an Incident Business Associates Emergency P…" at bounding box center [15, 177] width 193 height 179
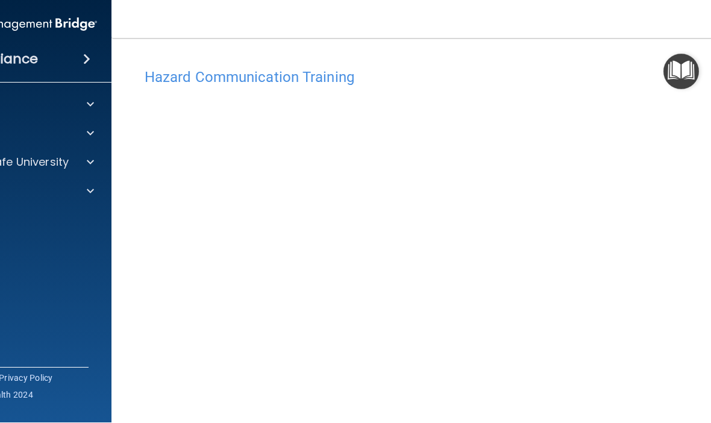
click at [622, 64] on div "Hazard Communication Training" at bounding box center [452, 78] width 632 height 30
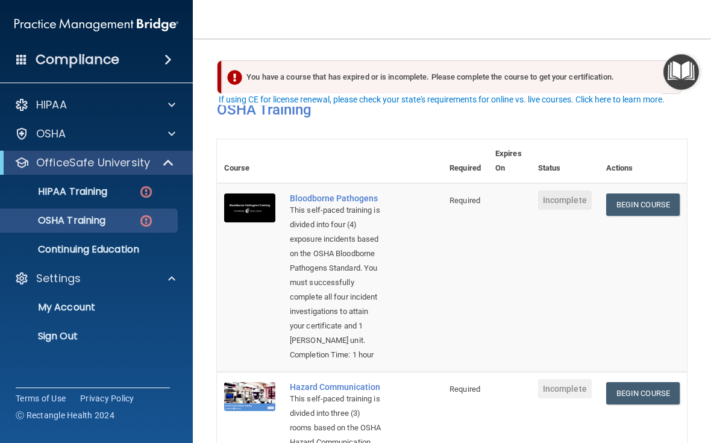
scroll to position [30, 0]
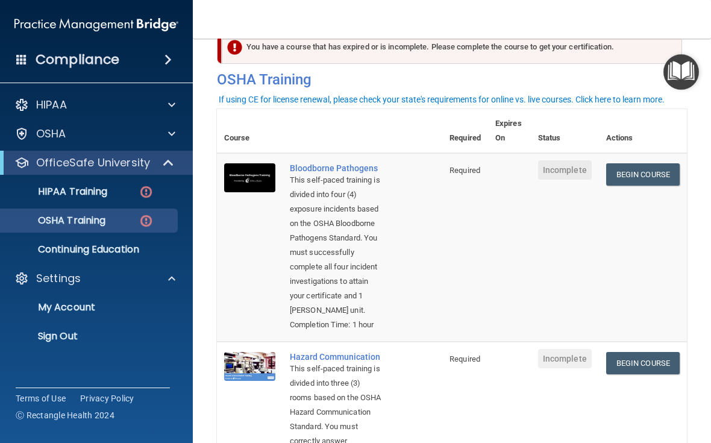
click at [51, 341] on p "Sign Out" at bounding box center [90, 336] width 164 height 12
